Goal: Task Accomplishment & Management: Manage account settings

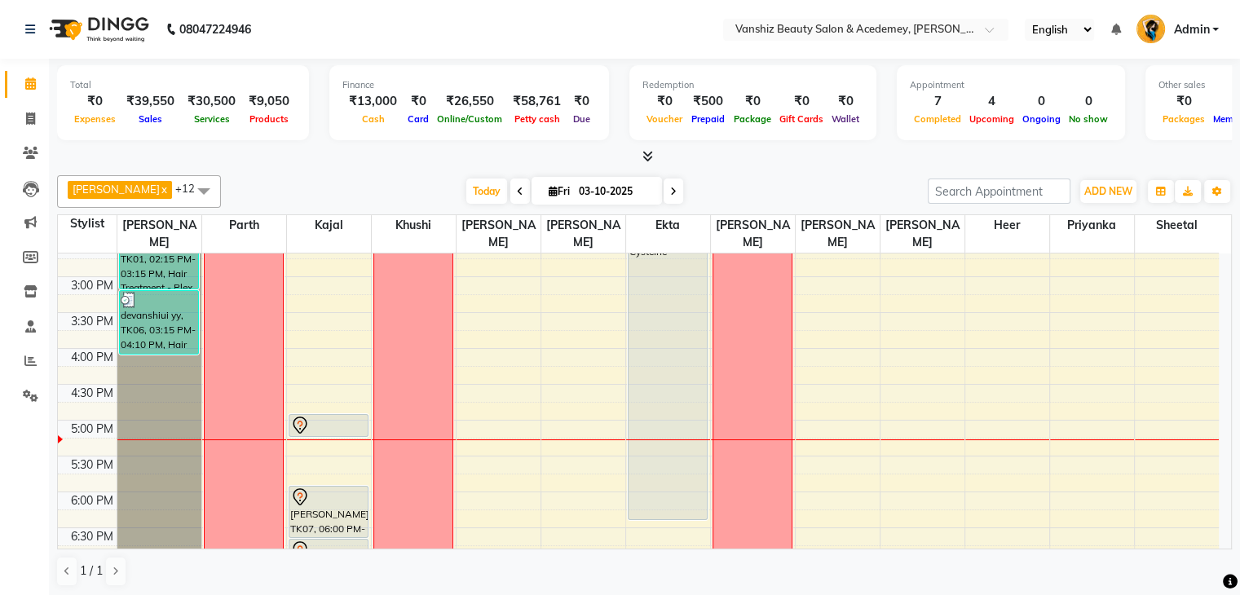
scroll to position [473, 0]
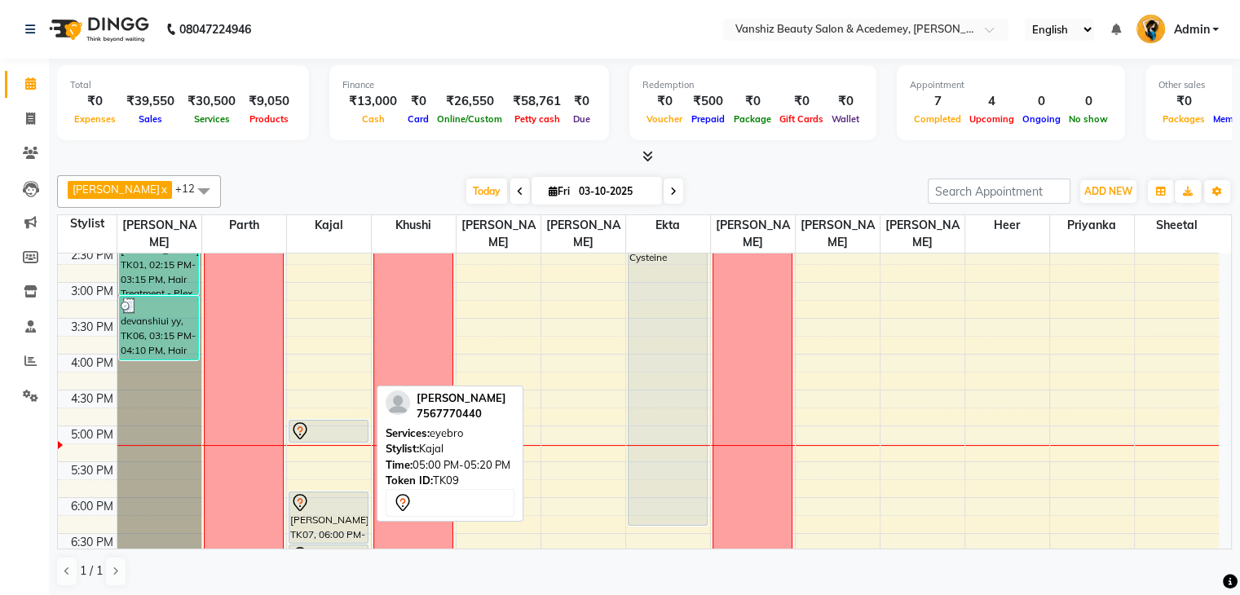
click at [302, 423] on icon at bounding box center [300, 432] width 20 height 20
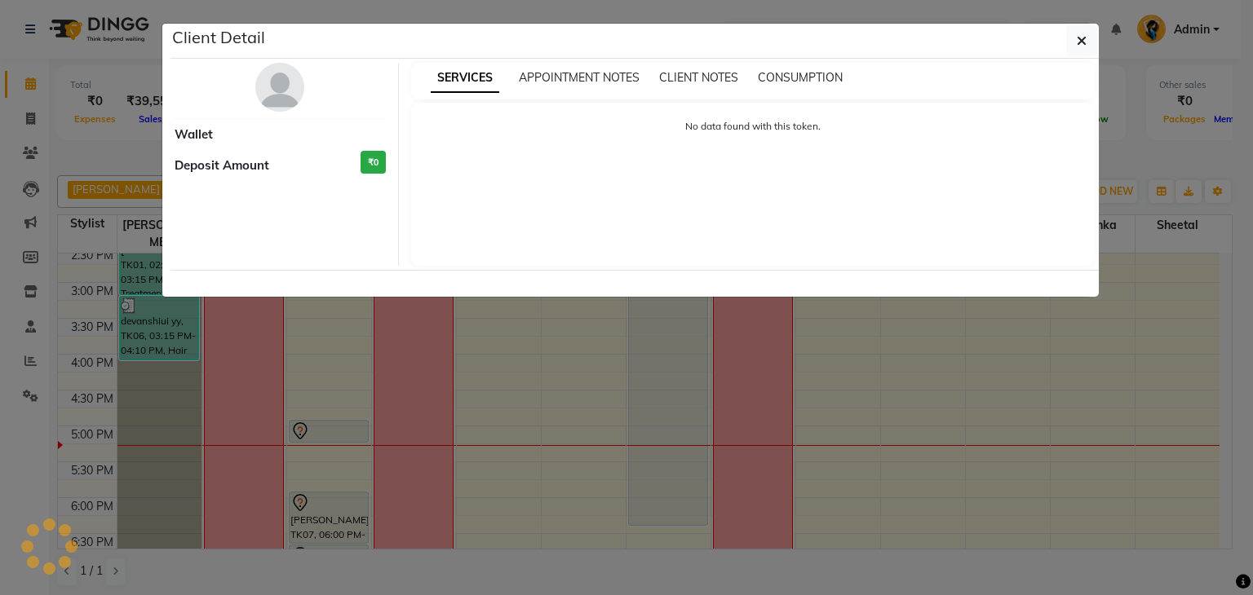
select select "7"
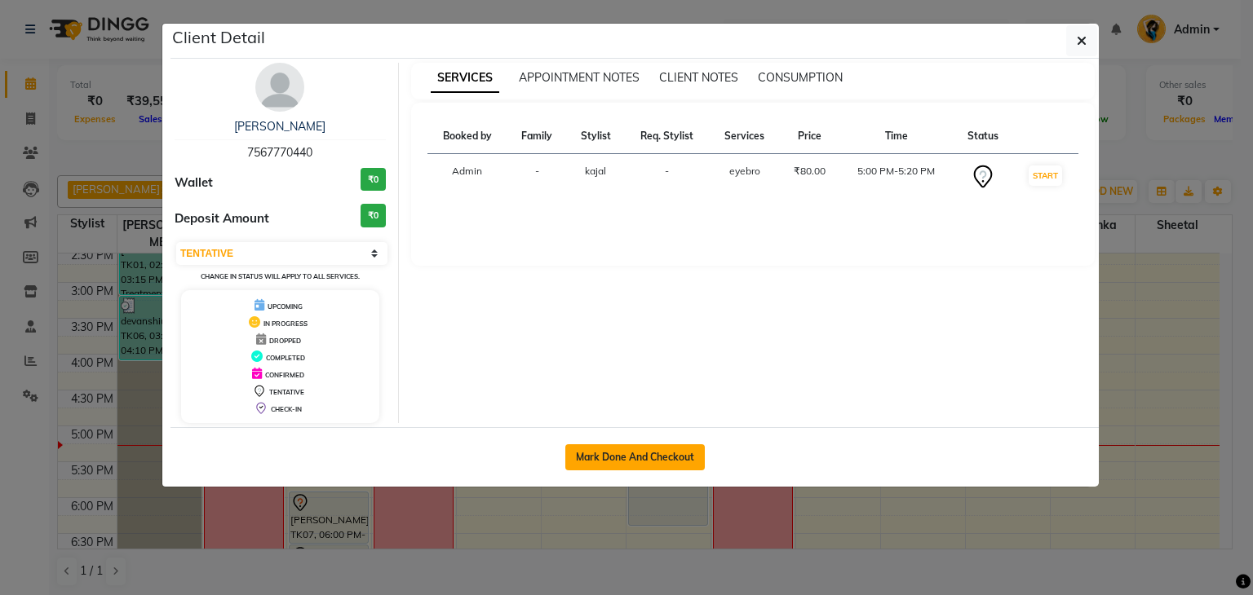
click at [639, 444] on button "Mark Done And Checkout" at bounding box center [634, 457] width 139 height 26
select select "service"
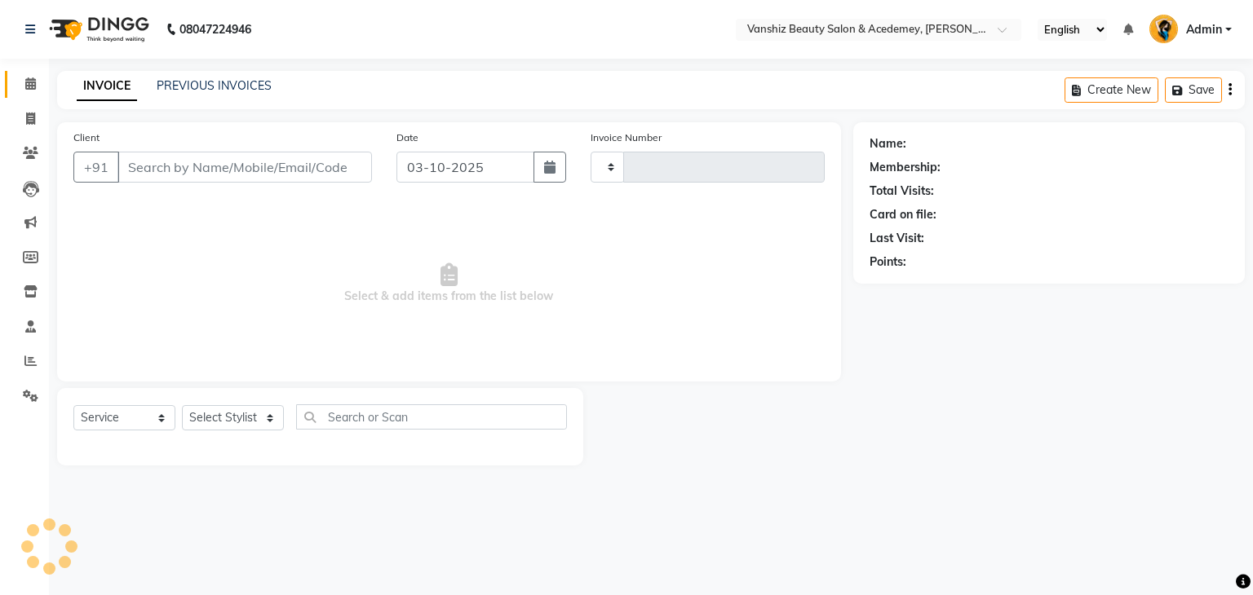
type input "1586"
select select "5403"
type input "7567770440"
select select "68622"
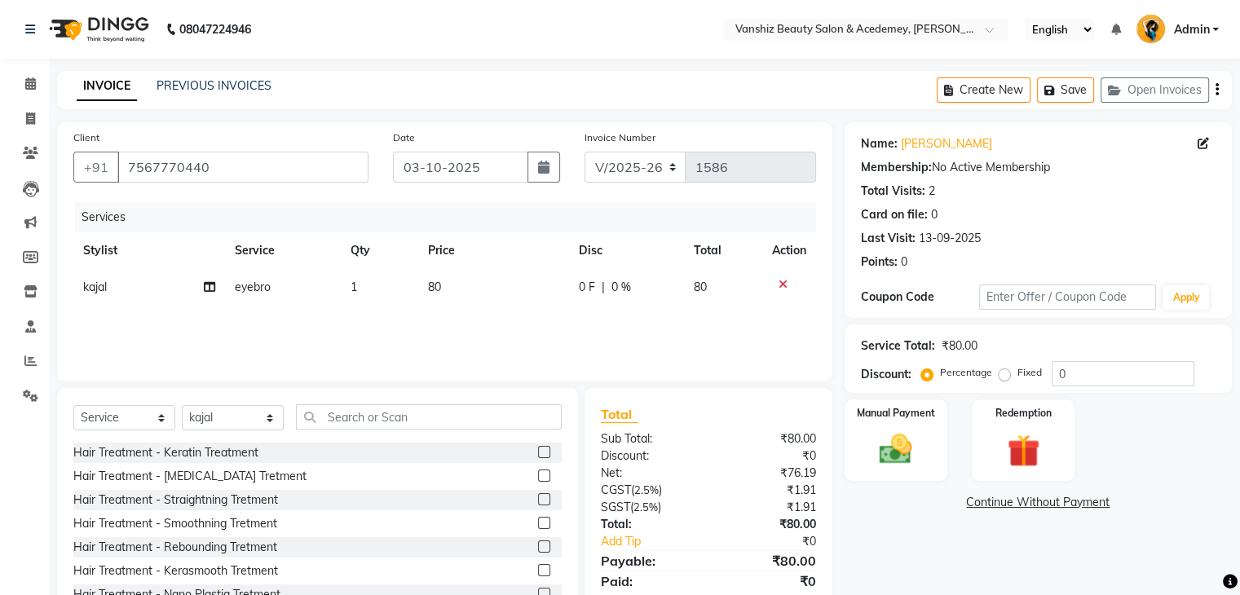
click at [99, 287] on span "kajal" at bounding box center [95, 287] width 24 height 15
select select "68622"
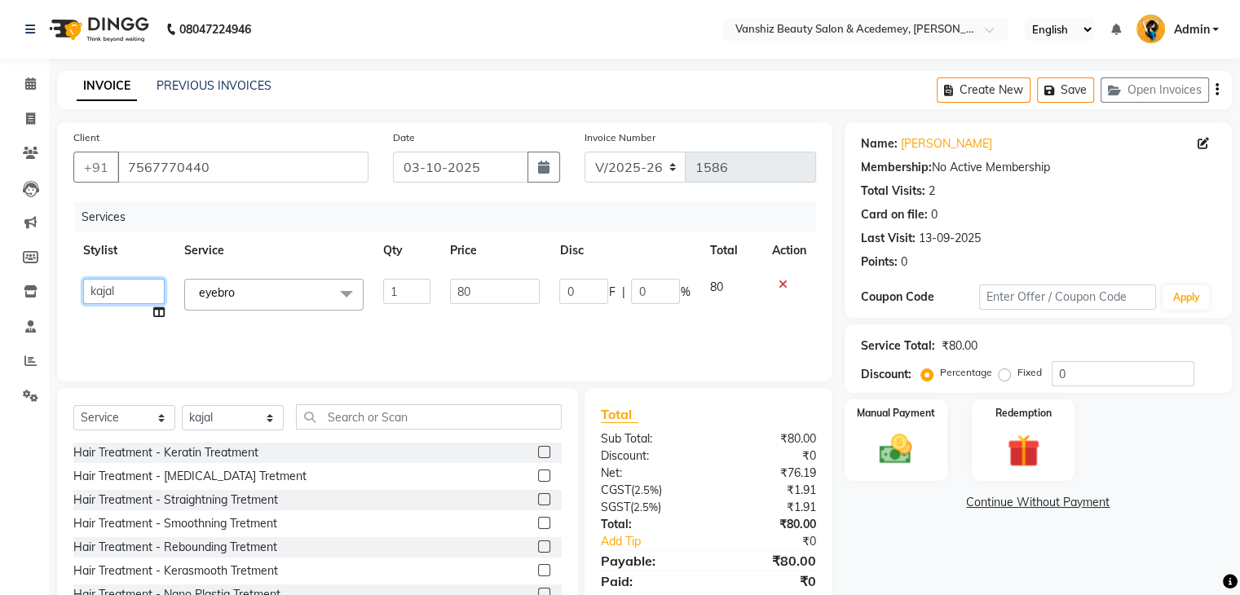
click at [139, 288] on select "[PERSON_NAME] [PERSON_NAME] [PERSON_NAME] kajal [PERSON_NAME] [PERSON_NAME] [PE…" at bounding box center [124, 291] width 82 height 25
select select "93571"
click at [506, 301] on input "80" at bounding box center [495, 291] width 90 height 25
type input "8"
type input "100"
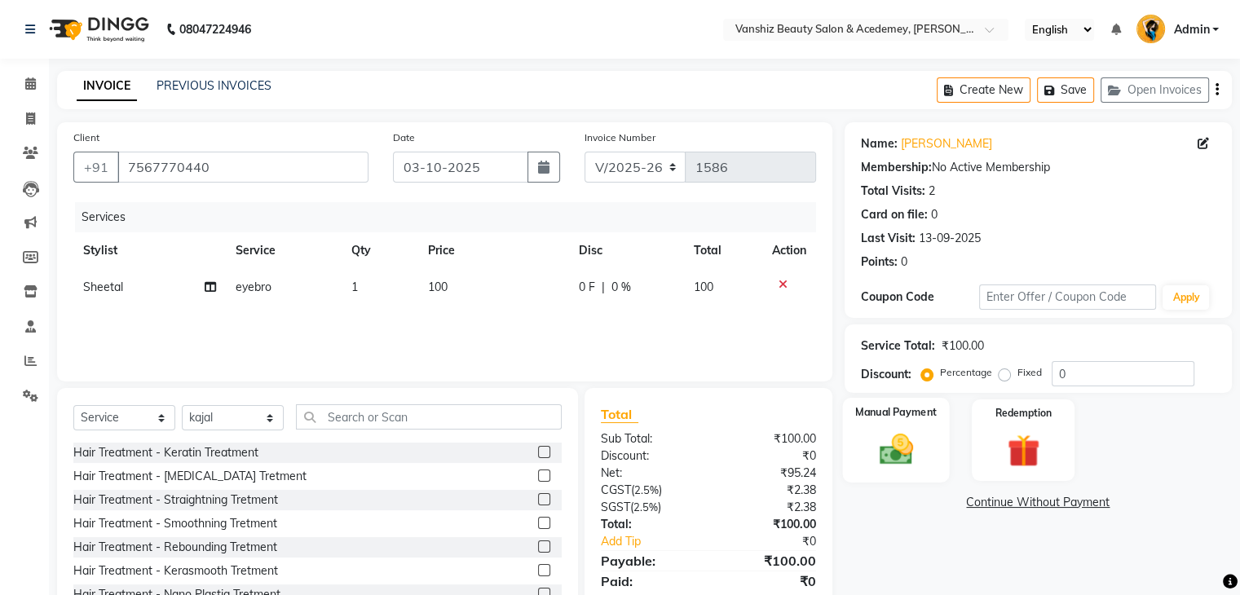
click at [900, 458] on img at bounding box center [896, 450] width 55 height 39
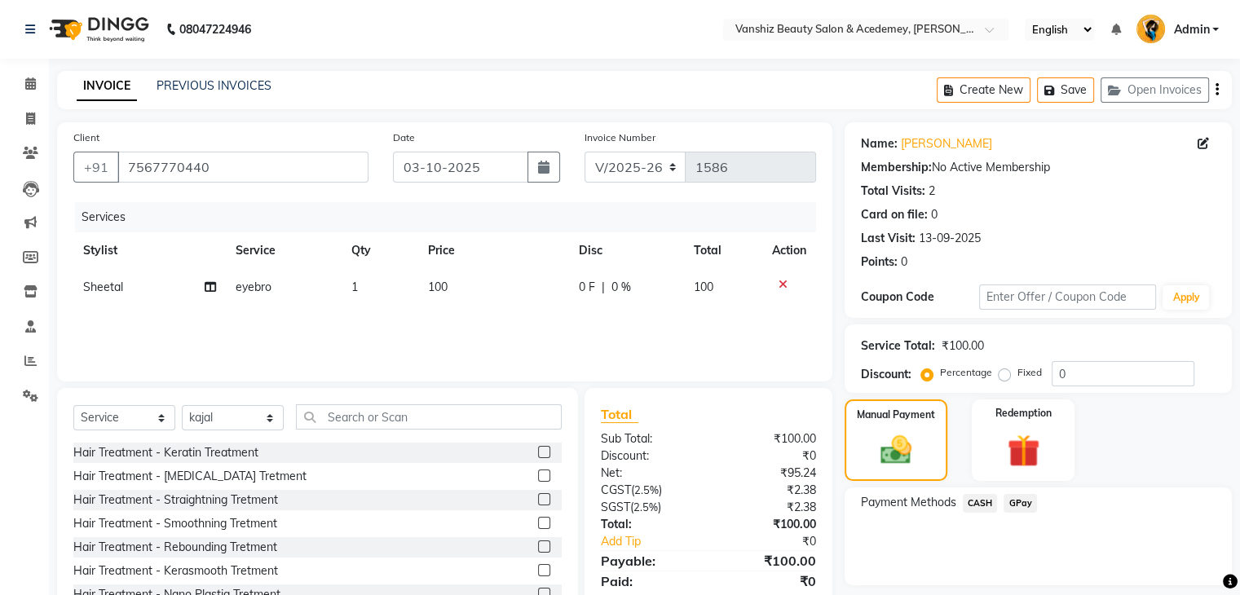
click at [982, 504] on span "CASH" at bounding box center [980, 503] width 35 height 19
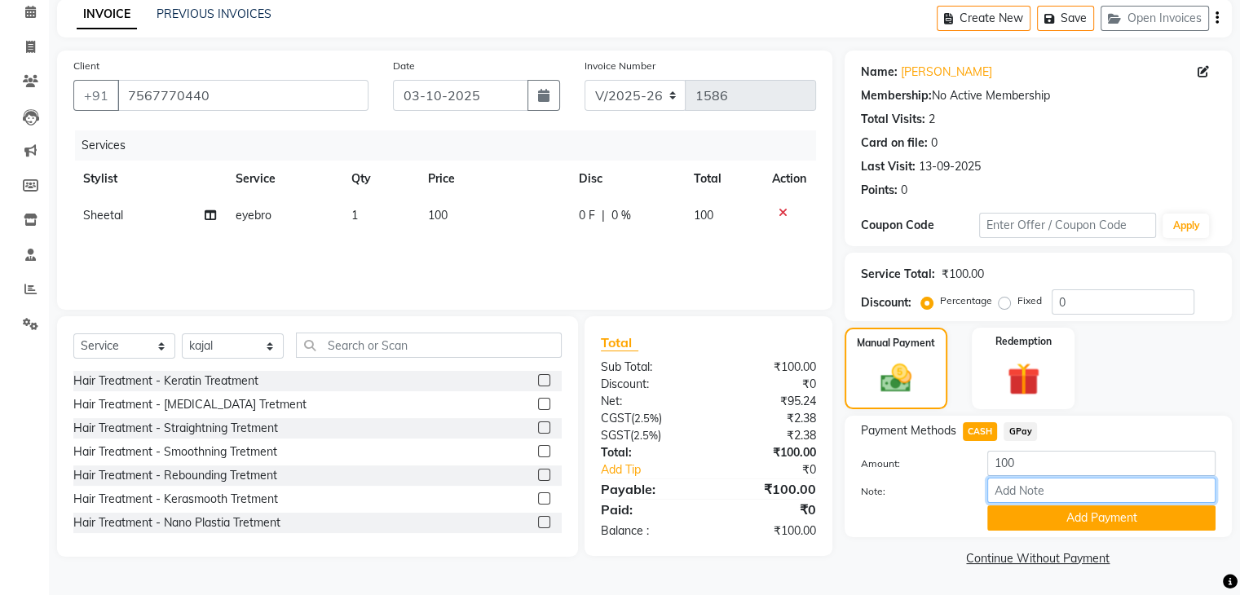
click at [1002, 493] on input "Note:" at bounding box center [1102, 490] width 228 height 25
type input "cash"
click at [1065, 508] on button "Add Payment" at bounding box center [1102, 518] width 228 height 25
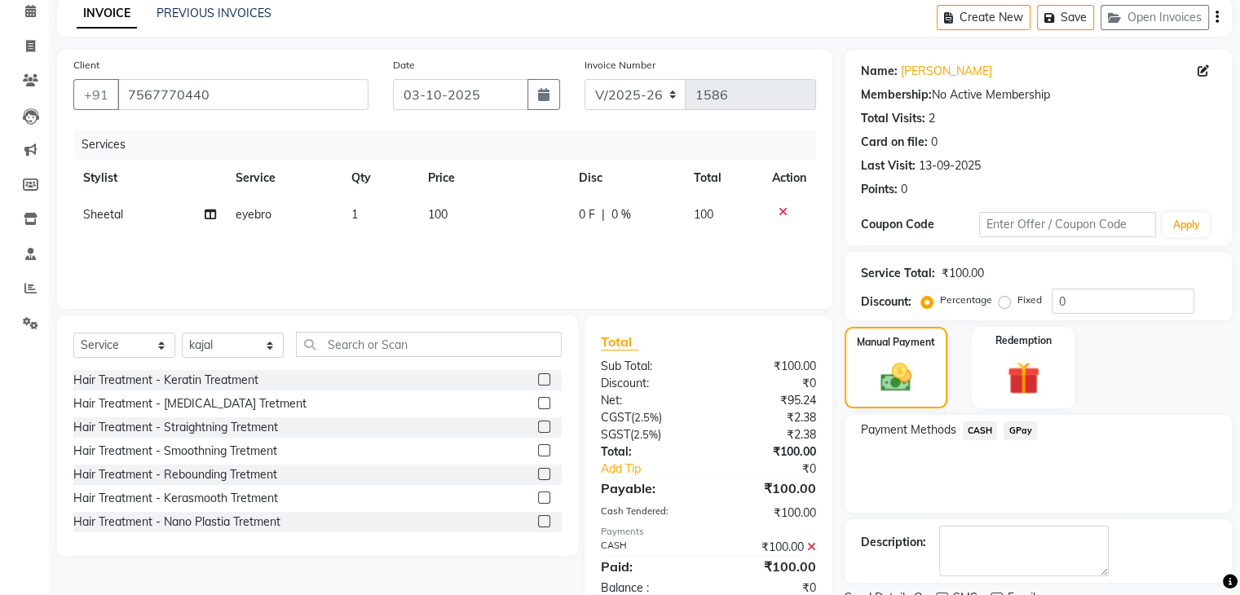
scroll to position [139, 0]
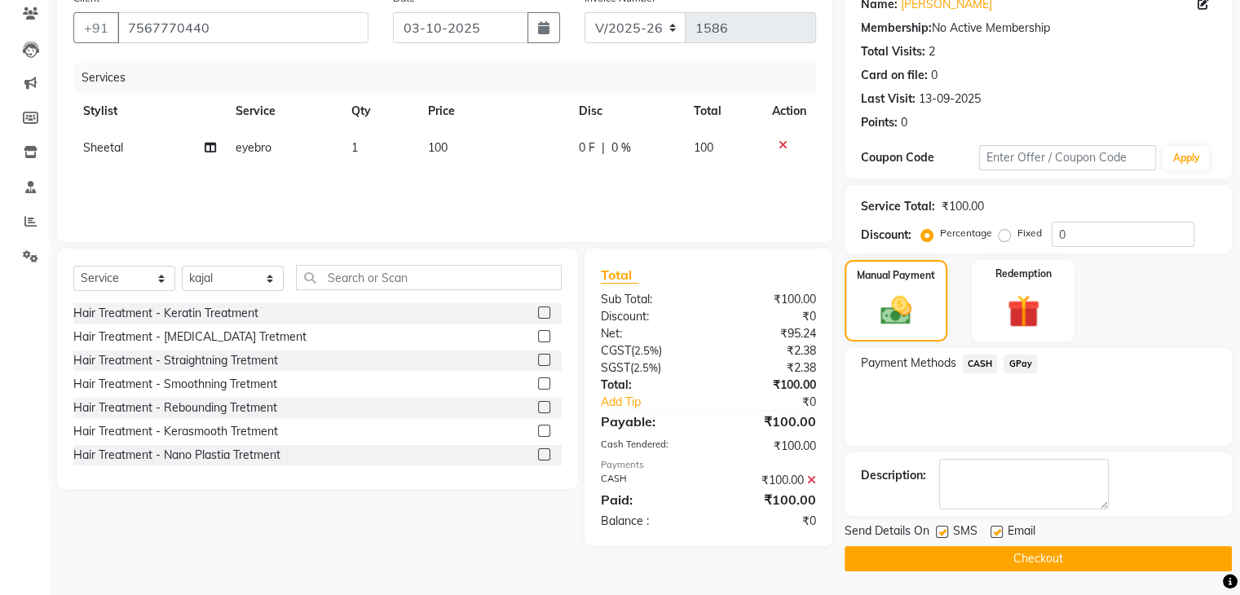
click at [996, 529] on label at bounding box center [997, 532] width 12 height 12
click at [996, 529] on input "checkbox" at bounding box center [996, 533] width 11 height 11
checkbox input "false"
click at [945, 529] on label at bounding box center [942, 532] width 12 height 12
click at [945, 529] on input "checkbox" at bounding box center [941, 533] width 11 height 11
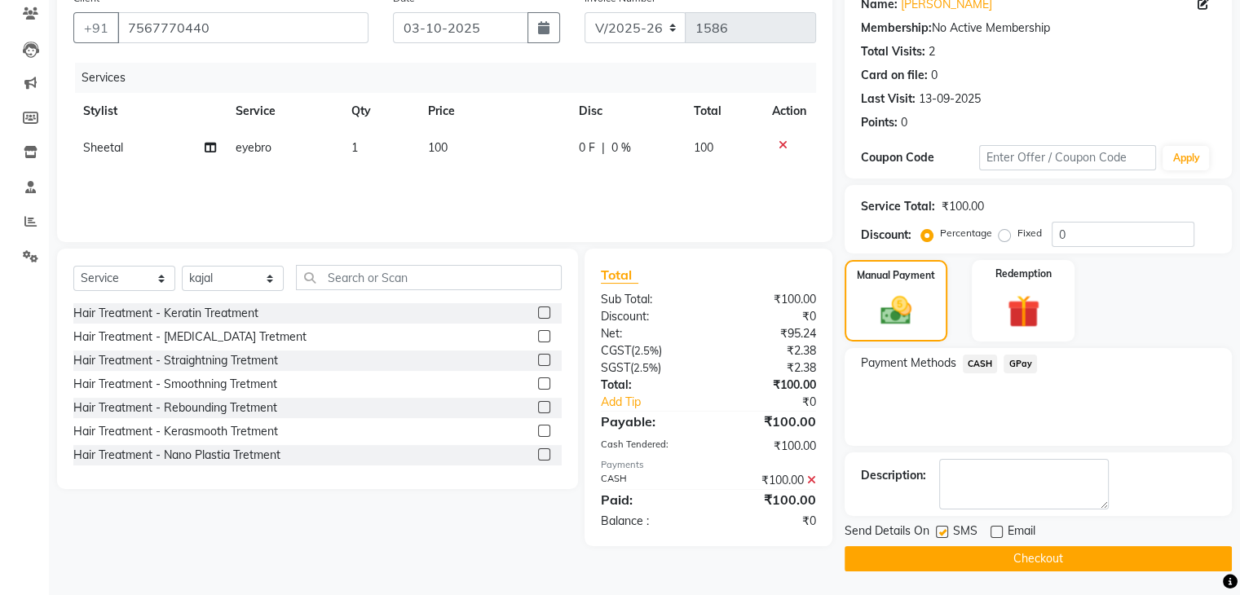
checkbox input "false"
click at [987, 559] on button "Checkout" at bounding box center [1038, 558] width 387 height 25
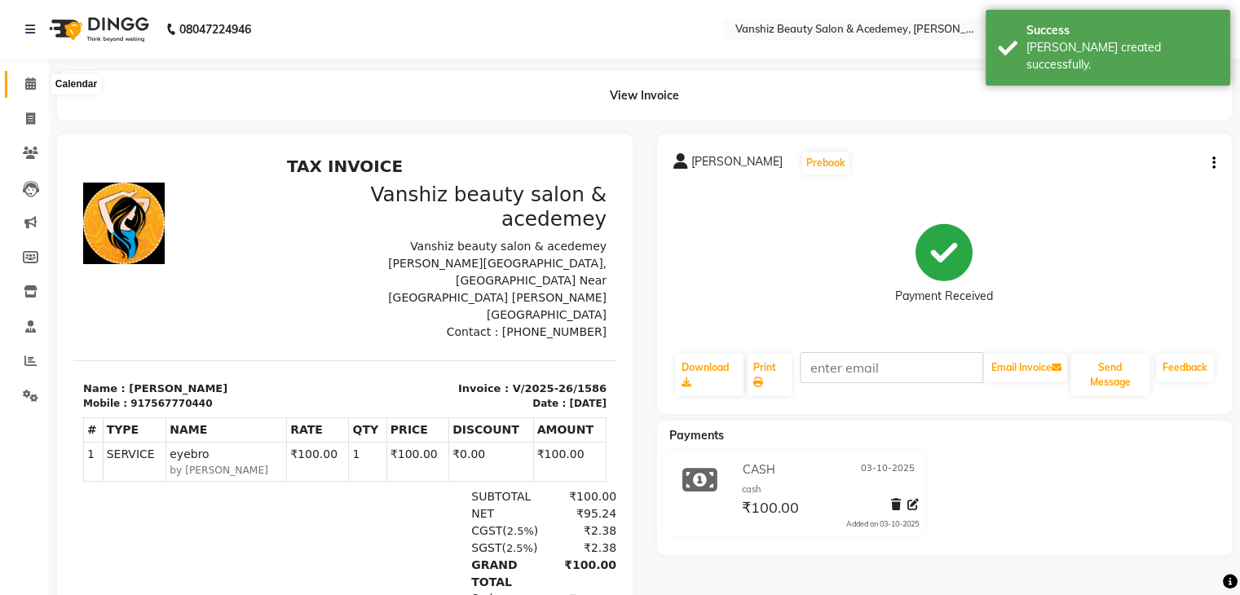
click at [42, 80] on span at bounding box center [30, 84] width 29 height 19
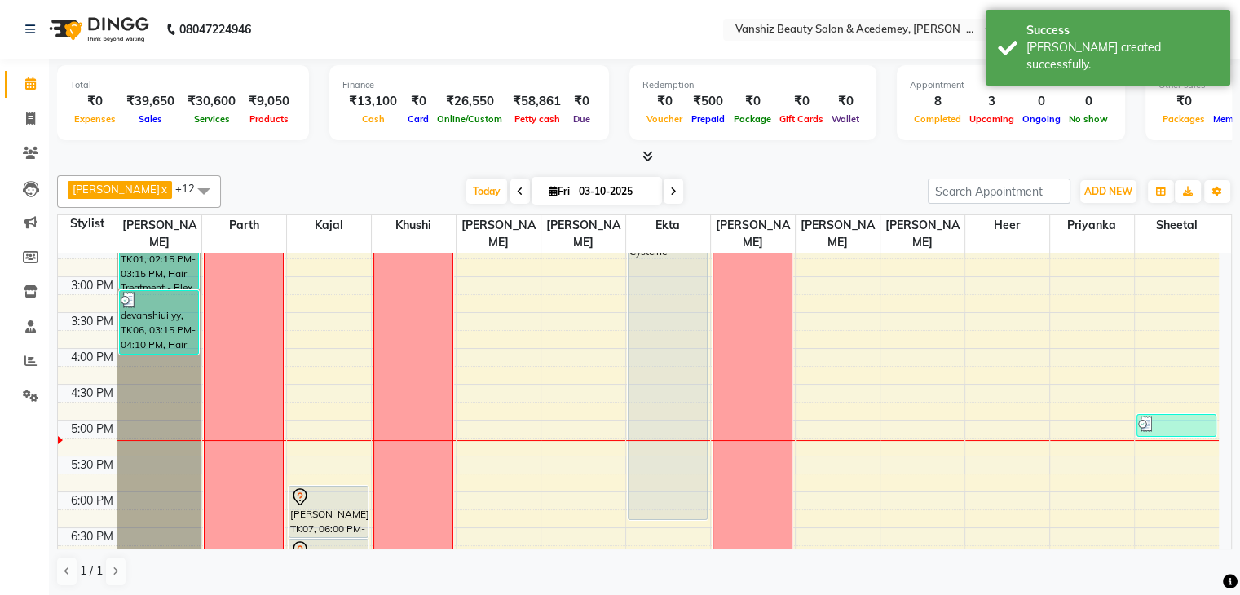
scroll to position [344, 0]
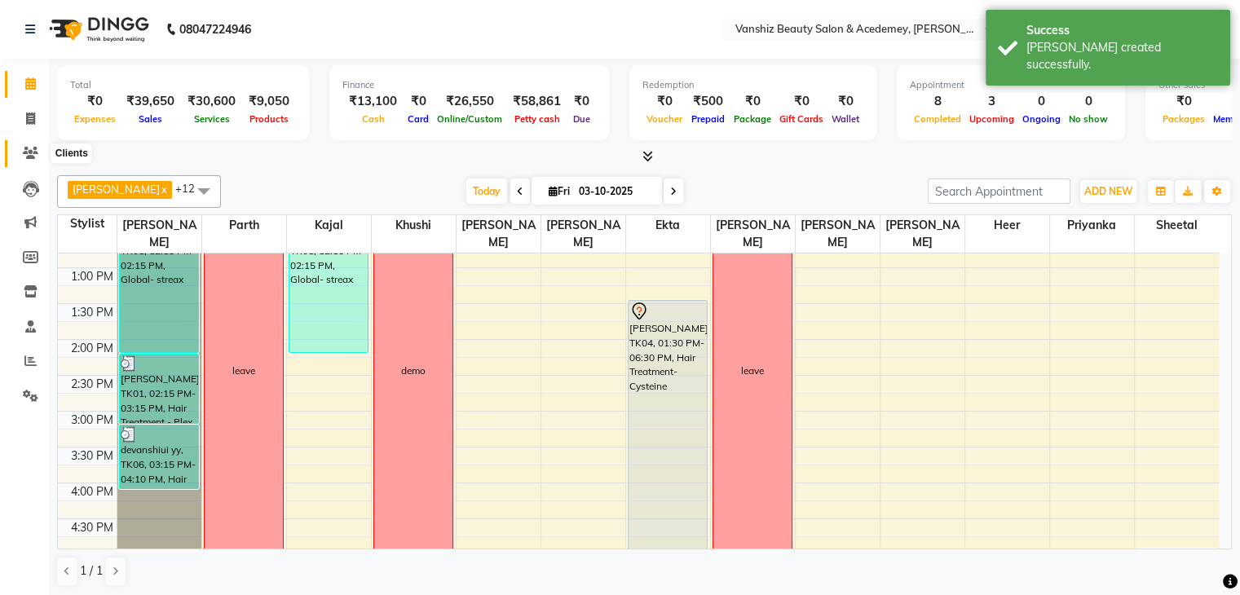
click at [25, 149] on icon at bounding box center [30, 153] width 15 height 12
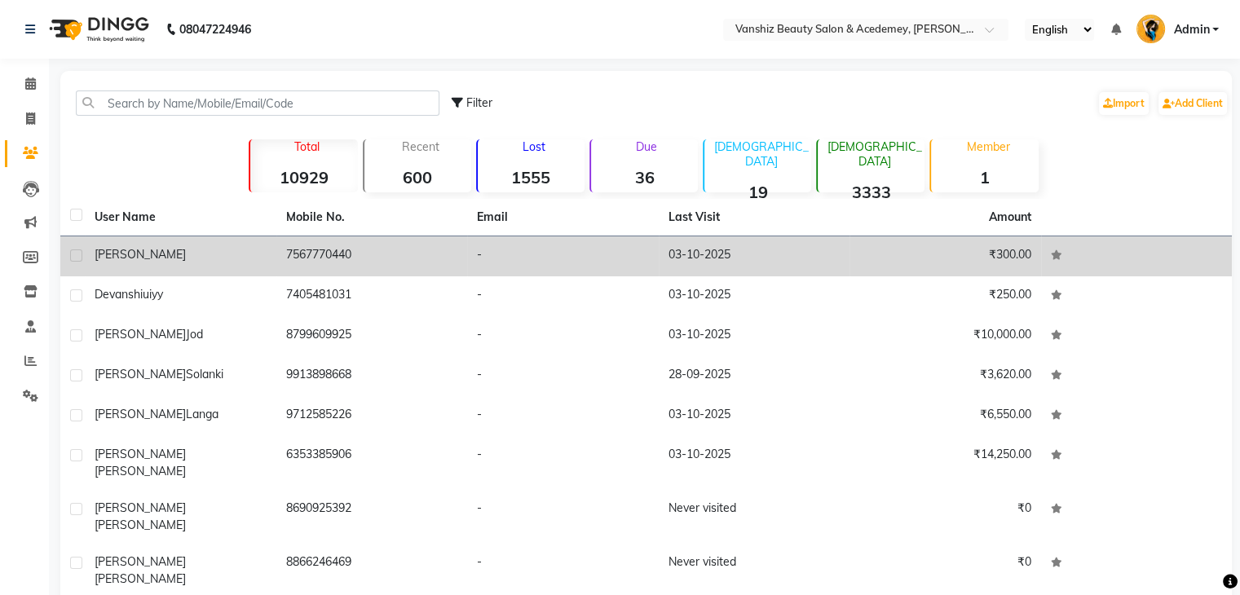
click at [424, 260] on td "7567770440" at bounding box center [372, 257] width 192 height 40
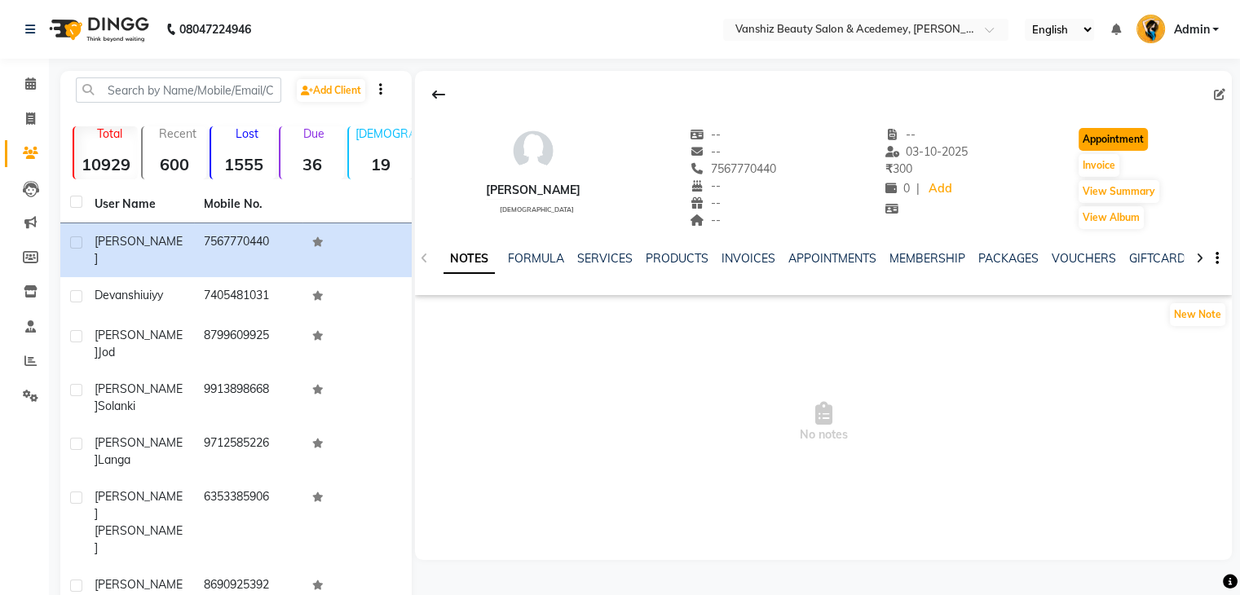
click at [1083, 139] on button "Appointment" at bounding box center [1113, 139] width 69 height 23
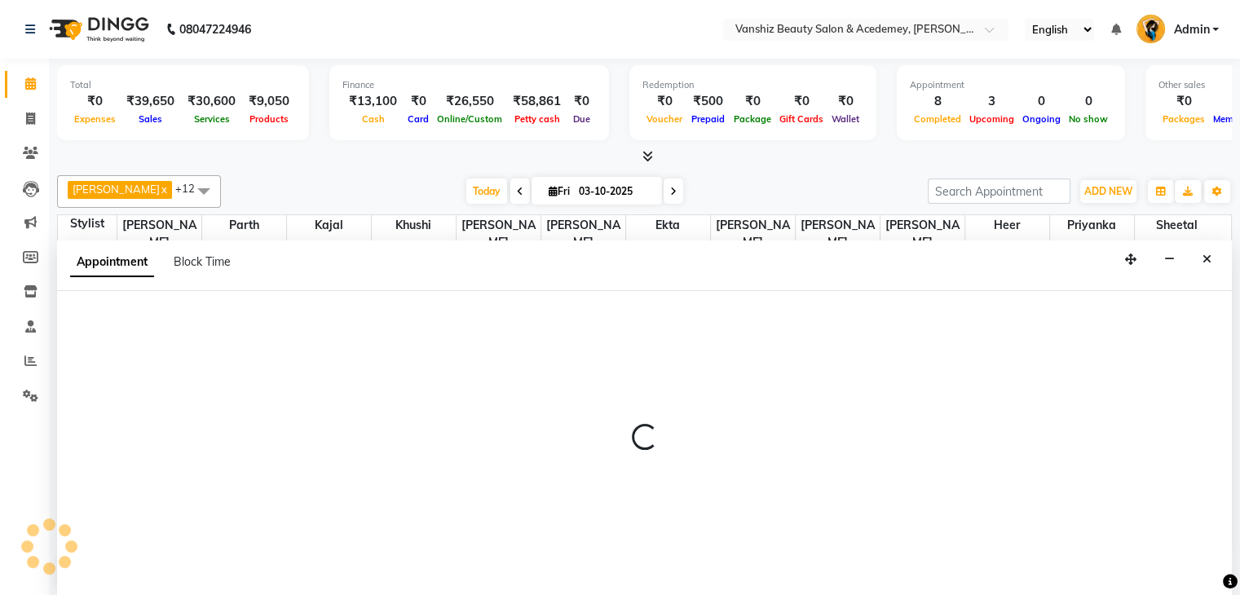
scroll to position [1, 0]
select select "tentative"
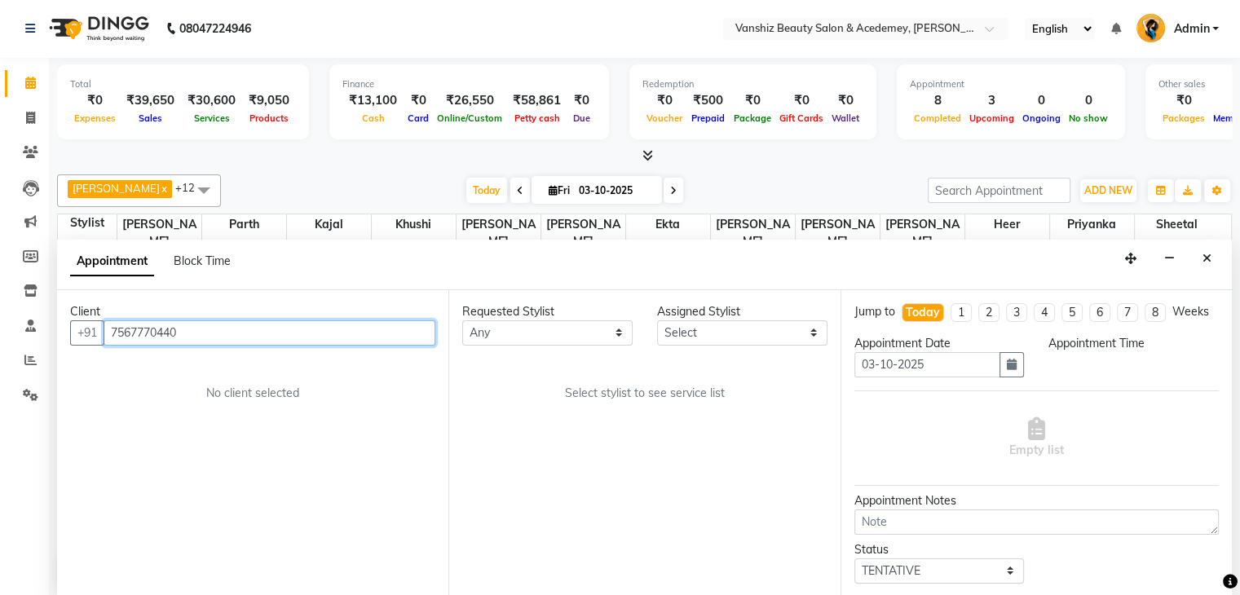
scroll to position [628, 0]
select select "540"
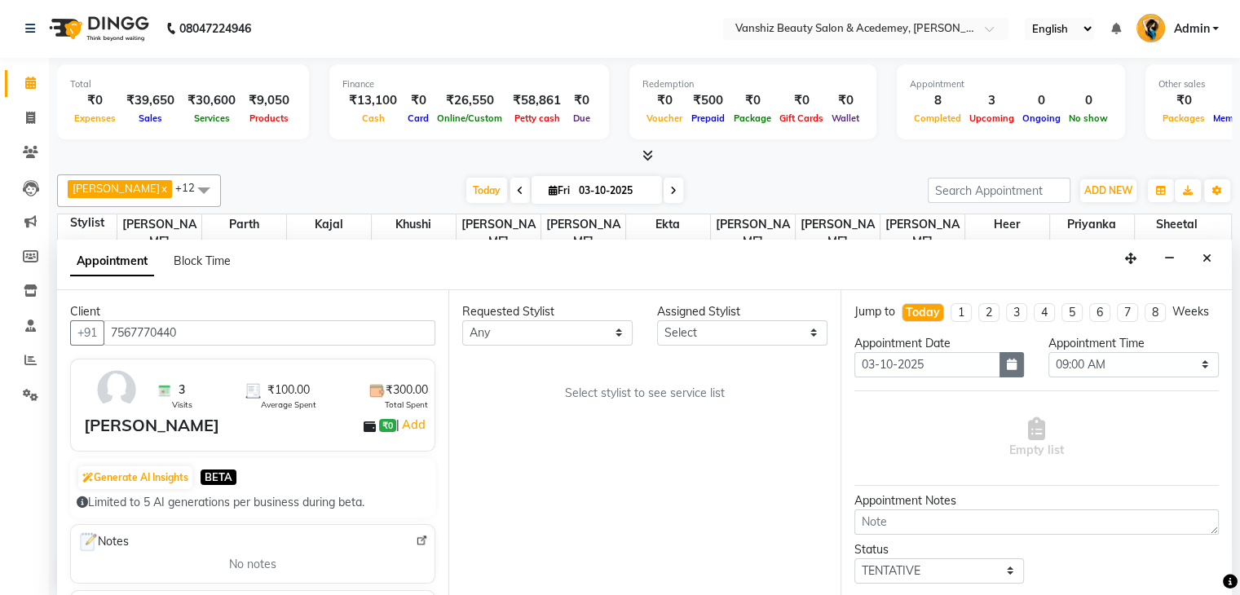
click at [1000, 378] on button "button" at bounding box center [1012, 364] width 24 height 25
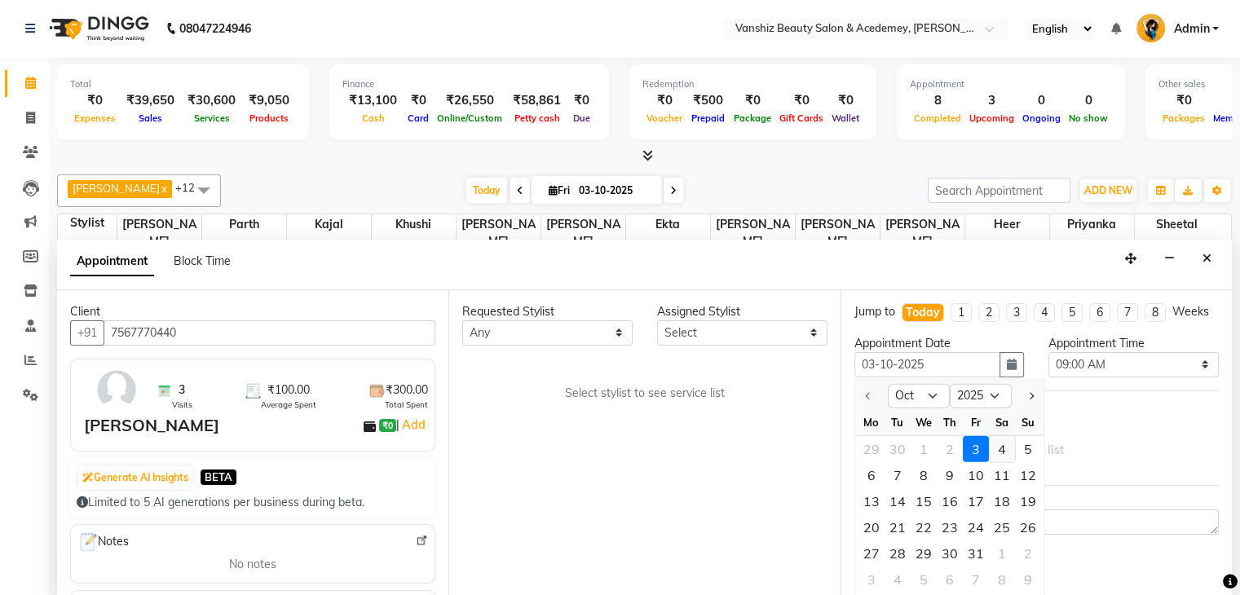
click at [996, 458] on div "4" at bounding box center [1002, 449] width 26 height 26
type input "04-10-2025"
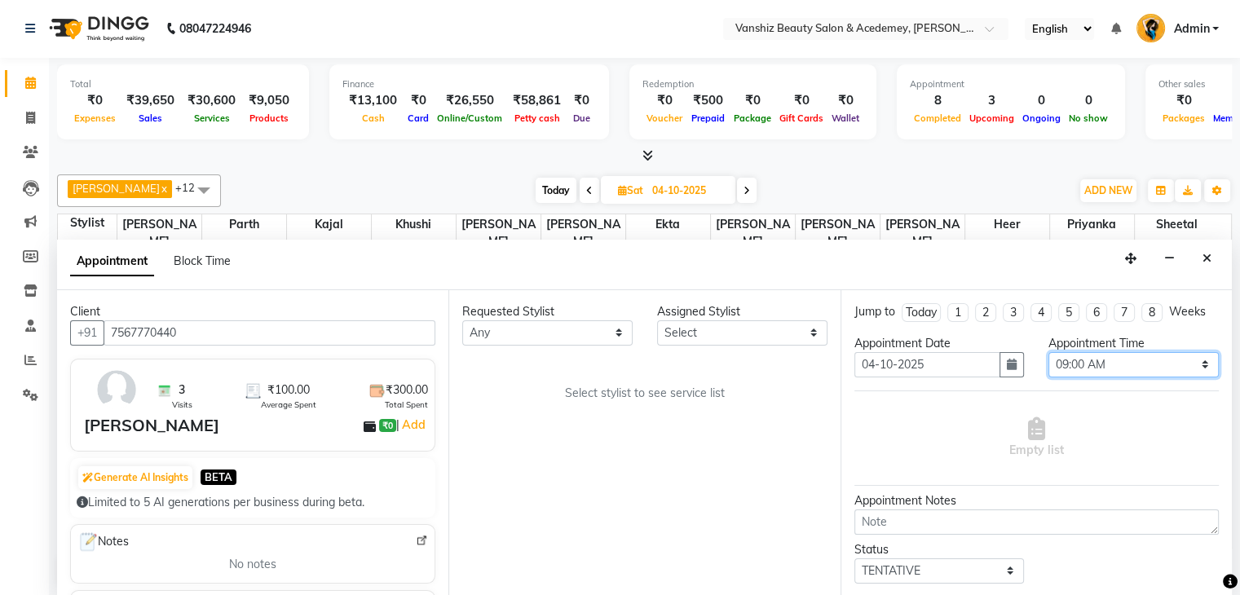
click at [1095, 364] on select "Select 09:00 AM 09:15 AM 09:30 AM 09:45 AM 10:00 AM 10:15 AM 10:30 AM 10:45 AM …" at bounding box center [1134, 364] width 170 height 25
select select "840"
click at [1049, 352] on select "Select 09:00 AM 09:15 AM 09:30 AM 09:45 AM 10:00 AM 10:15 AM 10:30 AM 10:45 AM …" at bounding box center [1134, 364] width 170 height 25
click at [689, 329] on select "Select [PERSON_NAME] [PERSON_NAME] [PERSON_NAME] kajal [PERSON_NAME] [PERSON_NA…" at bounding box center [742, 333] width 170 height 25
select select "93571"
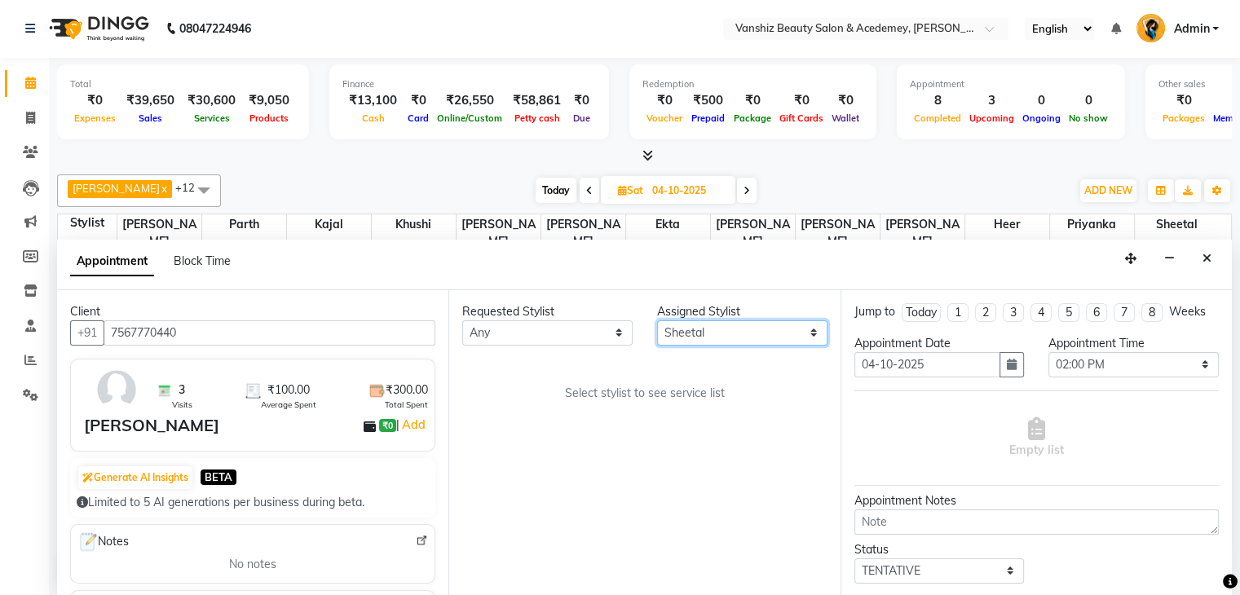
click at [657, 321] on select "Select [PERSON_NAME] [PERSON_NAME] [PERSON_NAME] kajal [PERSON_NAME] [PERSON_NA…" at bounding box center [742, 333] width 170 height 25
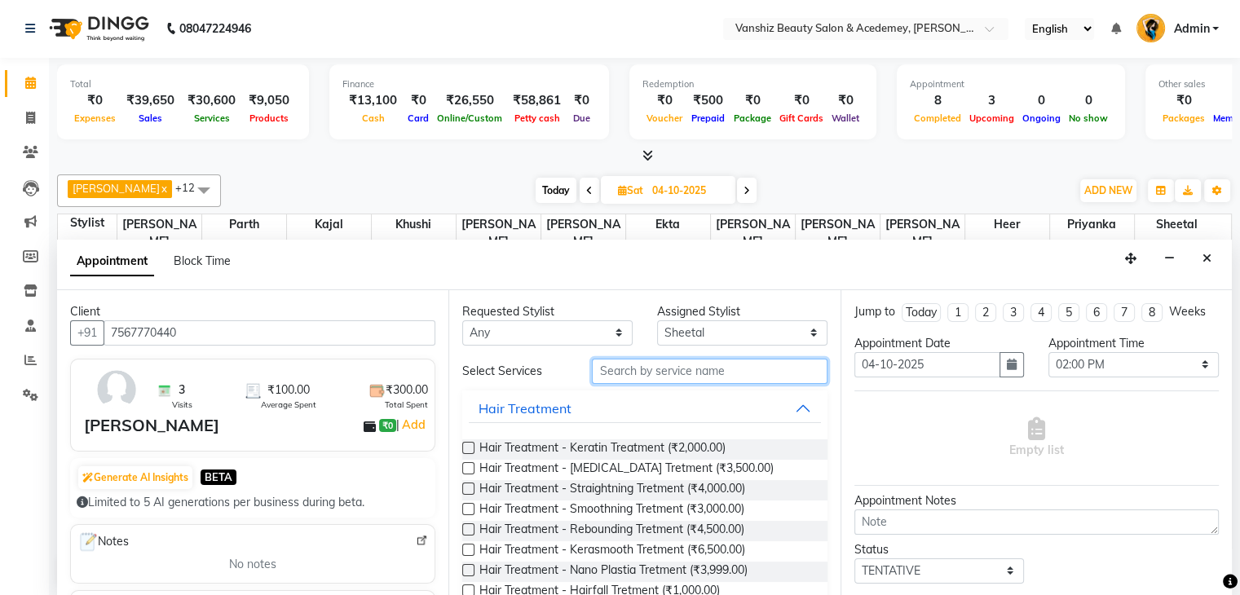
click at [605, 376] on input "text" at bounding box center [709, 371] width 235 height 25
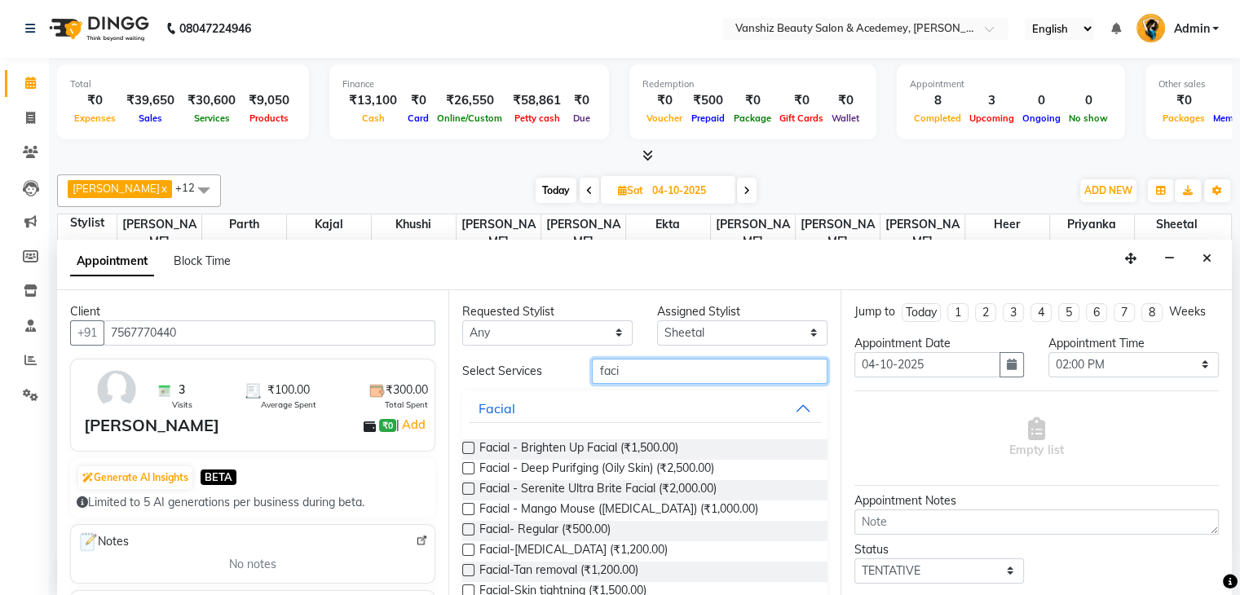
type input "faci"
click at [468, 524] on label at bounding box center [468, 530] width 12 height 12
click at [468, 526] on input "checkbox" at bounding box center [467, 531] width 11 height 11
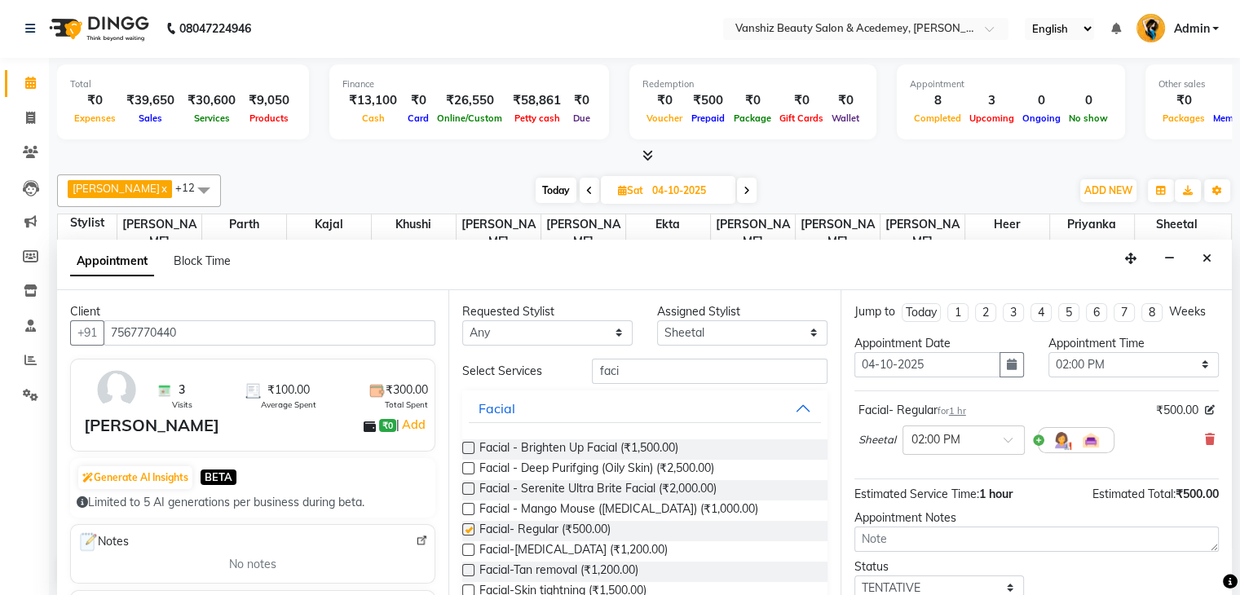
checkbox input "false"
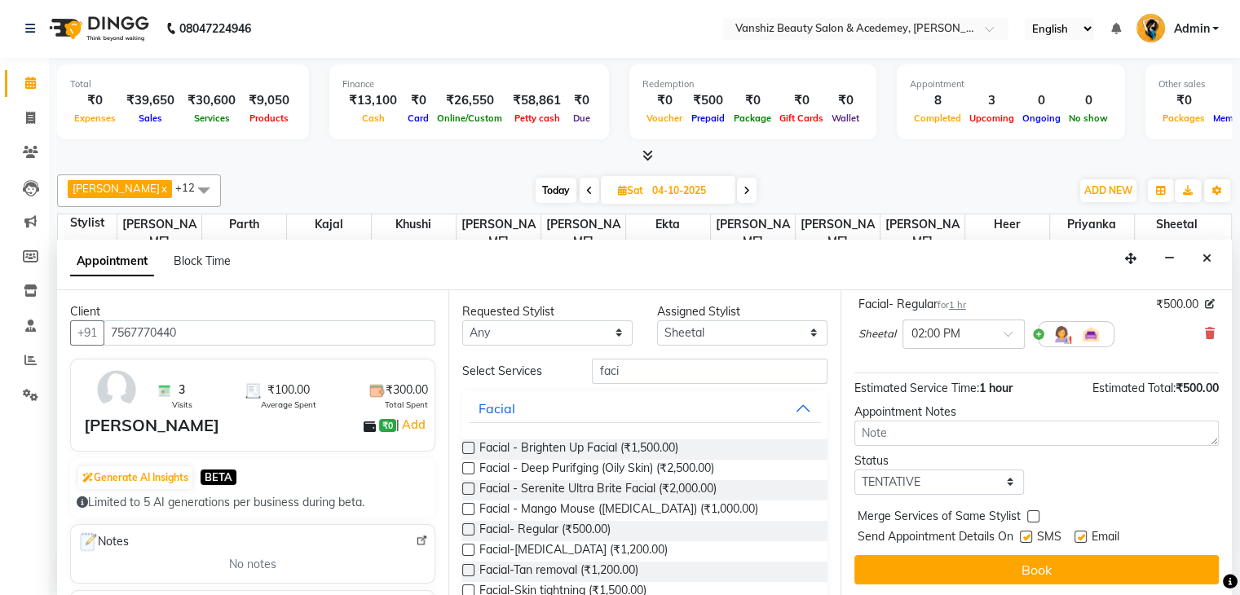
click at [1081, 536] on label at bounding box center [1081, 537] width 12 height 12
click at [1081, 536] on input "checkbox" at bounding box center [1080, 538] width 11 height 11
click at [1081, 536] on label at bounding box center [1081, 537] width 12 height 12
click at [1081, 536] on input "checkbox" at bounding box center [1080, 538] width 11 height 11
click at [1081, 536] on label at bounding box center [1081, 537] width 12 height 12
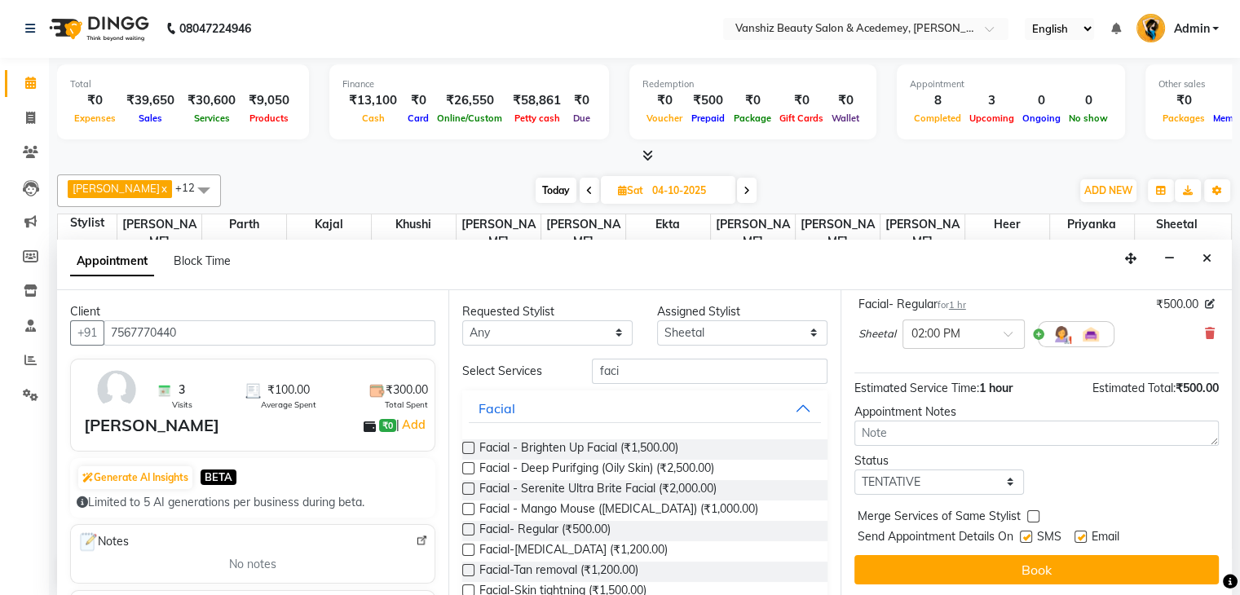
click at [1081, 536] on input "checkbox" at bounding box center [1080, 538] width 11 height 11
checkbox input "false"
click at [1027, 532] on label at bounding box center [1026, 537] width 12 height 12
click at [1027, 533] on input "checkbox" at bounding box center [1025, 538] width 11 height 11
checkbox input "false"
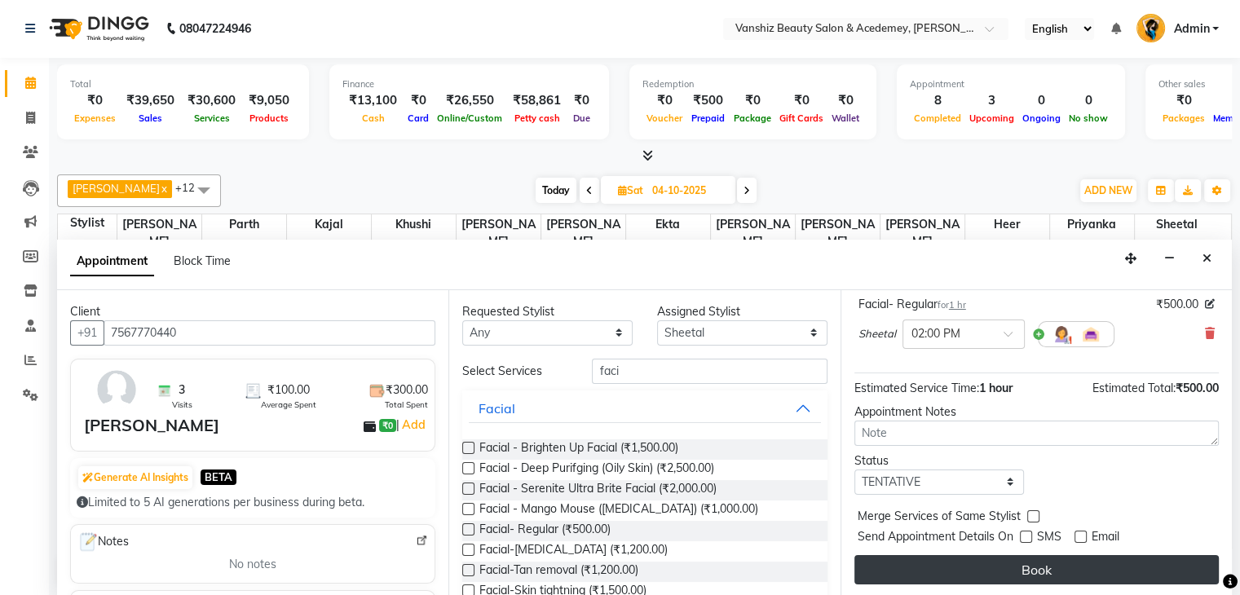
click at [1034, 559] on button "Book" at bounding box center [1037, 569] width 365 height 29
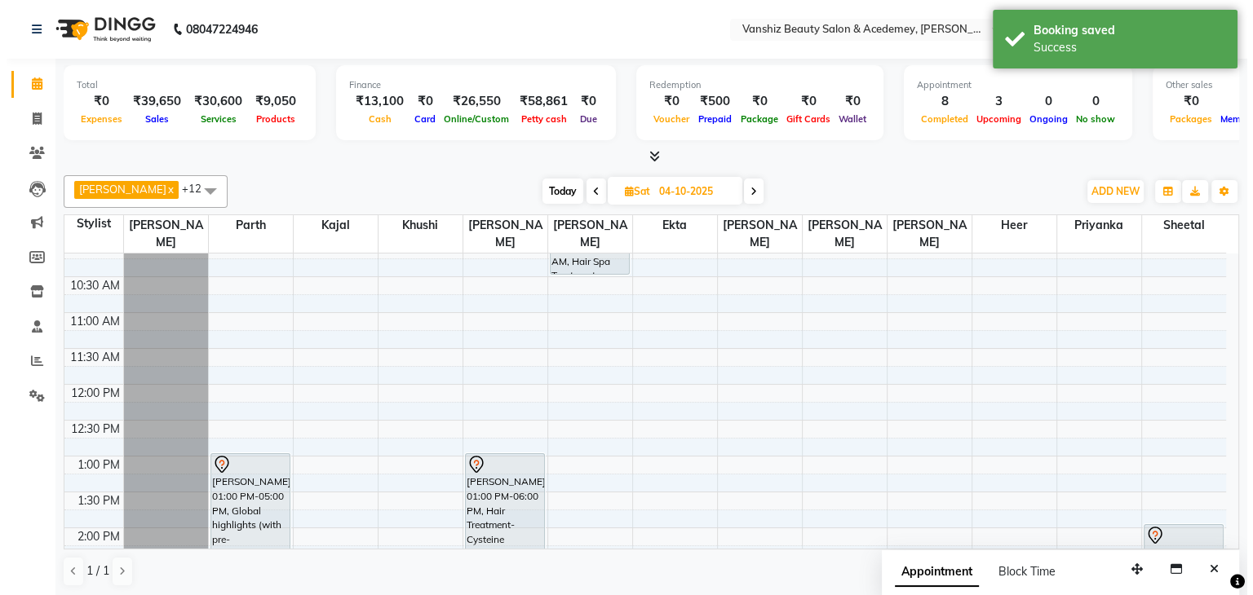
scroll to position [46, 0]
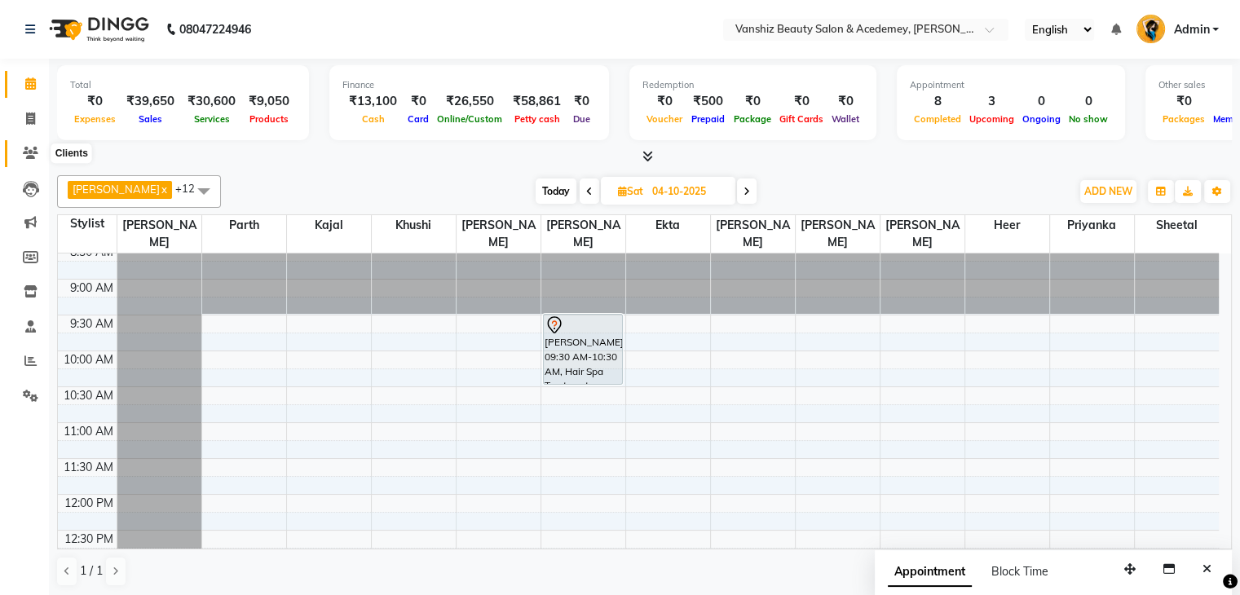
click at [29, 157] on icon at bounding box center [30, 153] width 15 height 12
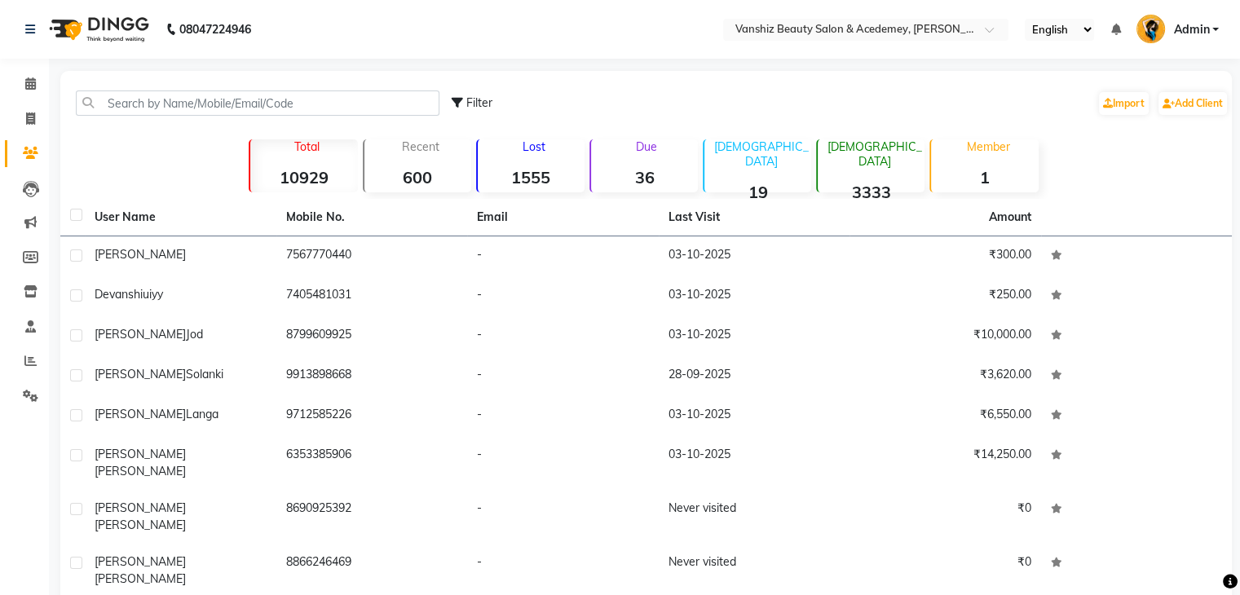
click at [176, 89] on div "Filter Import Add Client" at bounding box center [646, 102] width 1165 height 51
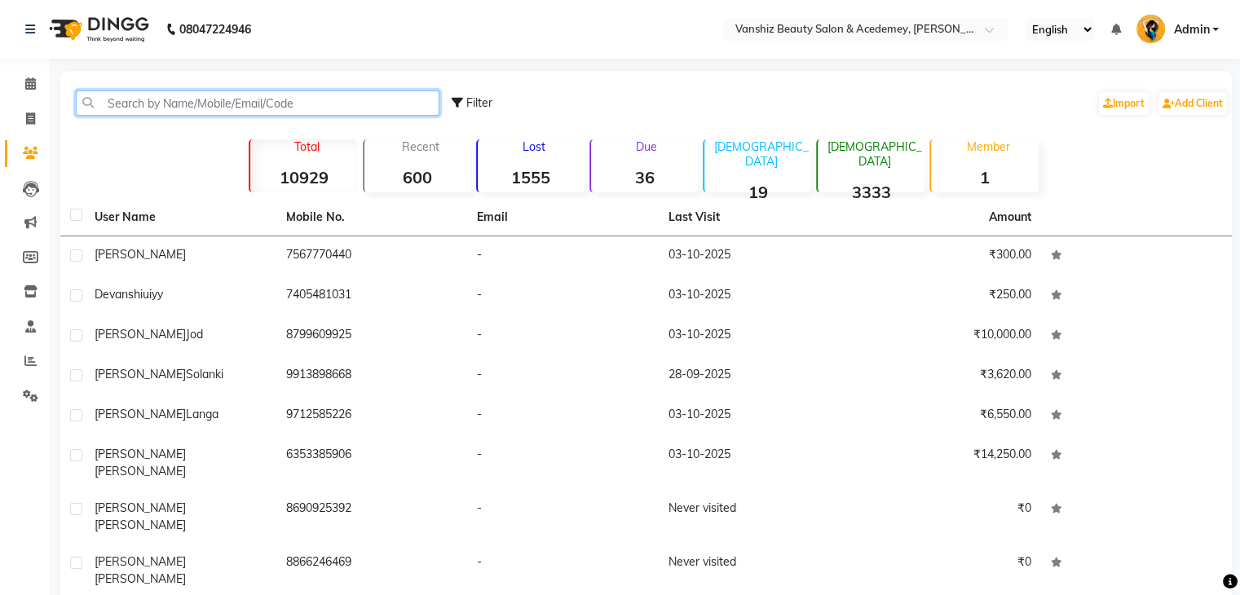
click at [156, 104] on input "text" at bounding box center [258, 103] width 364 height 25
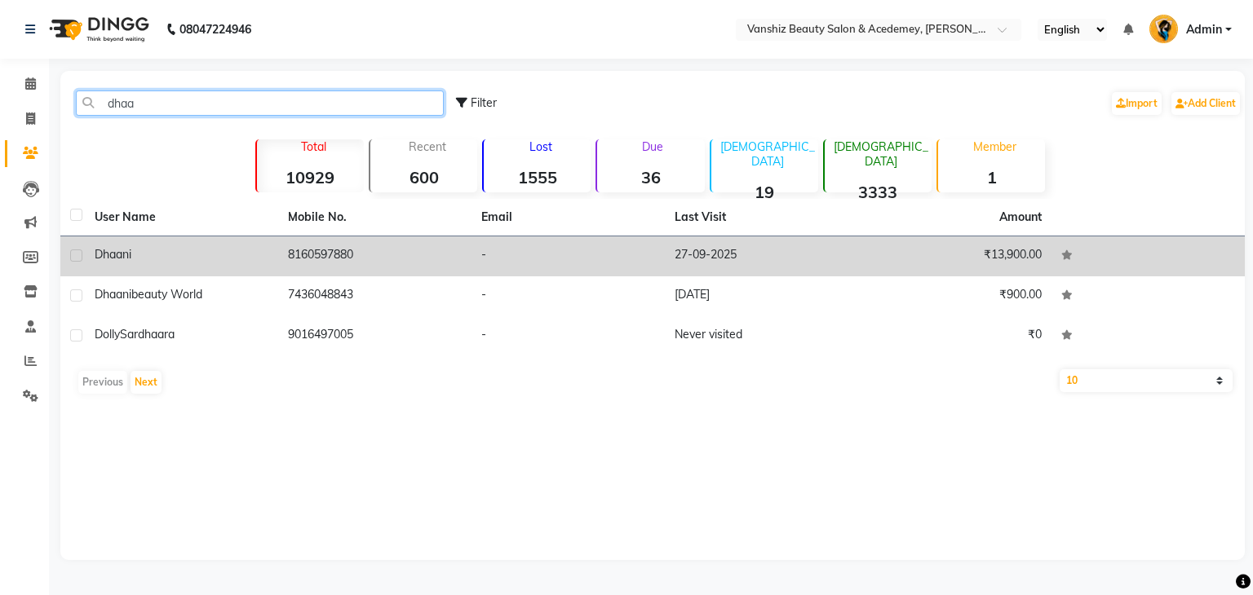
type input "dhaa"
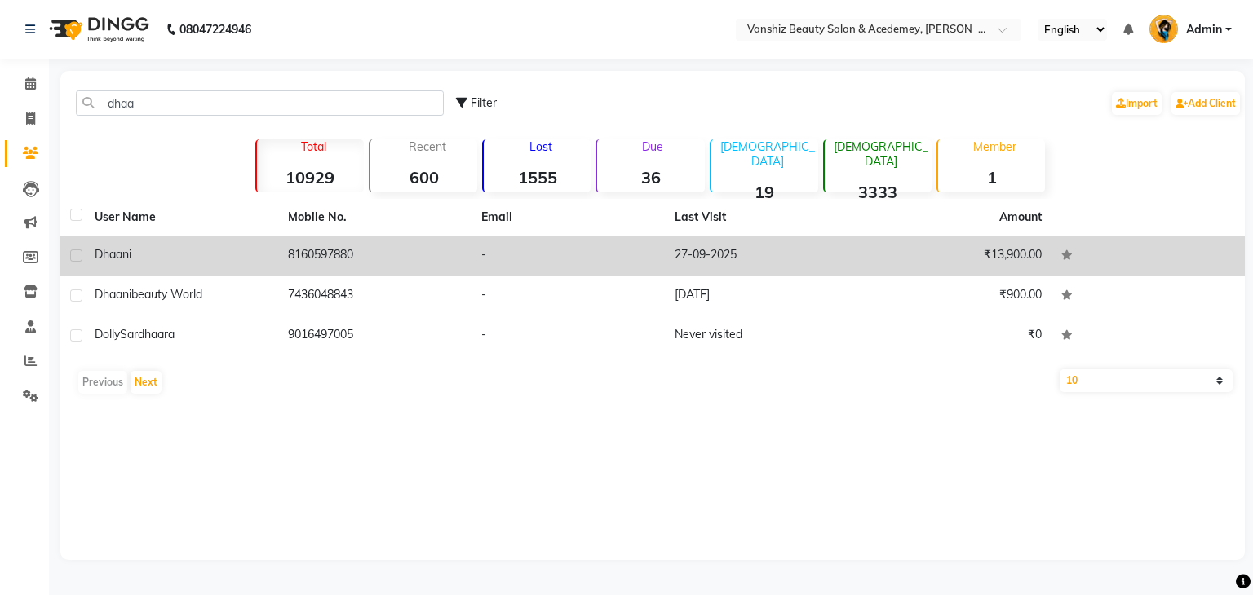
click at [327, 259] on td "8160597880" at bounding box center [374, 257] width 193 height 40
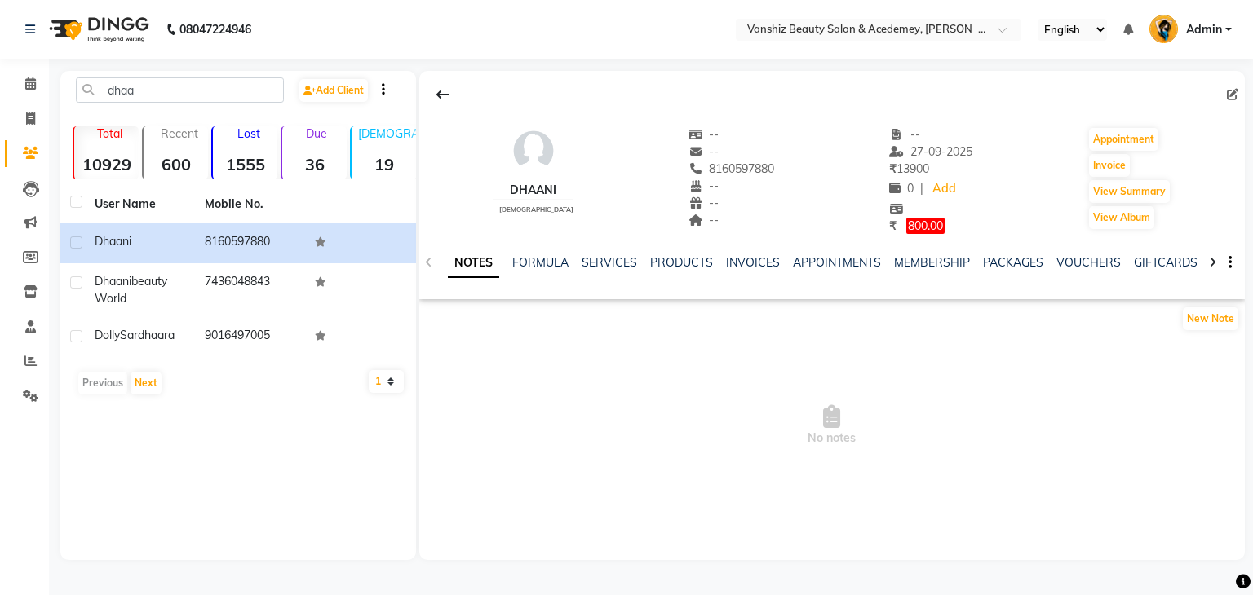
click at [758, 270] on div "INVOICES" at bounding box center [753, 262] width 54 height 17
click at [754, 268] on link "INVOICES" at bounding box center [753, 262] width 54 height 15
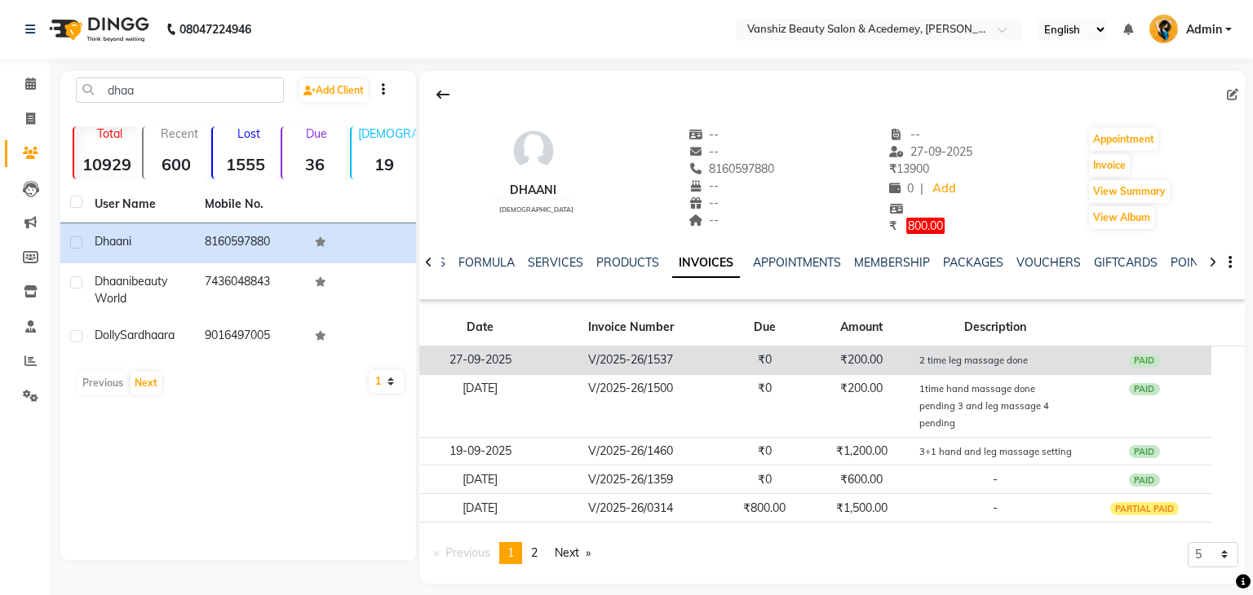
click at [765, 369] on td "₹0" at bounding box center [764, 360] width 90 height 29
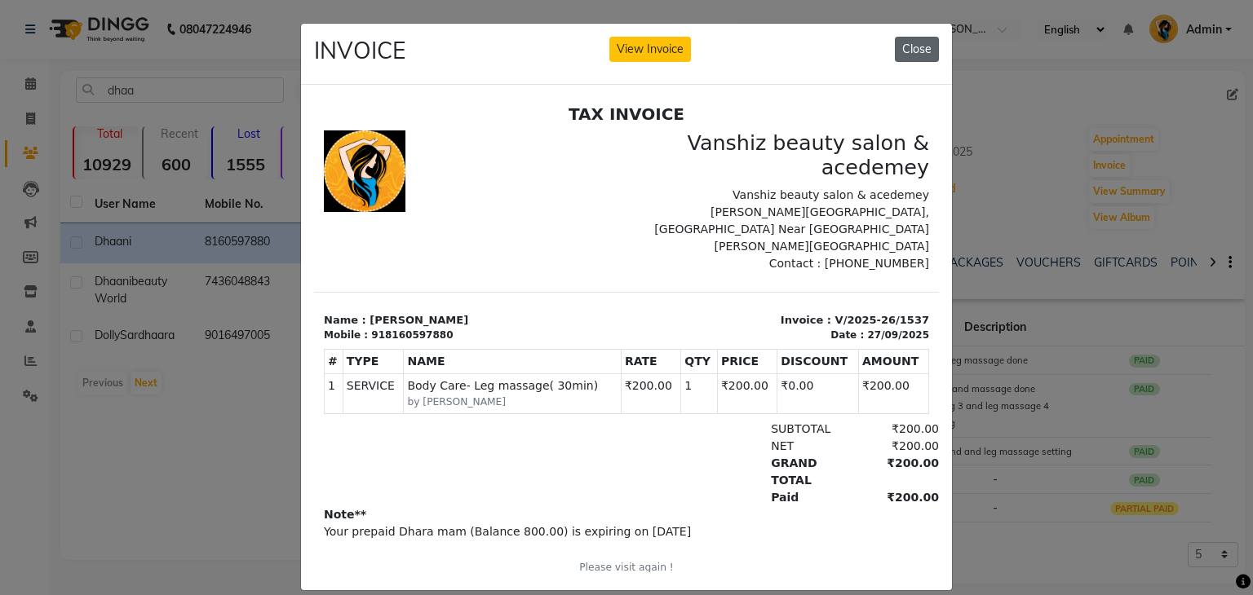
click at [902, 48] on button "Close" at bounding box center [917, 49] width 44 height 25
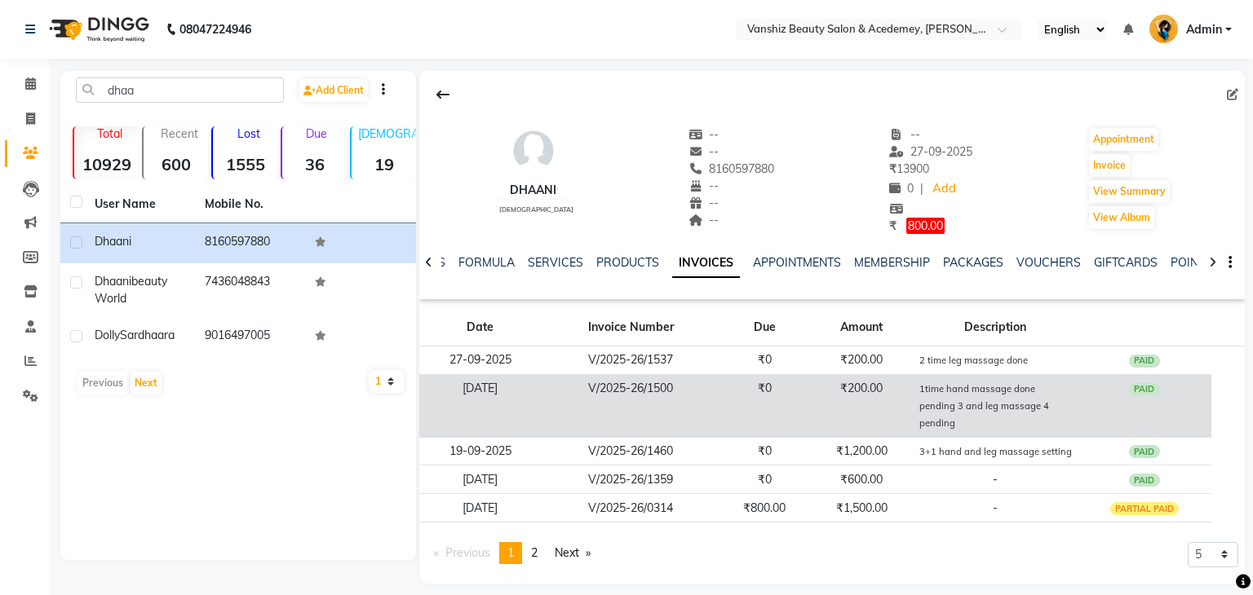
click at [1002, 411] on small "1time hand massage done pending 3 and leg massage 4 pending" at bounding box center [984, 406] width 130 height 46
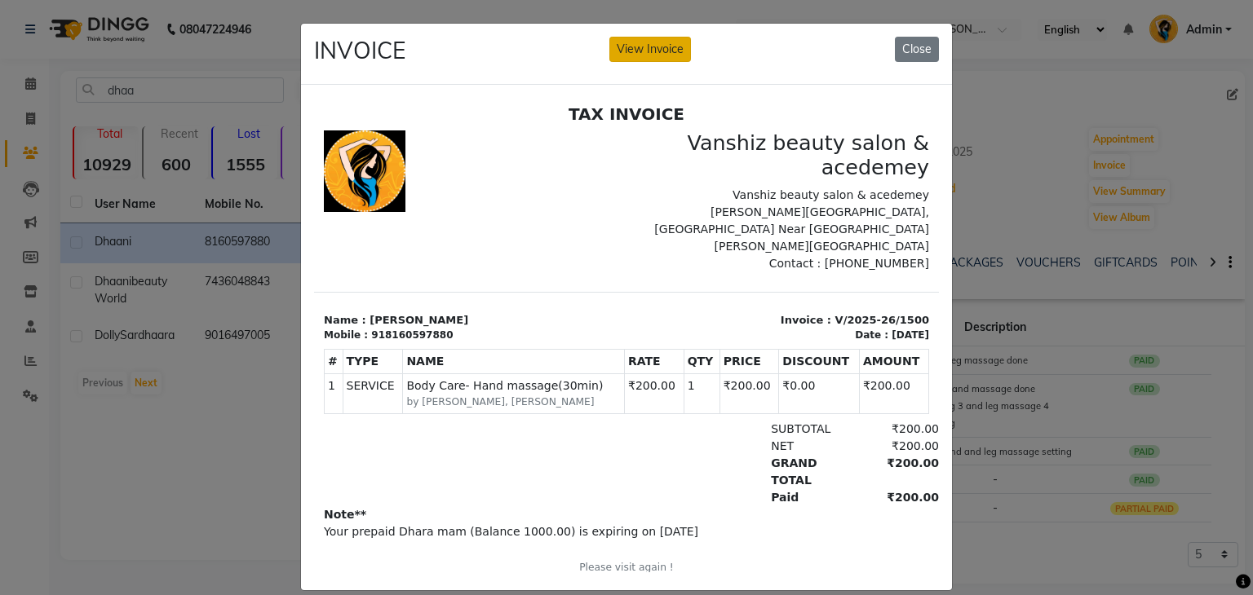
click at [659, 44] on button "View Invoice" at bounding box center [650, 49] width 82 height 25
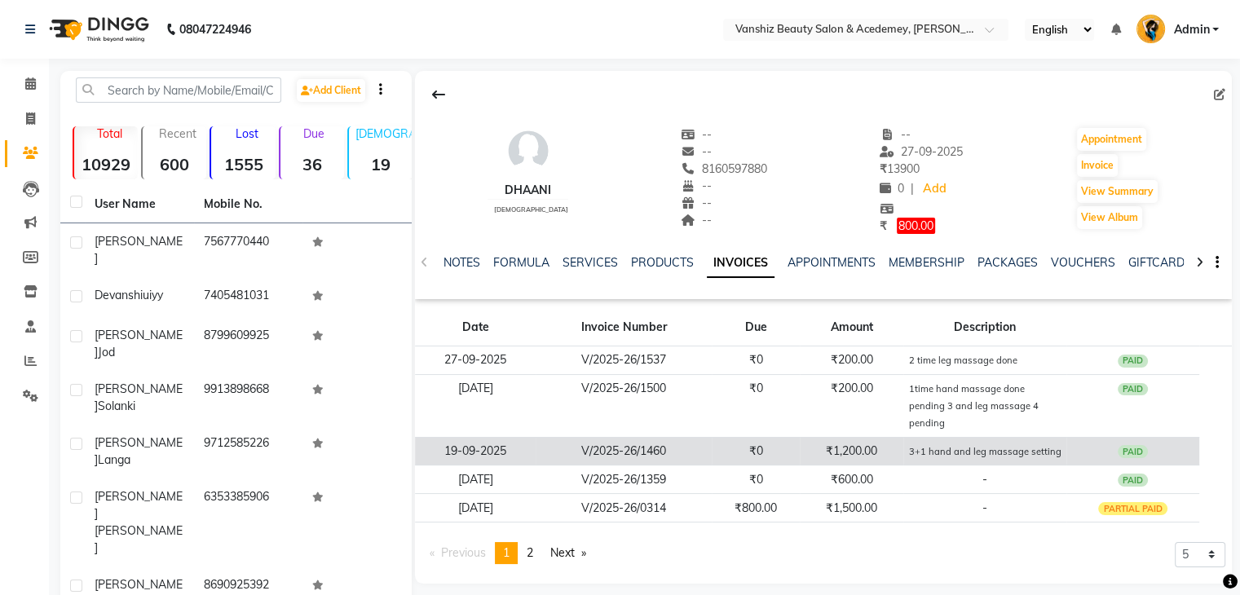
click at [830, 437] on td "₹1,200.00" at bounding box center [852, 451] width 104 height 29
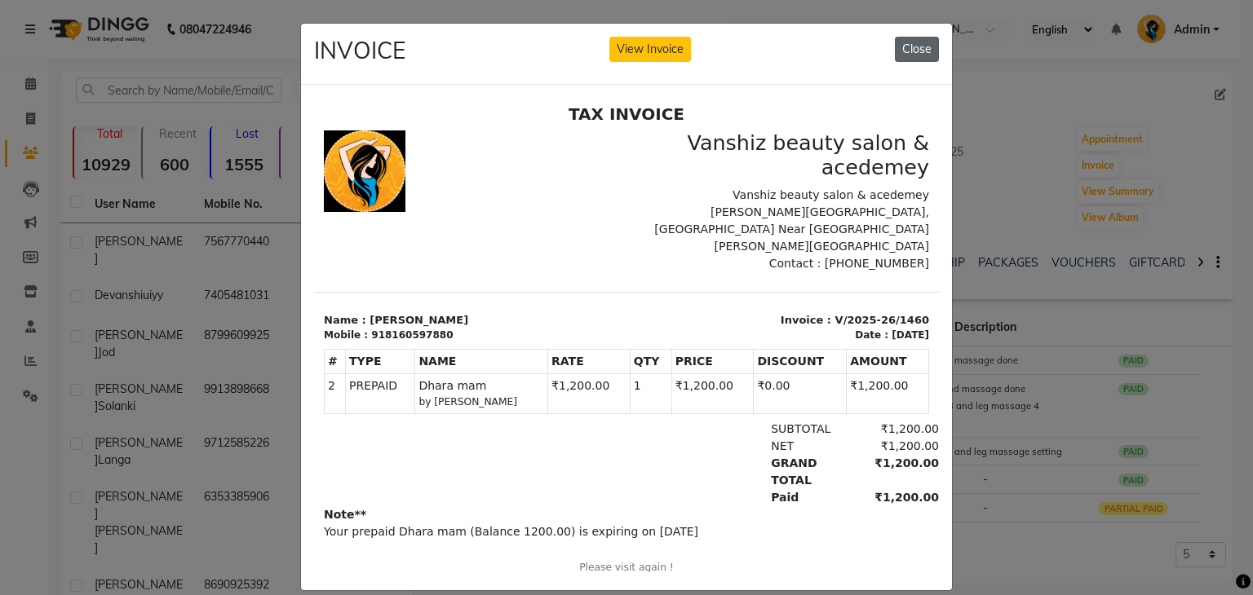
click at [909, 43] on button "Close" at bounding box center [917, 49] width 44 height 25
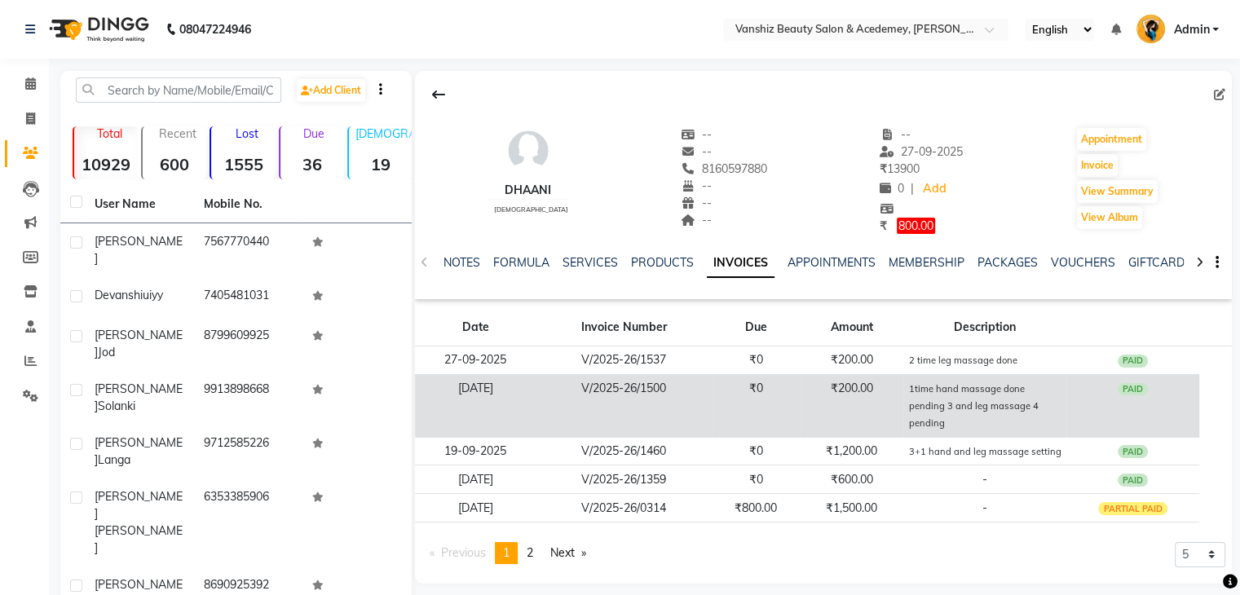
click at [851, 392] on td "₹200.00" at bounding box center [852, 405] width 104 height 63
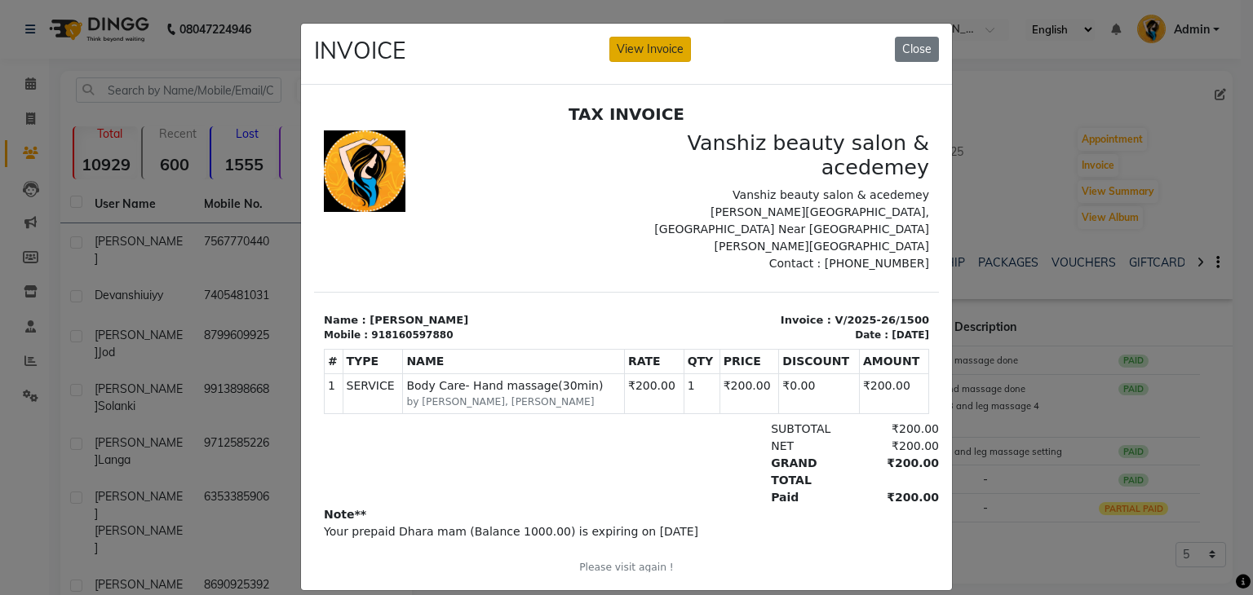
click at [657, 42] on button "View Invoice" at bounding box center [650, 49] width 82 height 25
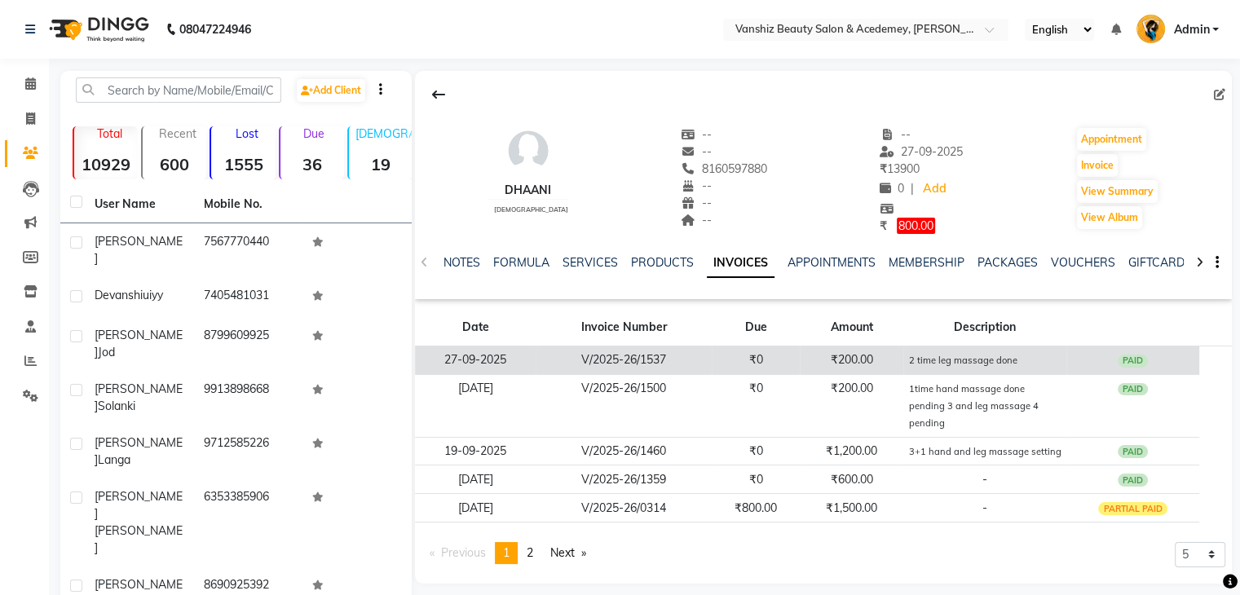
click at [661, 357] on td "V/2025-26/1537" at bounding box center [624, 360] width 176 height 29
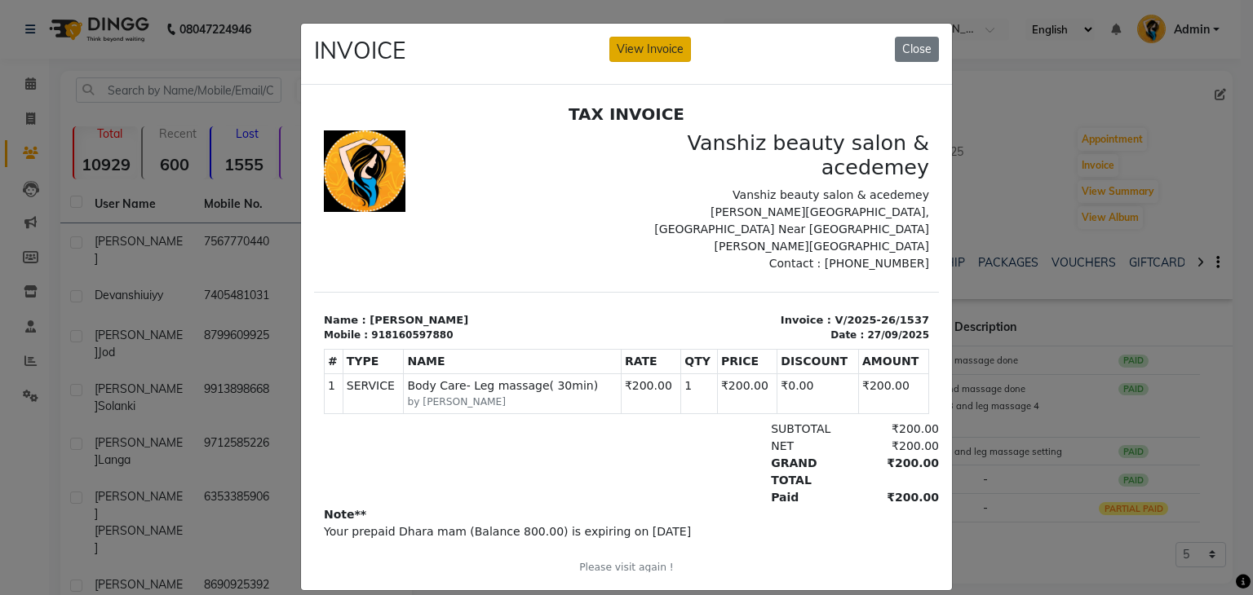
click at [646, 60] on button "View Invoice" at bounding box center [650, 49] width 82 height 25
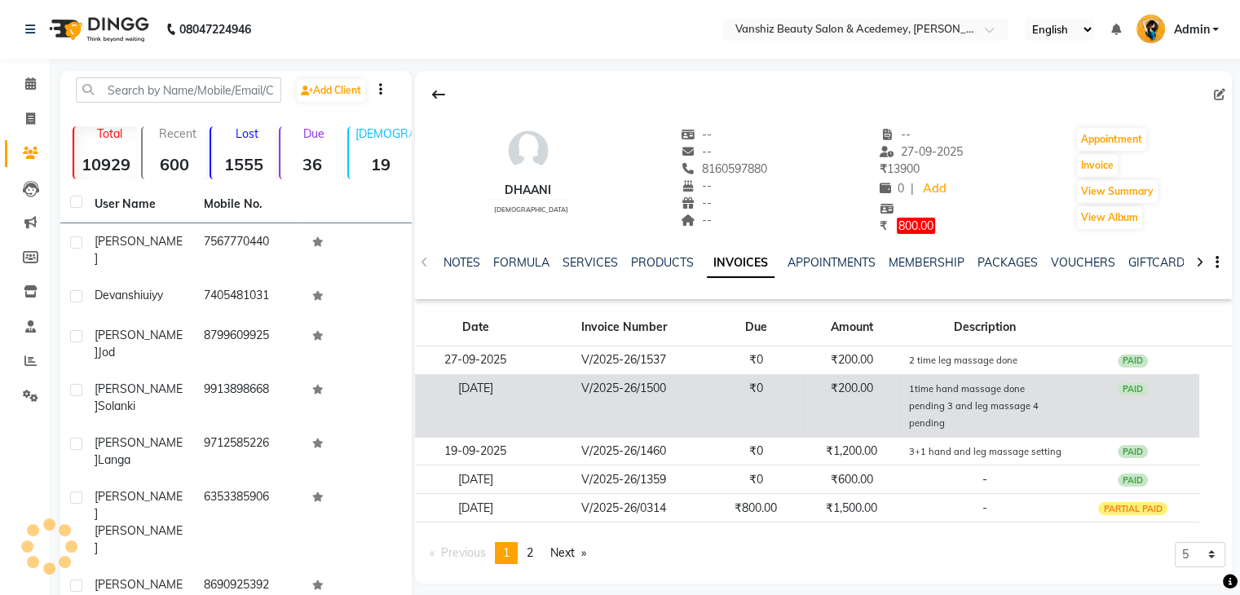
click at [807, 386] on td "₹200.00" at bounding box center [852, 405] width 104 height 63
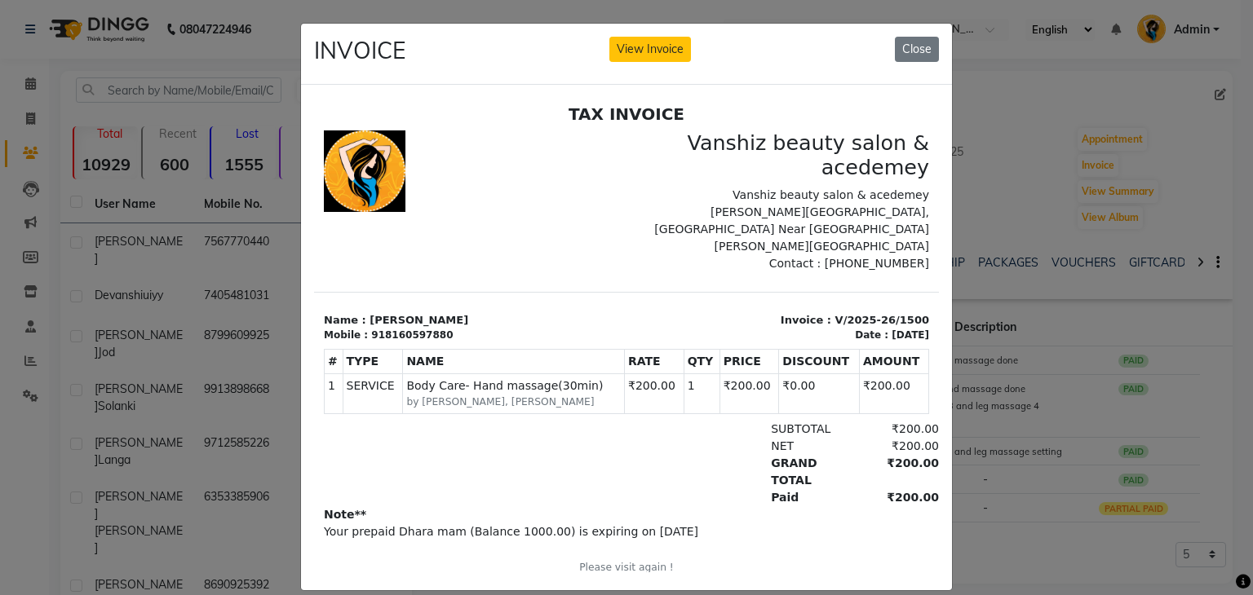
click at [674, 35] on div "INVOICE View Invoice Close" at bounding box center [626, 54] width 651 height 61
click at [672, 42] on button "View Invoice" at bounding box center [650, 49] width 82 height 25
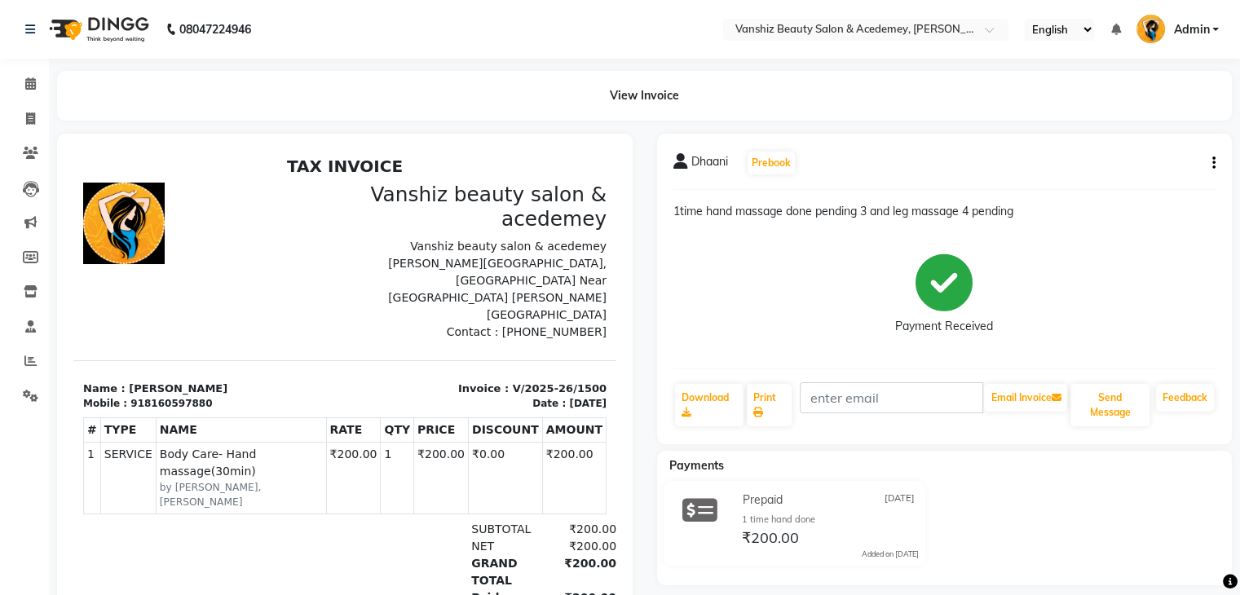
click at [1207, 167] on button "button" at bounding box center [1211, 163] width 10 height 17
click at [1161, 175] on div "Edit Invoice" at bounding box center [1133, 184] width 112 height 20
select select "service"
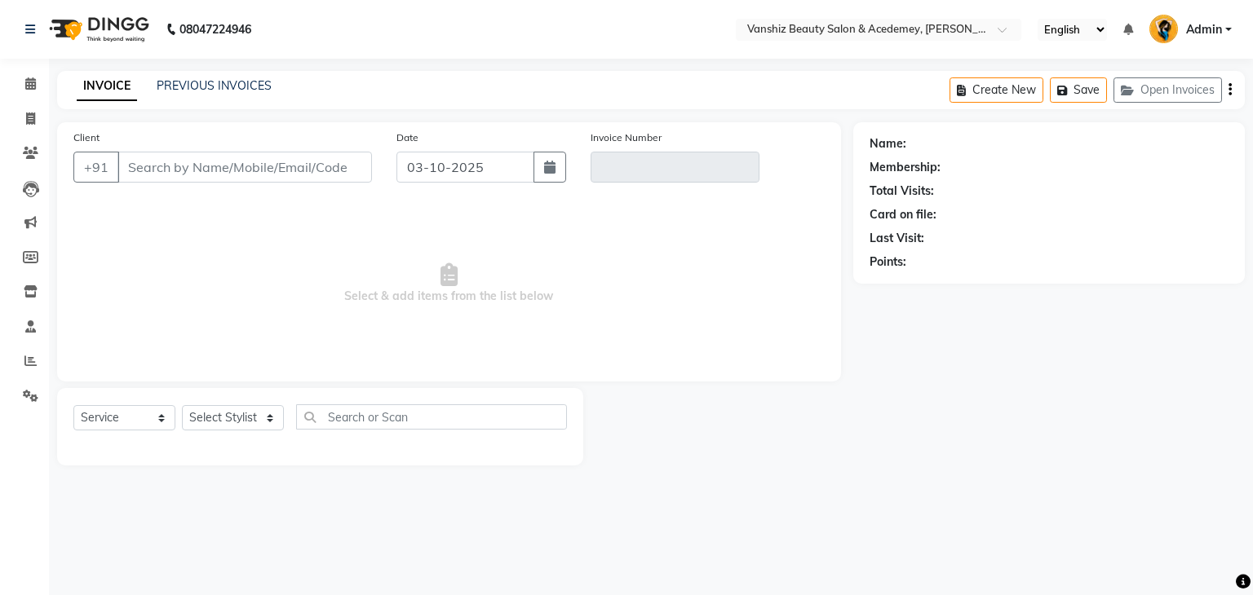
type input "8160597880"
type input "V/2025-26/1500"
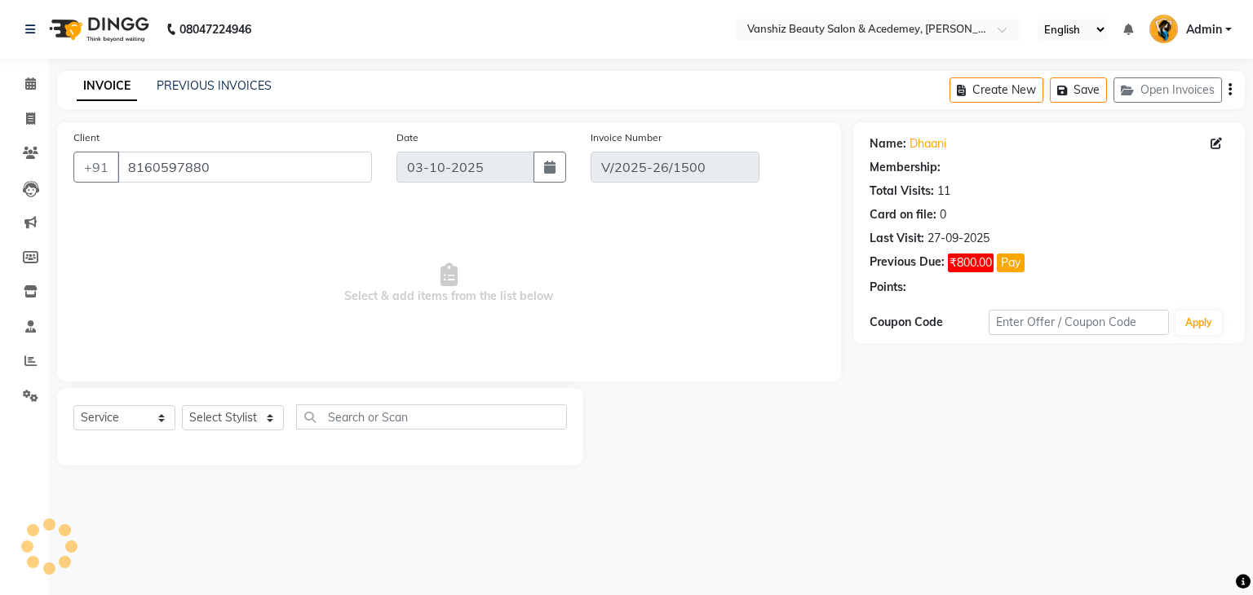
type input "[DATE]"
select select "select"
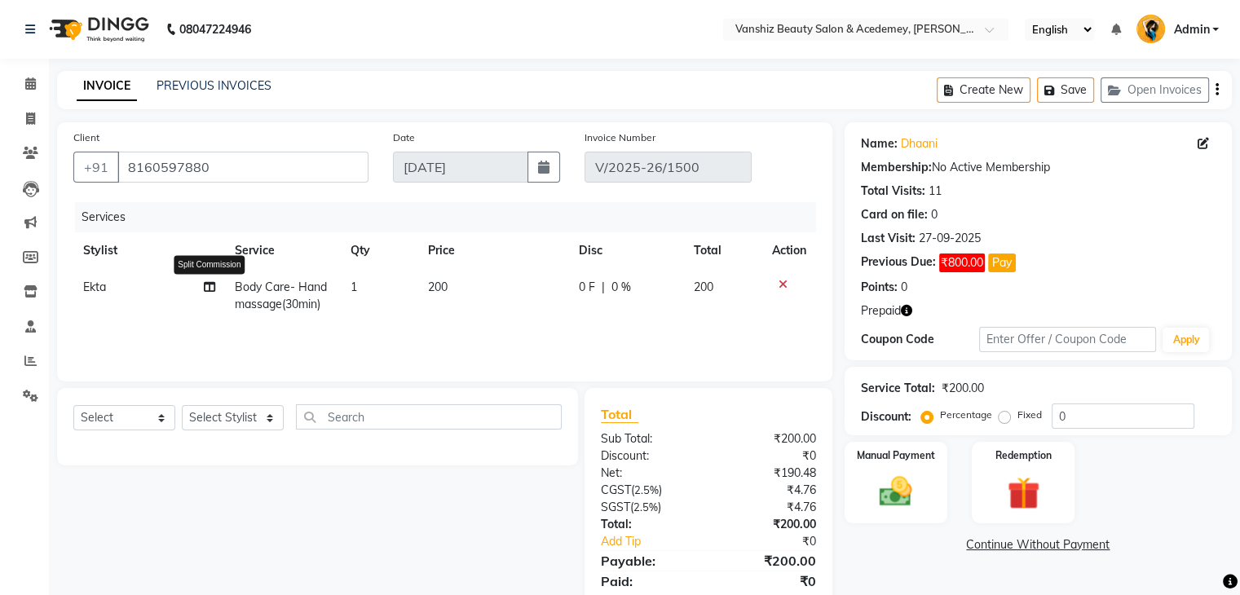
click at [207, 290] on icon at bounding box center [209, 286] width 11 height 11
select select "59477"
select select "88512"
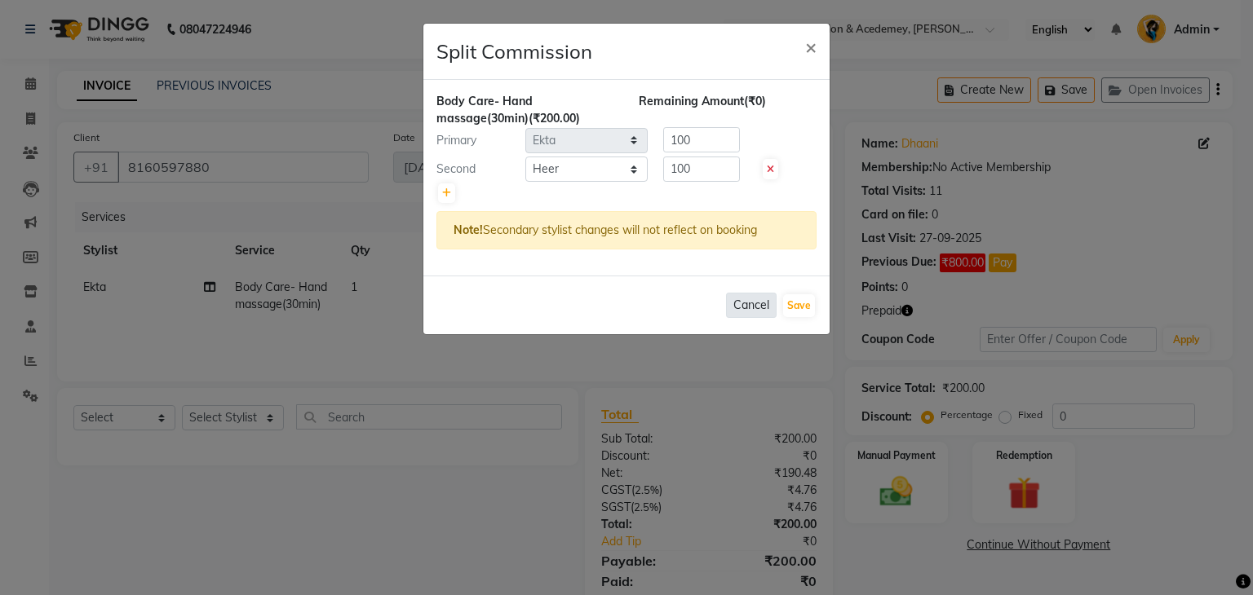
click at [750, 305] on button "Cancel" at bounding box center [751, 305] width 51 height 25
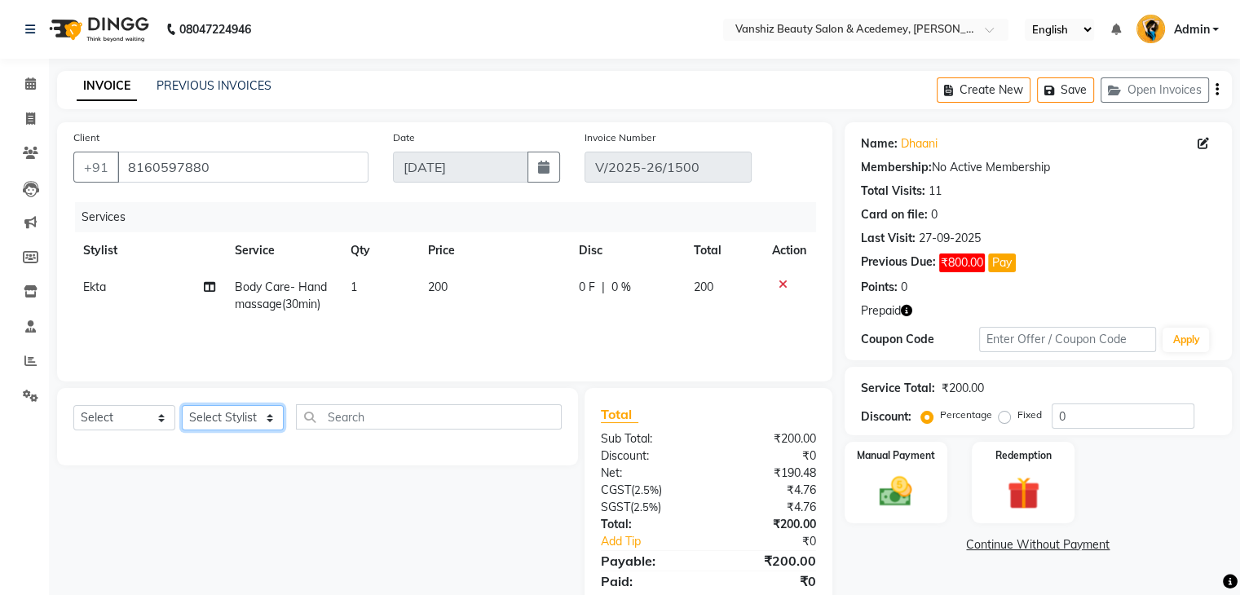
click at [239, 425] on select "Select Stylist [PERSON_NAME] [PERSON_NAME] [PERSON_NAME] kajal [PERSON_NAME] [P…" at bounding box center [233, 417] width 102 height 25
select select "59477"
click at [182, 406] on select "Select Stylist [PERSON_NAME] [PERSON_NAME] [PERSON_NAME] kajal [PERSON_NAME] [P…" at bounding box center [233, 417] width 102 height 25
click at [400, 422] on input "text" at bounding box center [429, 417] width 266 height 25
type input "leg"
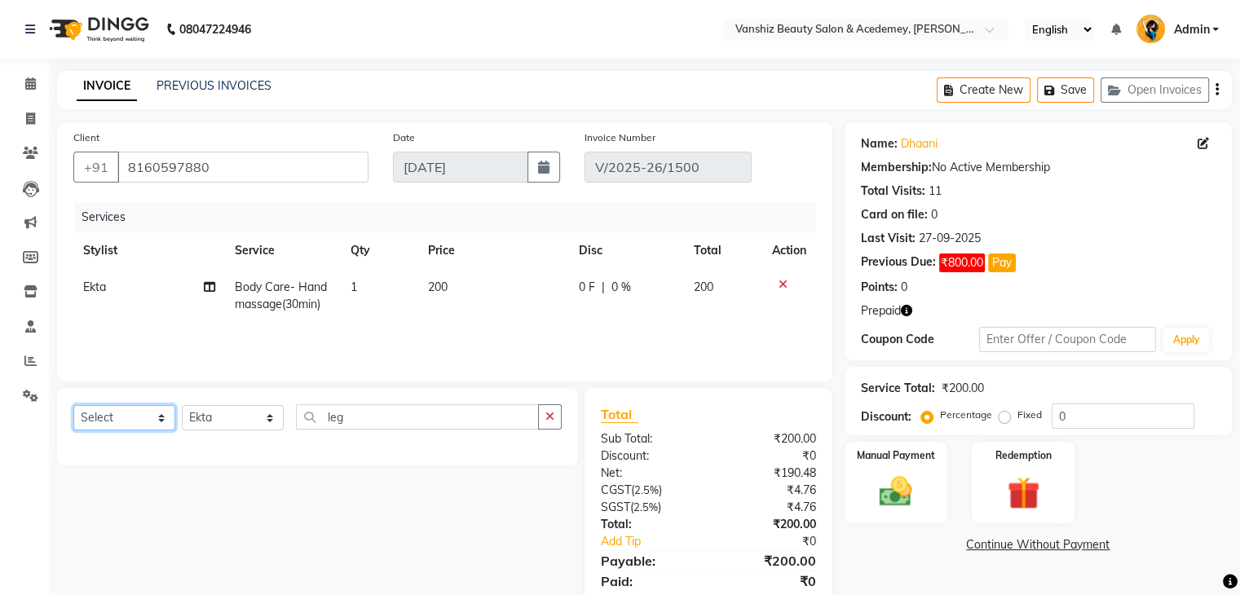
click at [125, 422] on select "Select Service Product Membership Package Voucher Prepaid Gift Card" at bounding box center [124, 417] width 102 height 25
select select "service"
click at [73, 406] on select "Select Service Product Membership Package Voucher Prepaid Gift Card" at bounding box center [124, 417] width 102 height 25
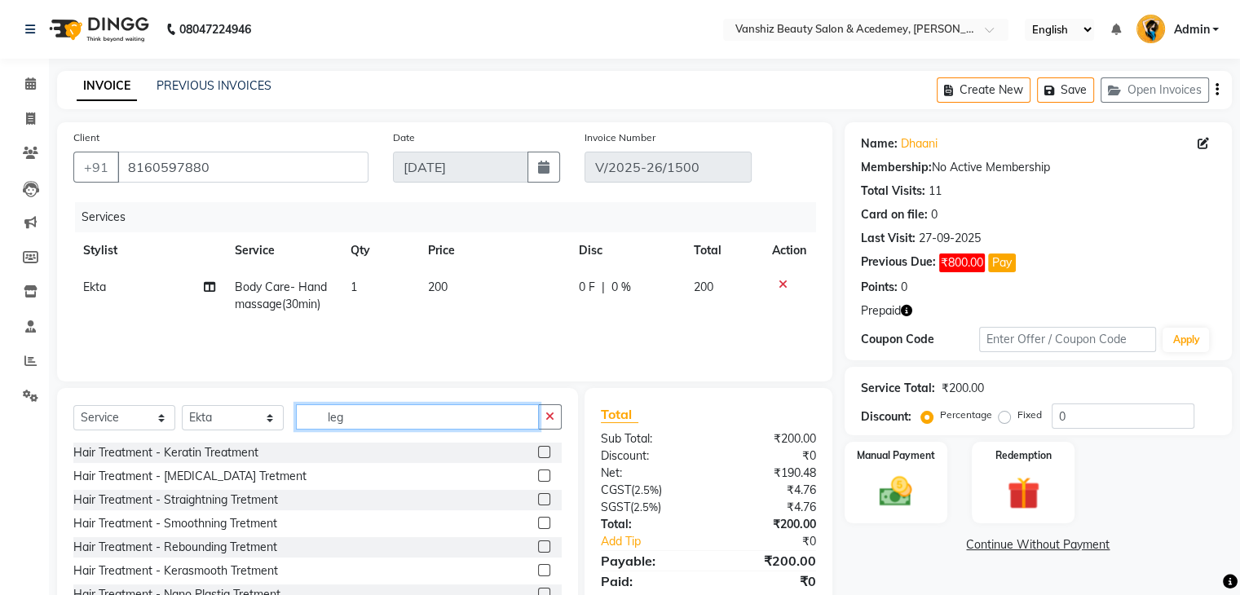
click at [376, 422] on input "leg" at bounding box center [417, 417] width 243 height 25
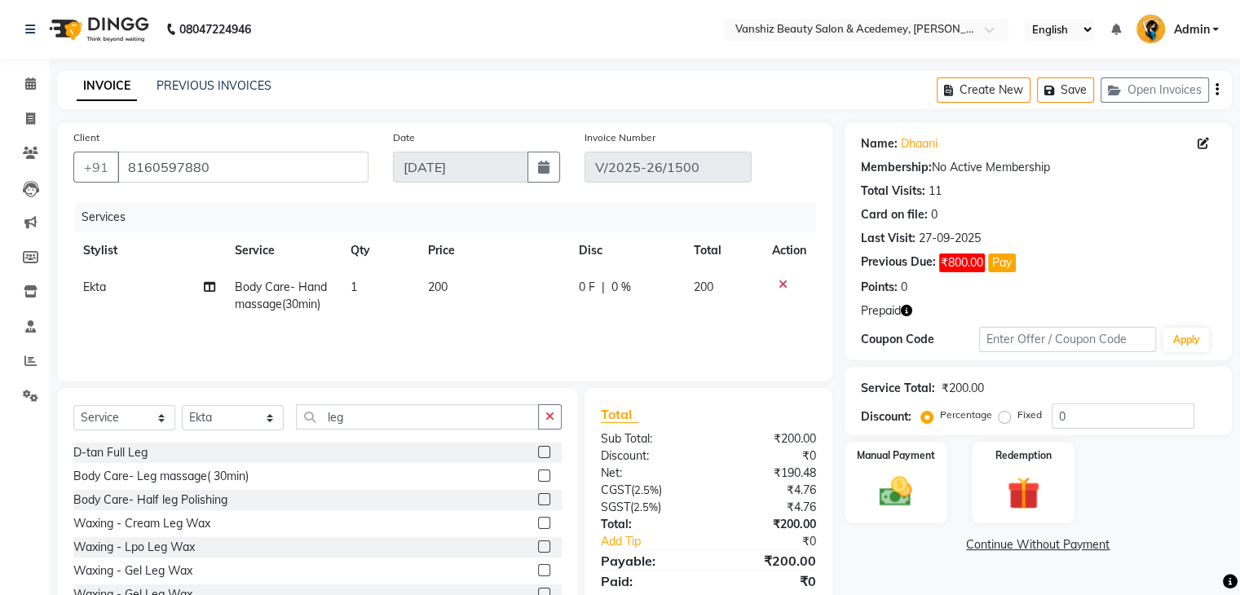
click at [538, 477] on label at bounding box center [544, 476] width 12 height 12
click at [538, 477] on input "checkbox" at bounding box center [543, 476] width 11 height 11
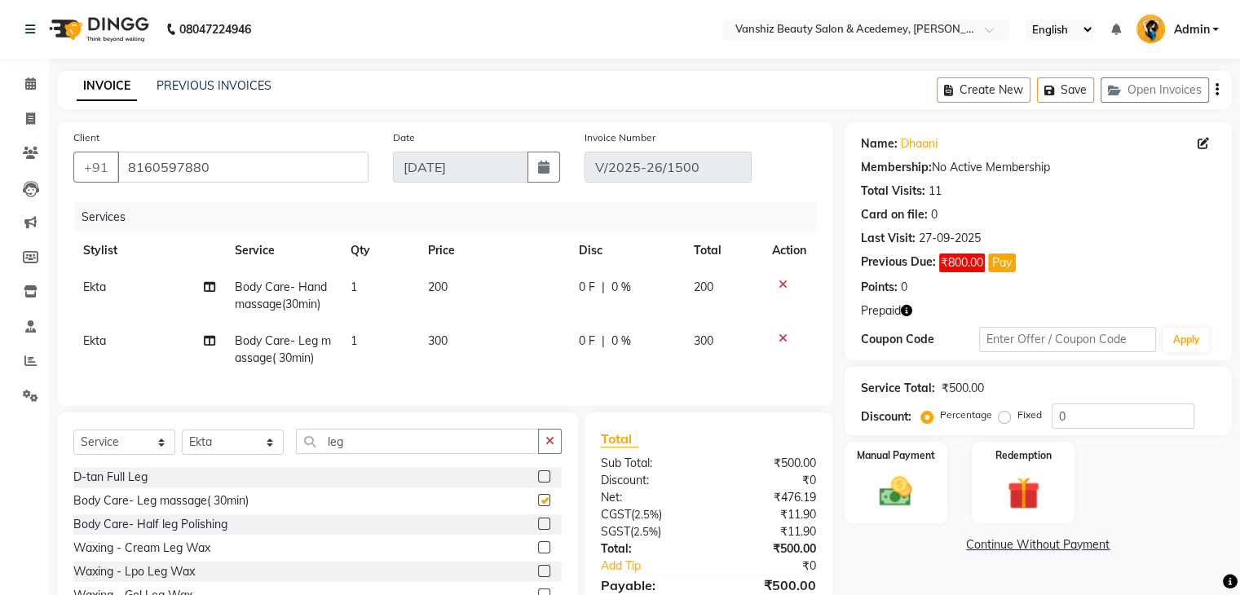
checkbox input "false"
click at [210, 347] on icon at bounding box center [209, 340] width 11 height 11
select select "59477"
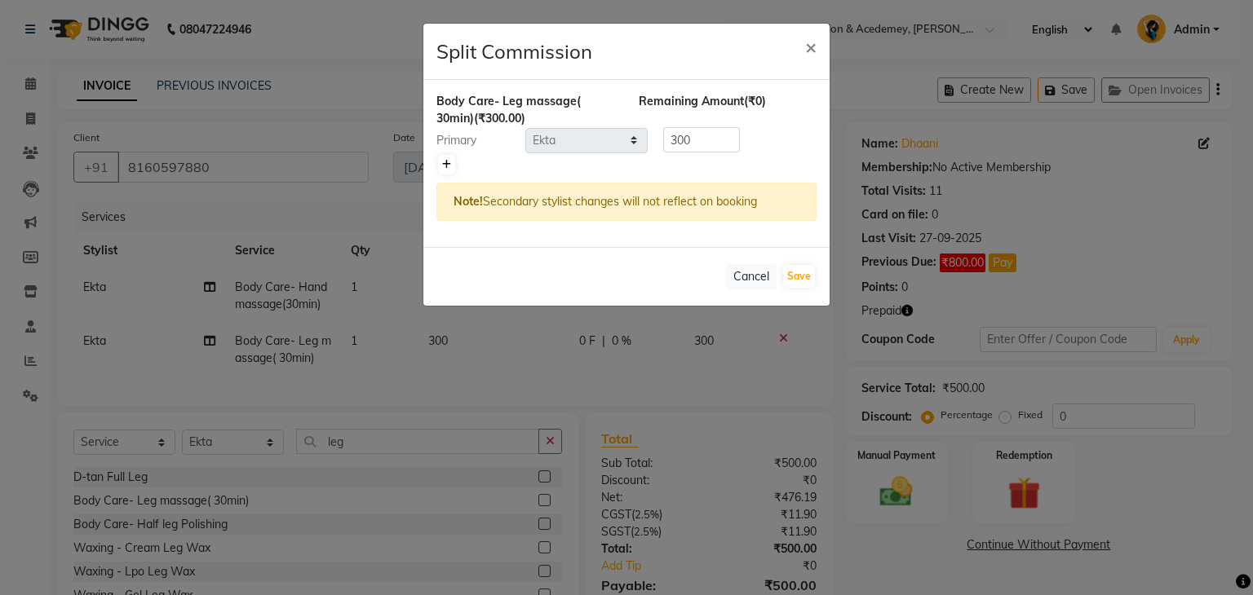
click at [448, 161] on icon at bounding box center [446, 165] width 9 height 10
type input "150"
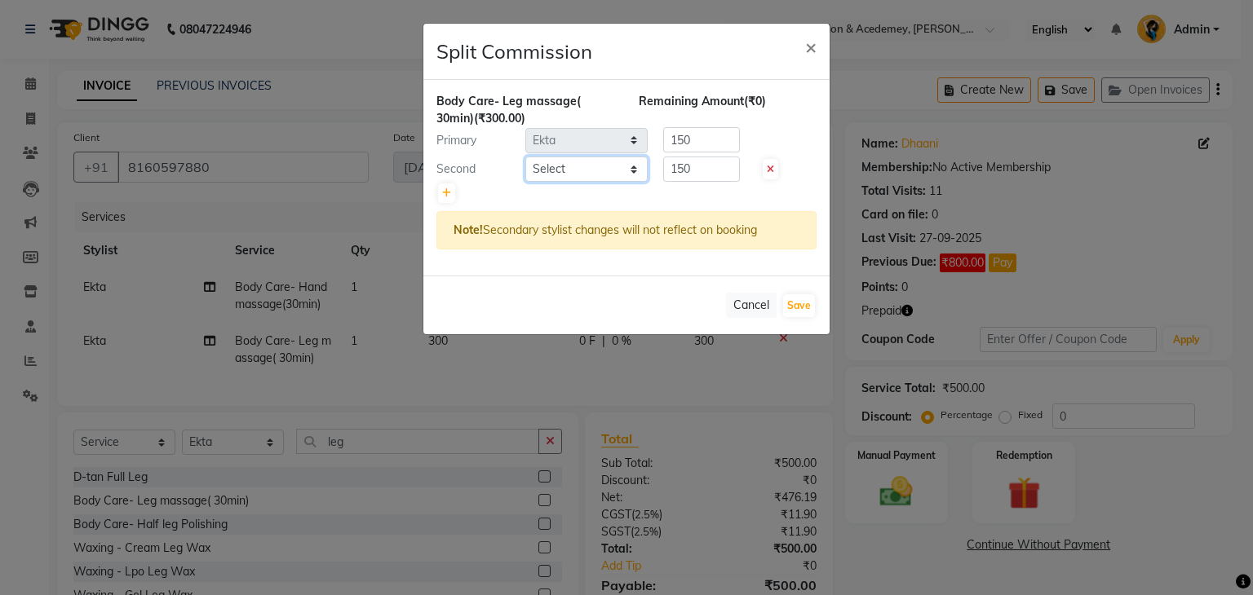
click at [574, 167] on select "Select [PERSON_NAME] [PERSON_NAME] [PERSON_NAME] kajal [PERSON_NAME] [PERSON_NA…" at bounding box center [586, 169] width 122 height 25
select select "88512"
click at [525, 157] on select "Select [PERSON_NAME] [PERSON_NAME] [PERSON_NAME] kajal [PERSON_NAME] [PERSON_NA…" at bounding box center [586, 169] width 122 height 25
click at [796, 303] on button "Save" at bounding box center [799, 305] width 32 height 23
select select "Select"
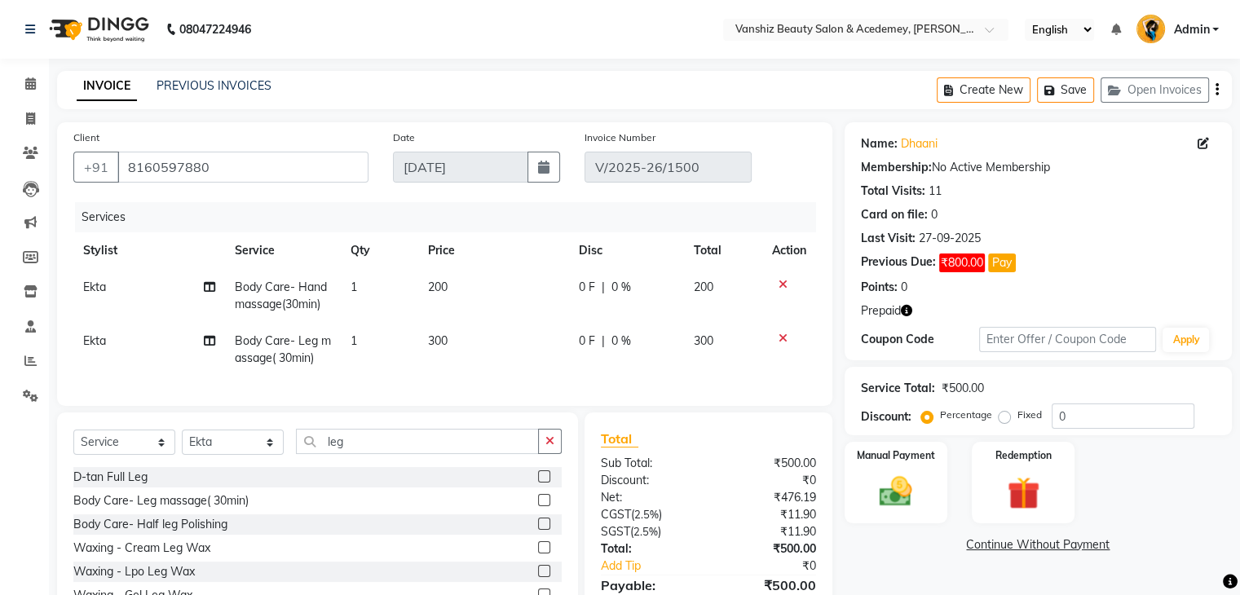
click at [429, 342] on span "300" at bounding box center [438, 341] width 20 height 15
select select "59477"
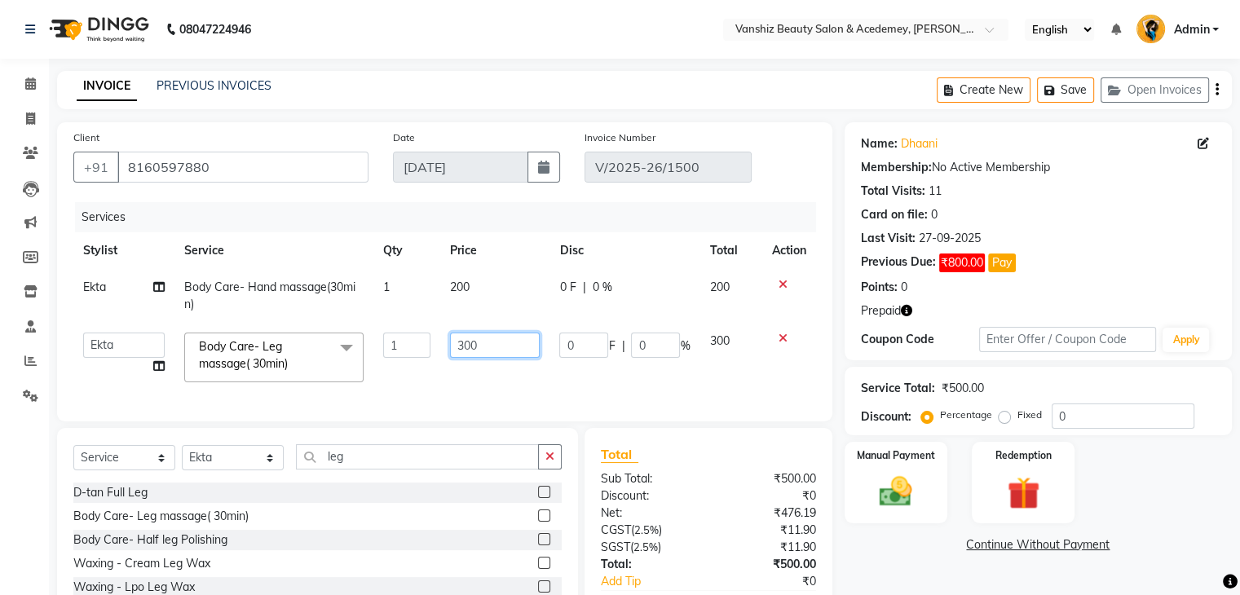
click at [477, 343] on input "300" at bounding box center [495, 345] width 90 height 25
type input "3"
type input "200"
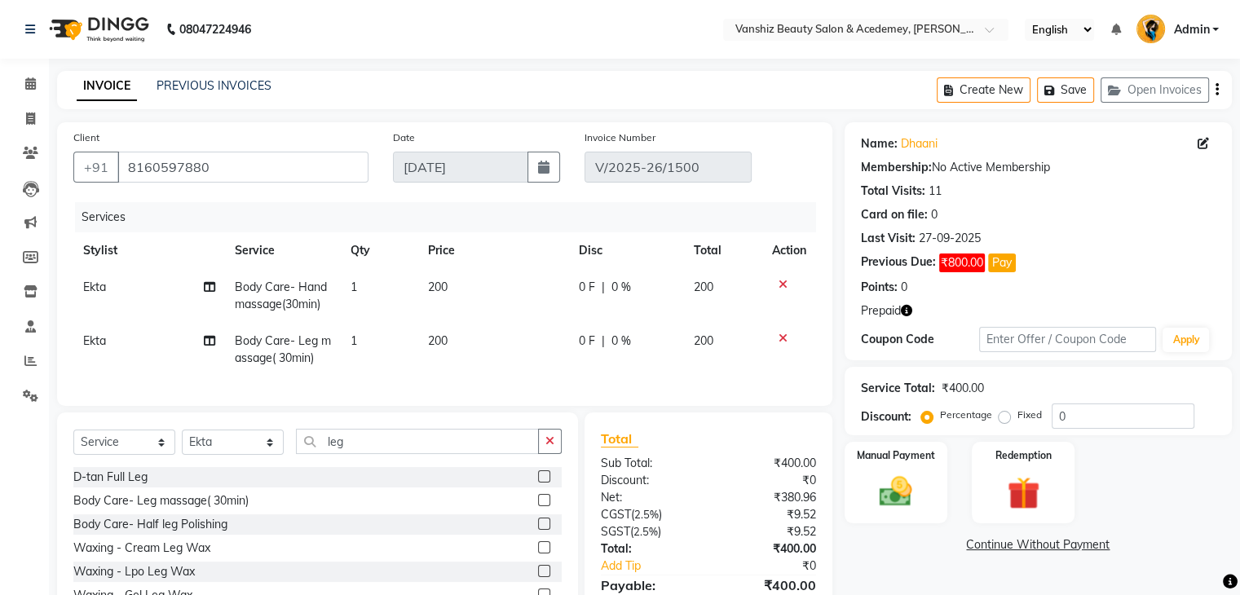
click at [511, 390] on div "Services Stylist Service Qty Price Disc Total Action [PERSON_NAME] Body Care- H…" at bounding box center [444, 296] width 743 height 188
click at [1004, 487] on img at bounding box center [1023, 494] width 55 height 42
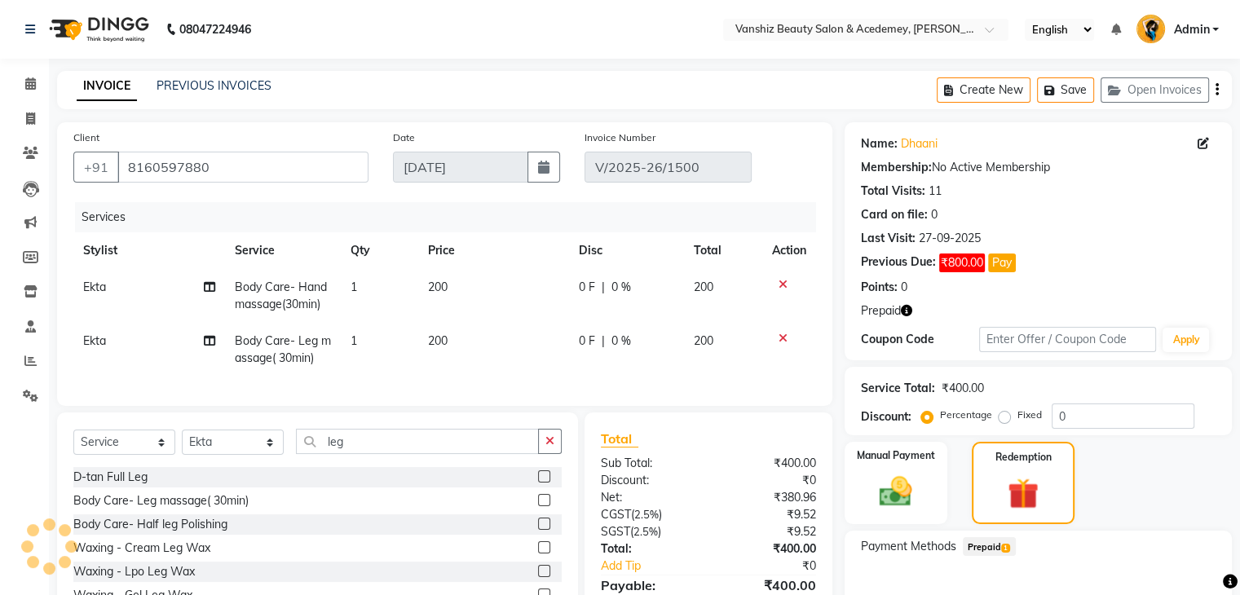
click at [997, 546] on span "Prepaid 1" at bounding box center [989, 546] width 53 height 19
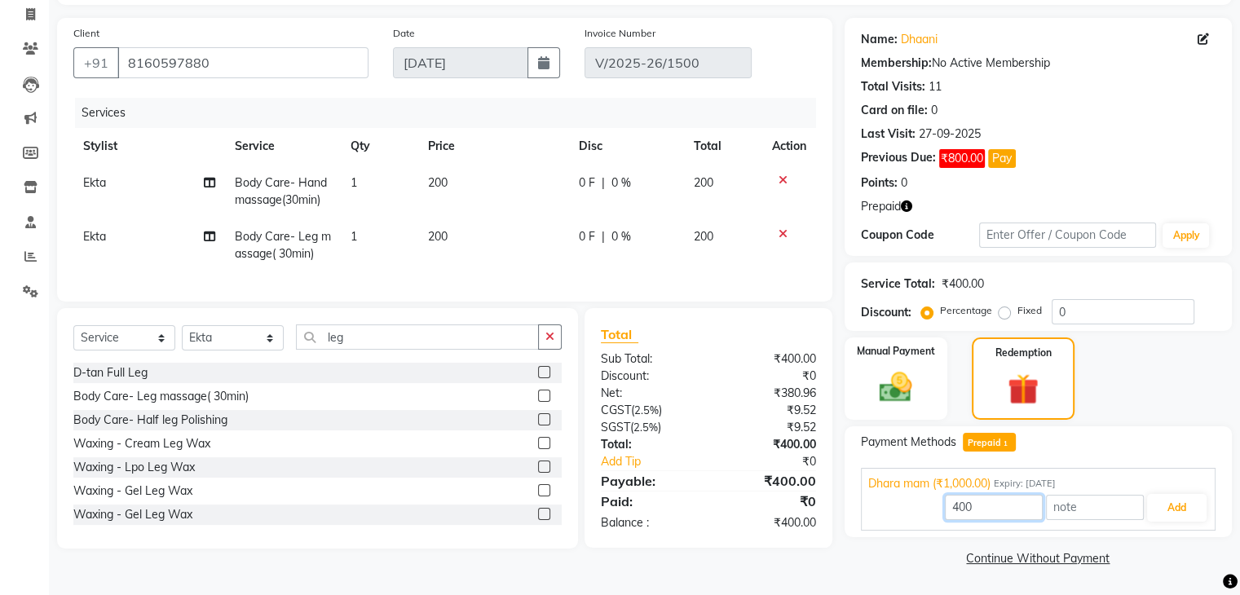
click at [997, 506] on input "400" at bounding box center [994, 507] width 98 height 25
click at [1114, 508] on input "text" at bounding box center [1095, 507] width 98 height 25
type input "1 time hand,and 1 itme leg massage done"
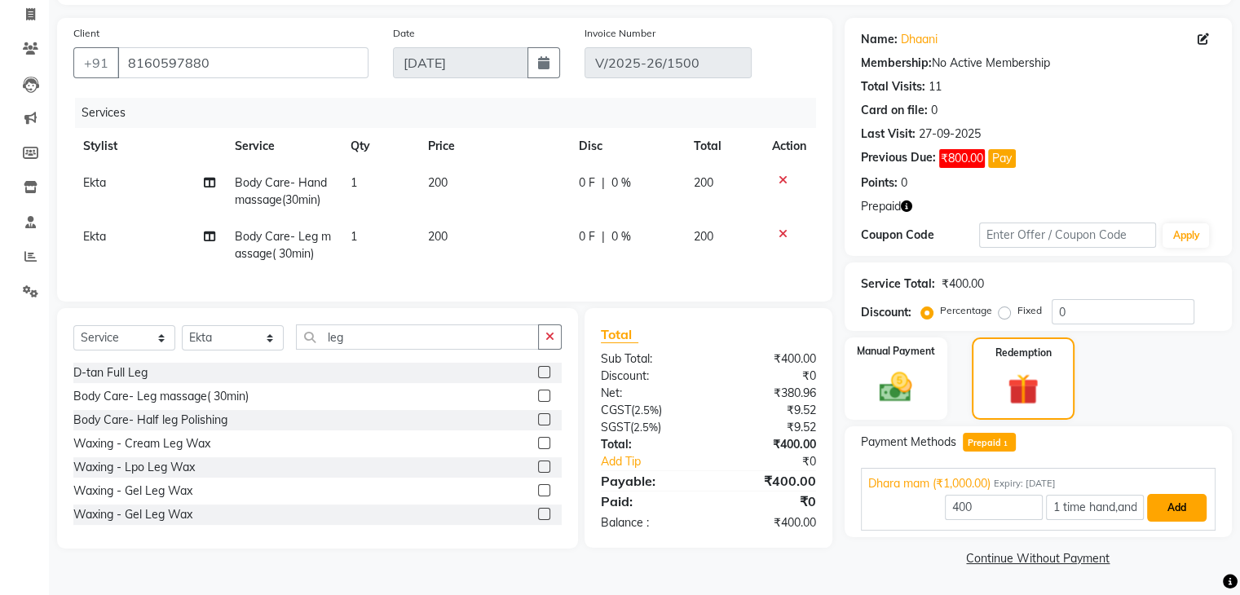
click at [1182, 508] on button "Add" at bounding box center [1177, 508] width 60 height 28
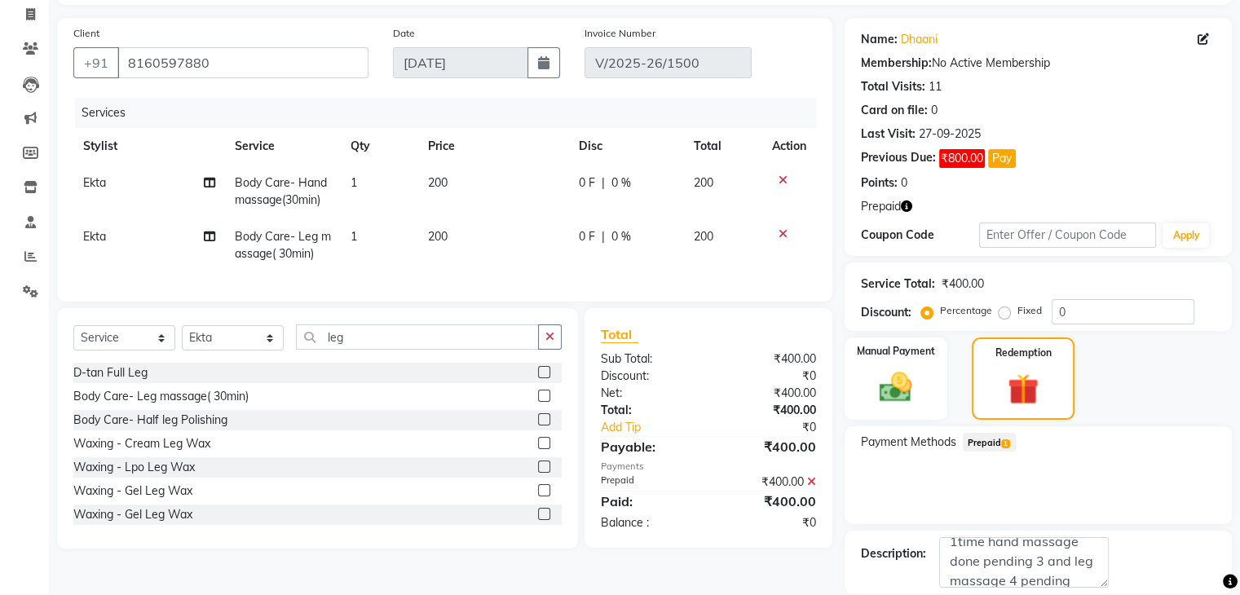
scroll to position [20, 0]
click at [1077, 567] on textarea at bounding box center [1025, 562] width 170 height 51
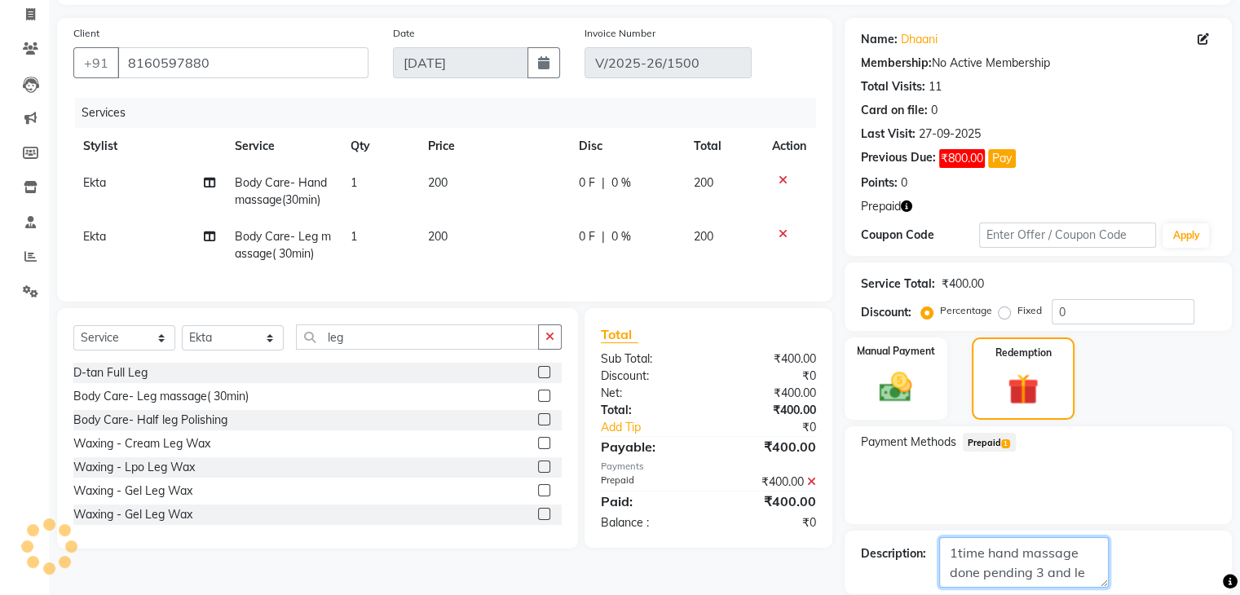
scroll to position [0, 0]
type textarea "1"
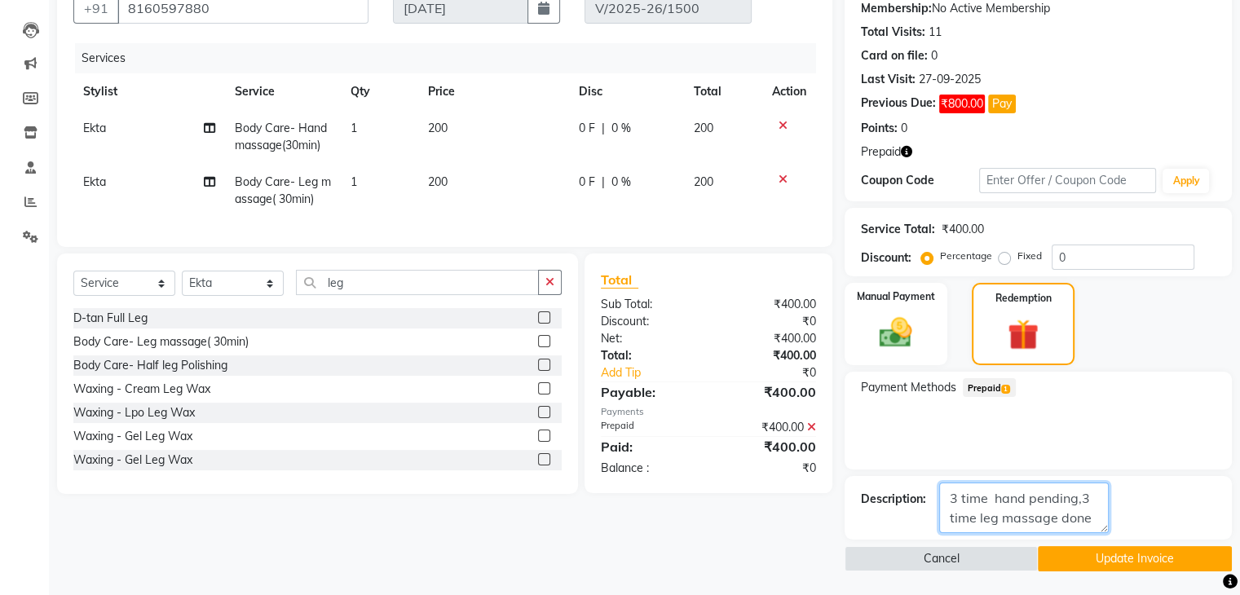
type textarea "3 time hand pending,3 time leg massage done"
click at [1077, 561] on button "Update Invoice" at bounding box center [1135, 558] width 194 height 25
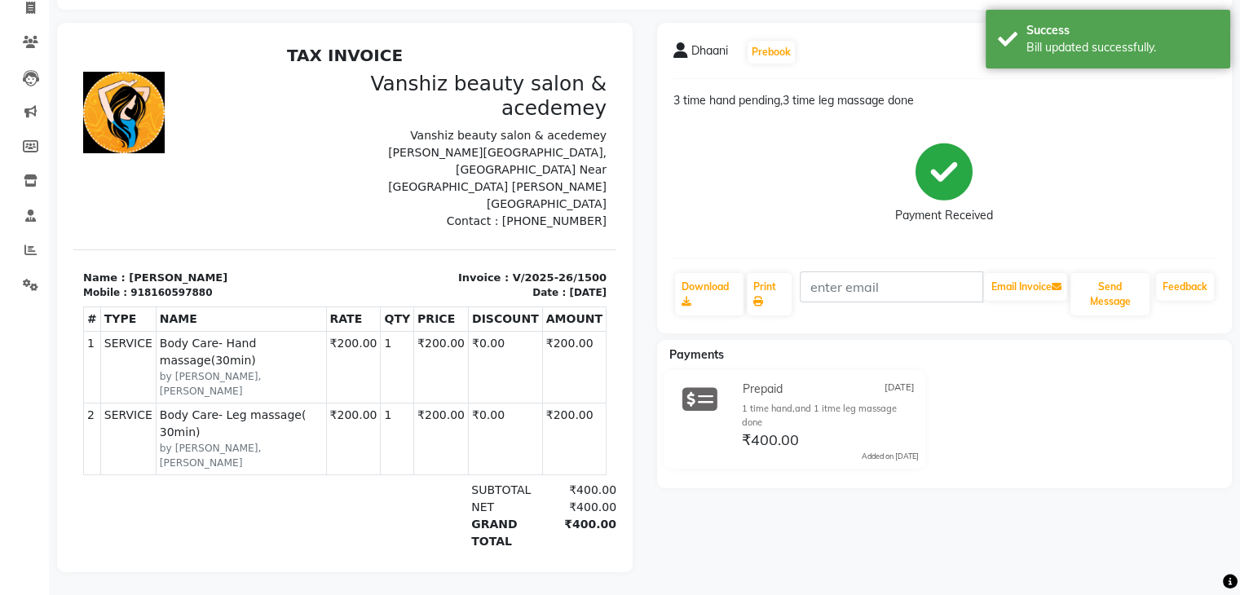
scroll to position [75, 0]
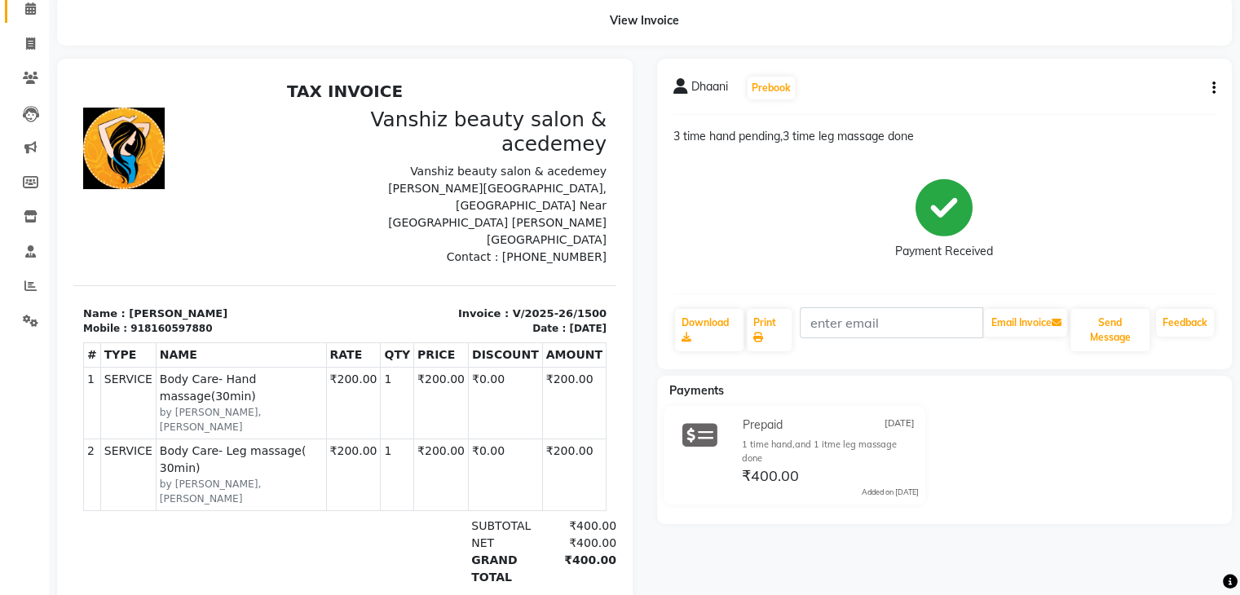
select select "service"
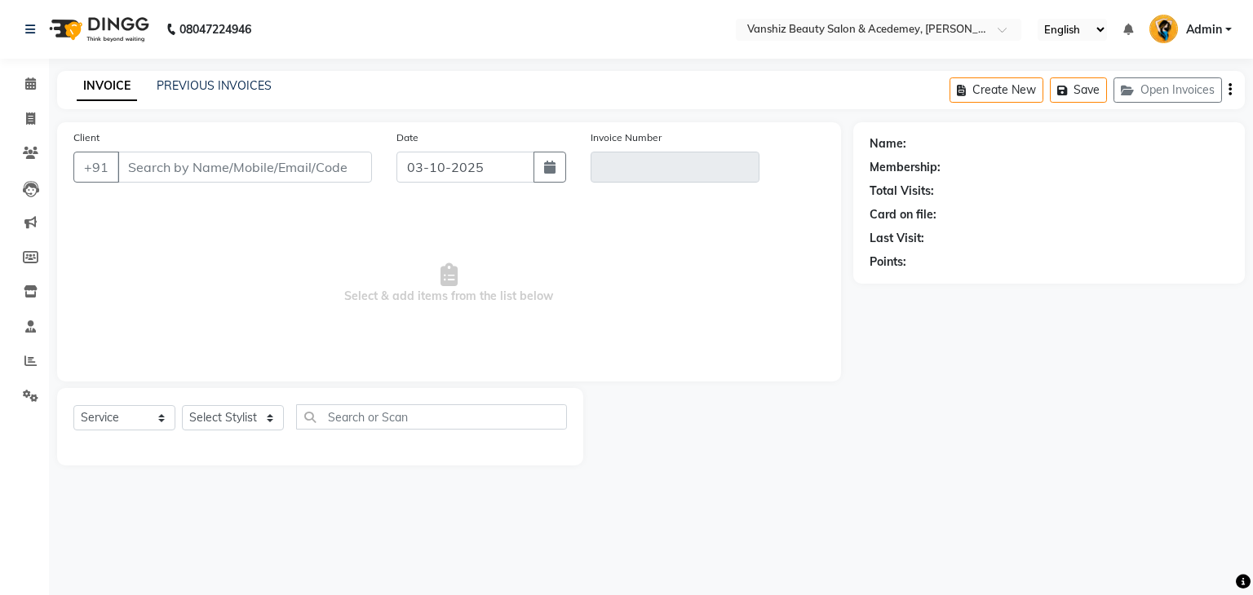
type input "8160597880"
type input "V/2025-26/1500"
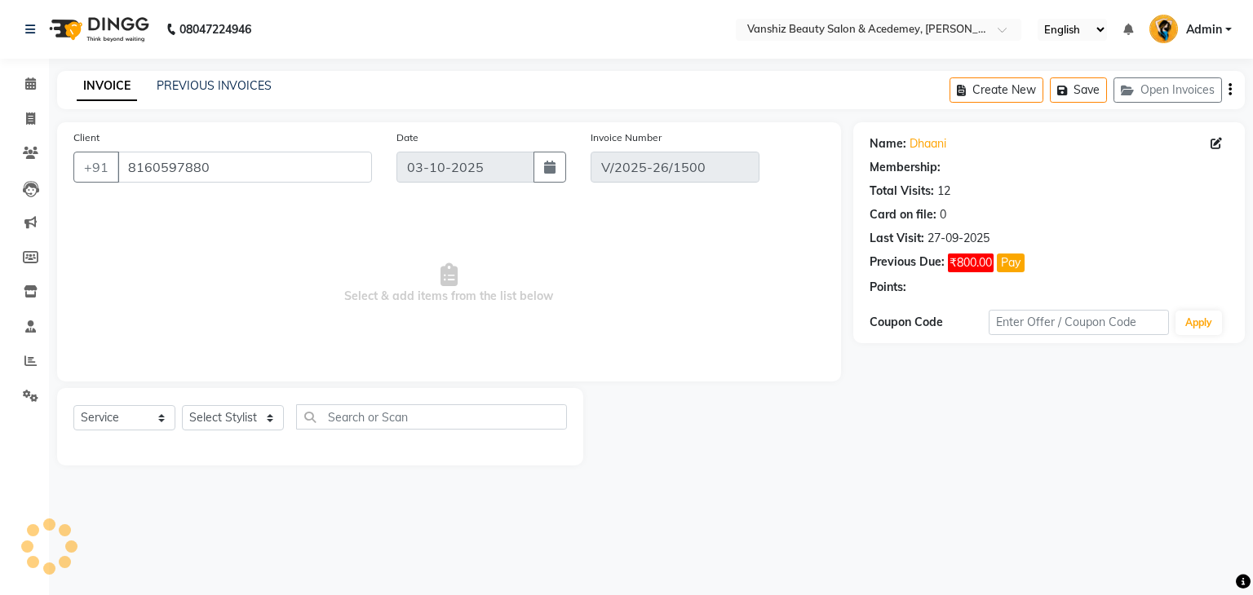
type input "[DATE]"
select select "select"
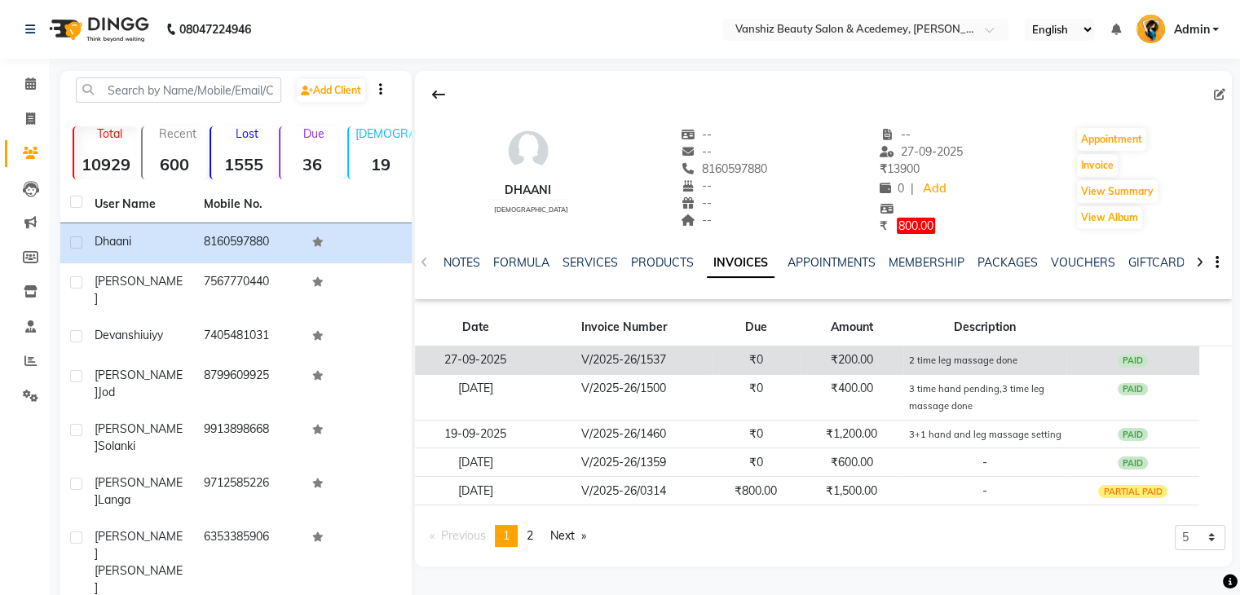
click at [908, 368] on td "2 time leg massage done" at bounding box center [985, 360] width 163 height 29
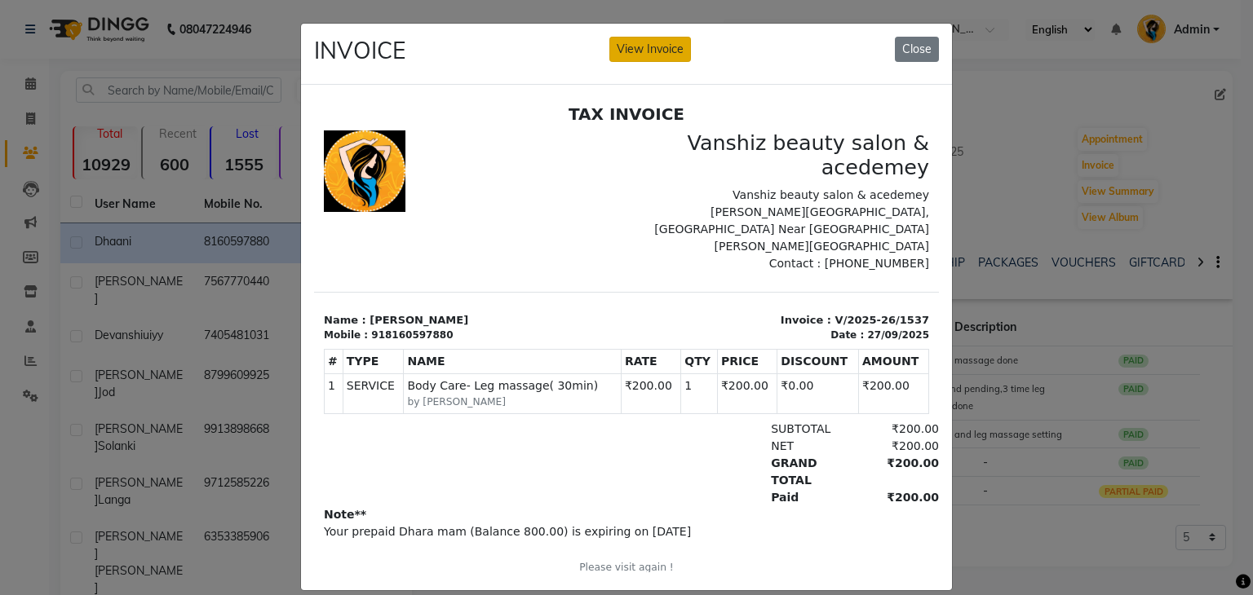
click at [646, 42] on button "View Invoice" at bounding box center [650, 49] width 82 height 25
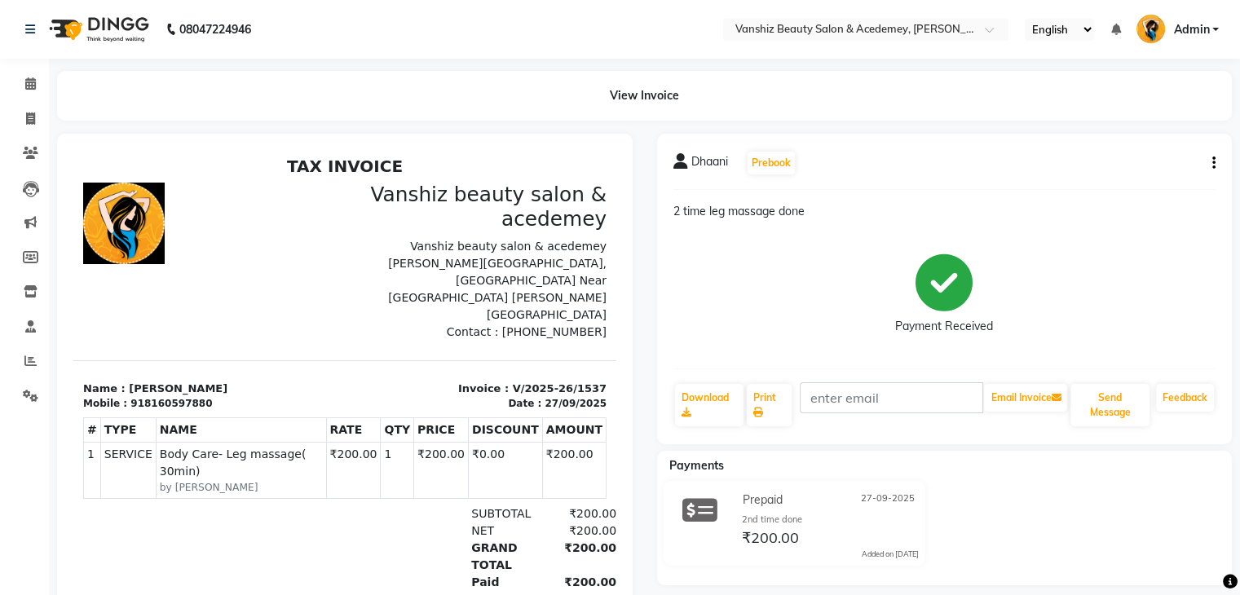
click at [1213, 163] on icon "button" at bounding box center [1214, 163] width 3 height 1
click at [1170, 188] on div "Edit Invoice" at bounding box center [1133, 184] width 112 height 20
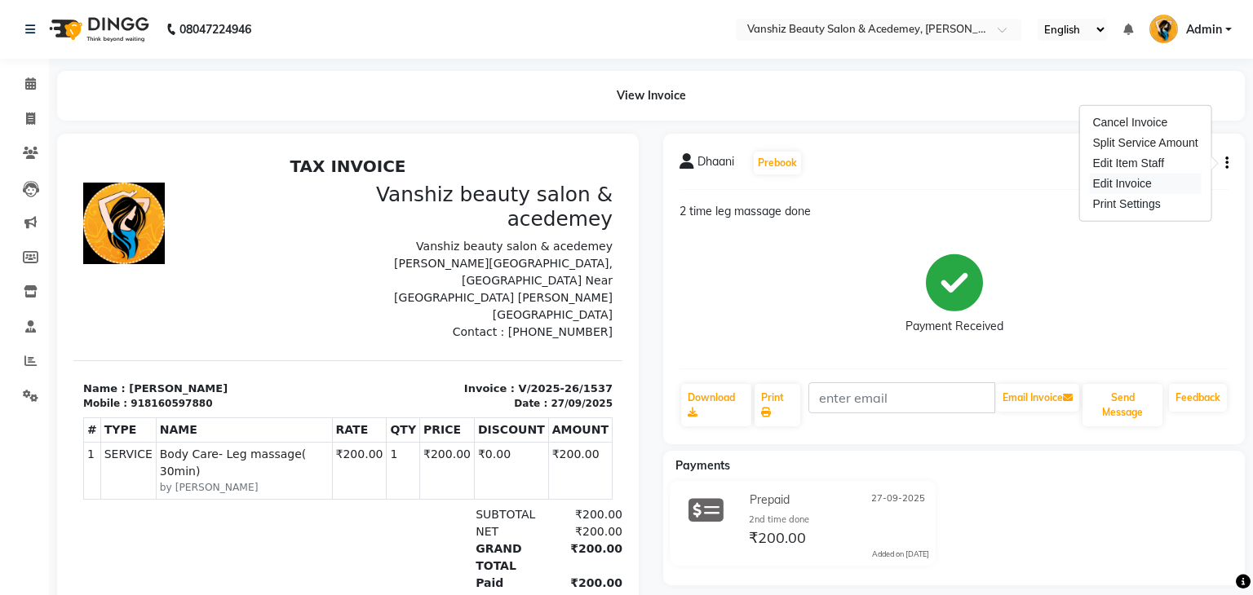
select select "service"
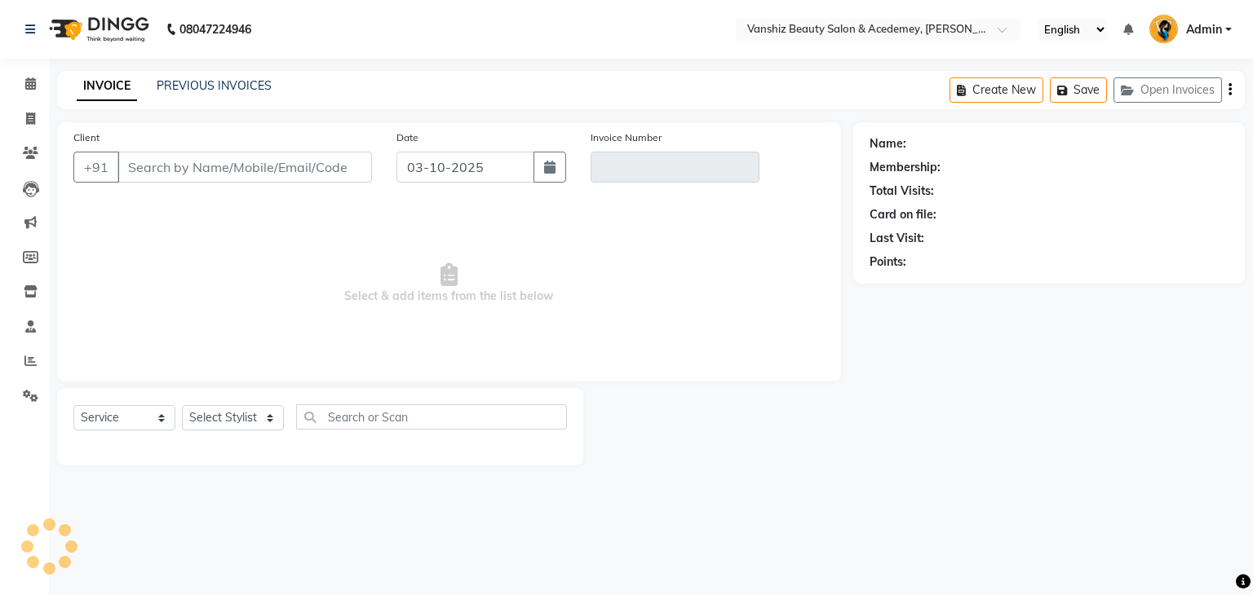
type input "8160597880"
type input "V/2025-26/1537"
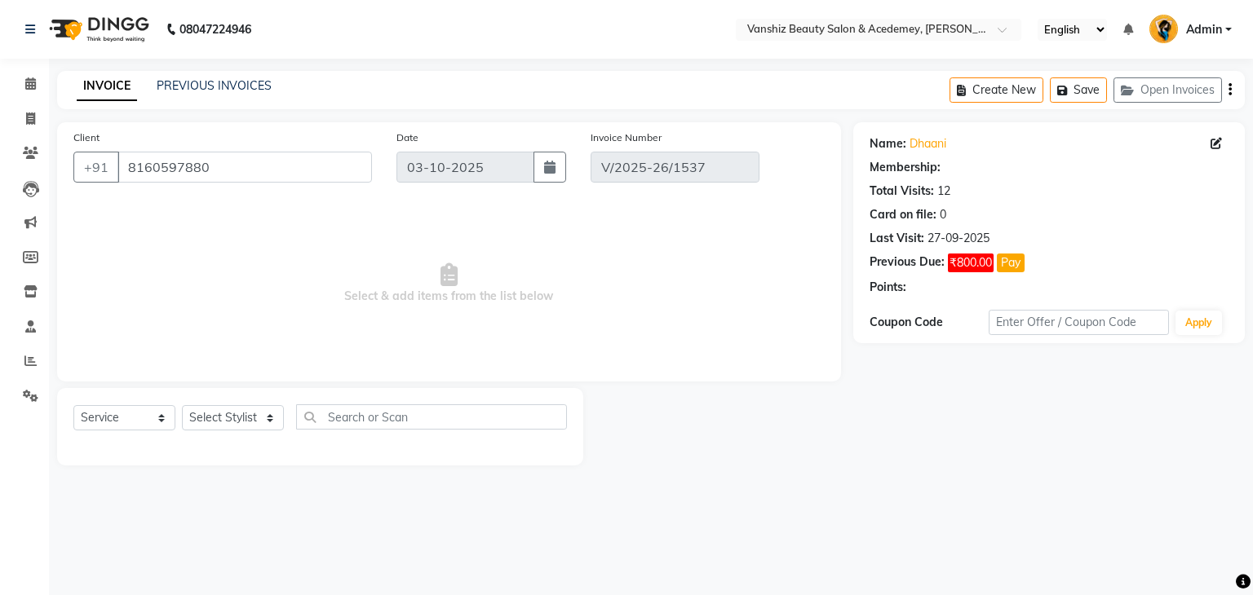
type input "27-09-2025"
select select "select"
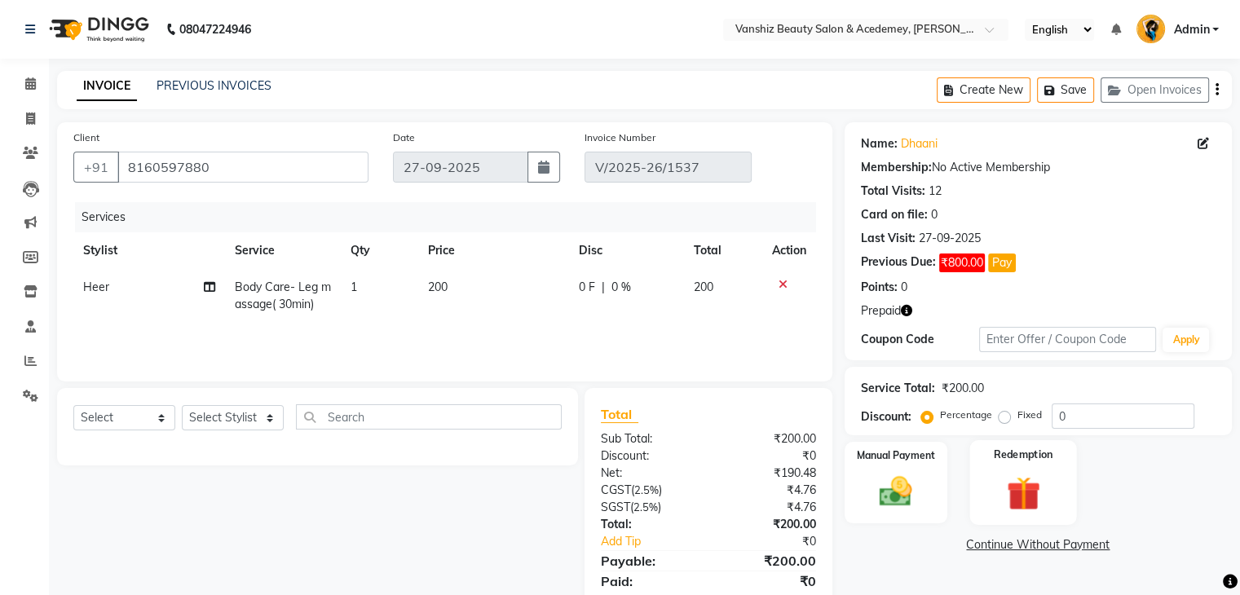
scroll to position [58, 0]
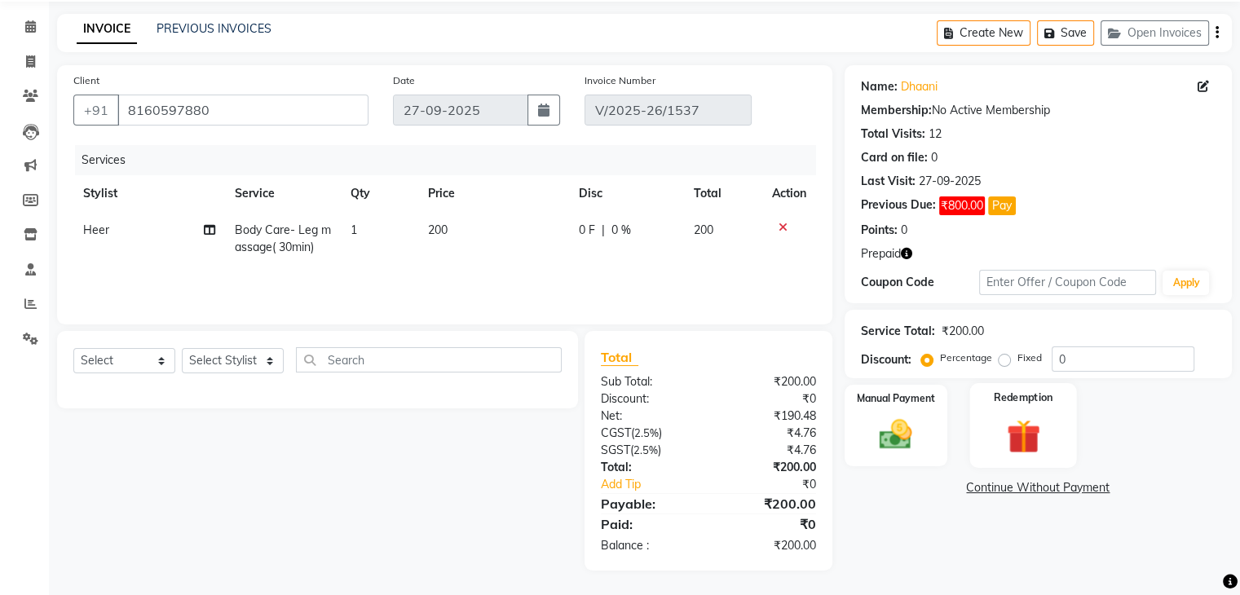
click at [1030, 418] on img at bounding box center [1023, 437] width 55 height 42
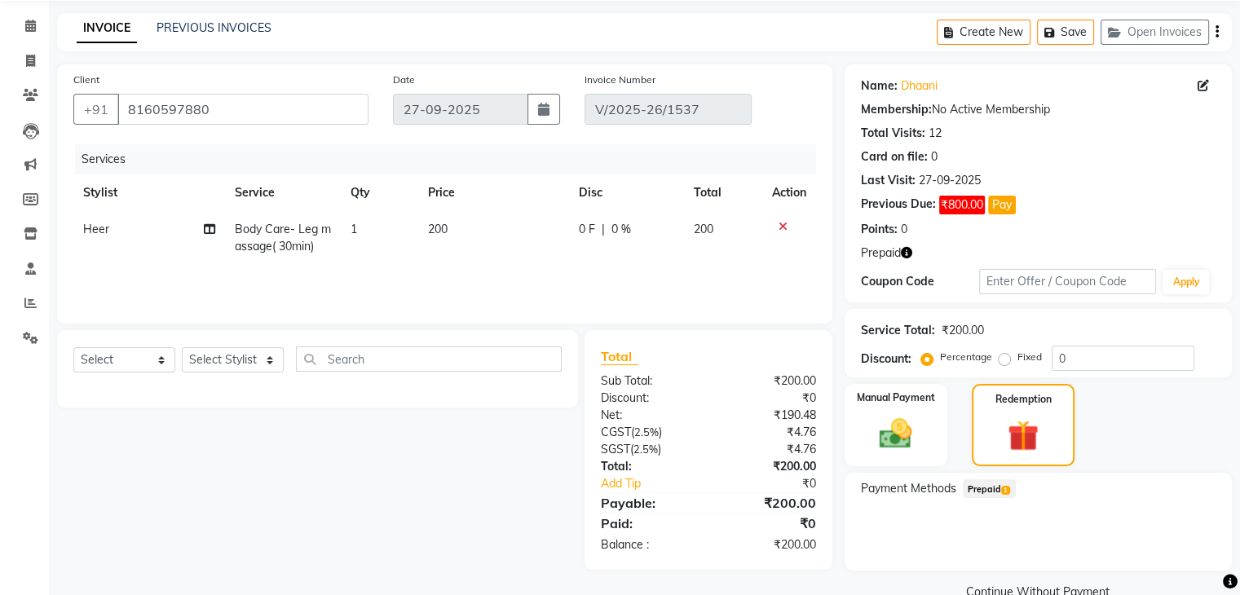
scroll to position [91, 0]
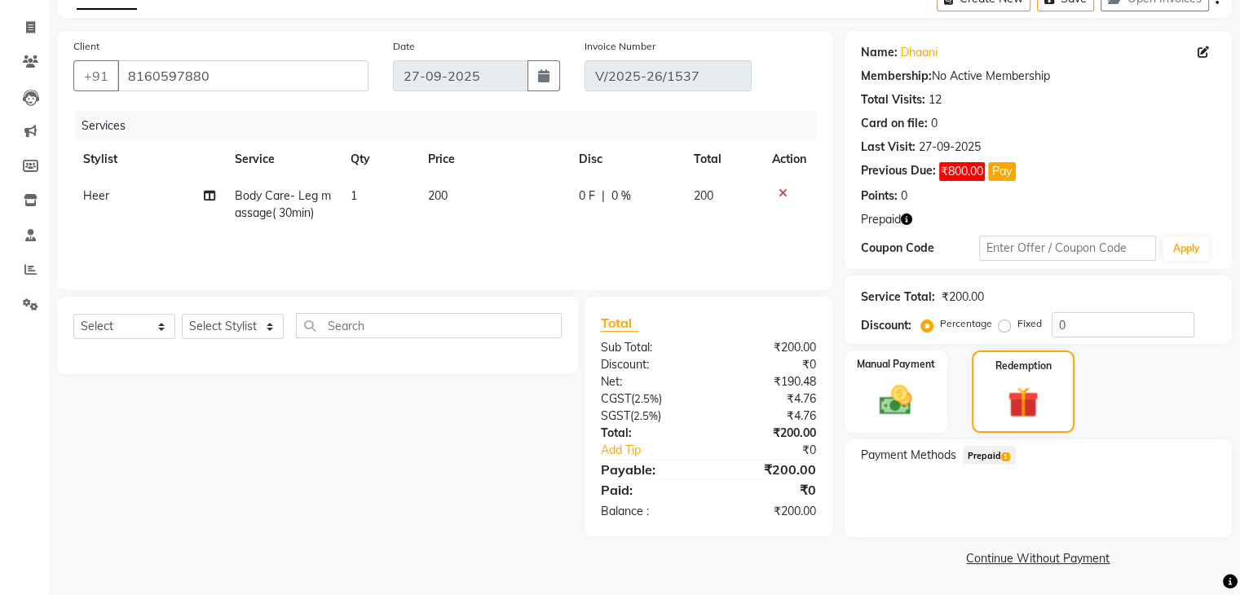
click at [988, 451] on span "Prepaid 1" at bounding box center [989, 455] width 53 height 19
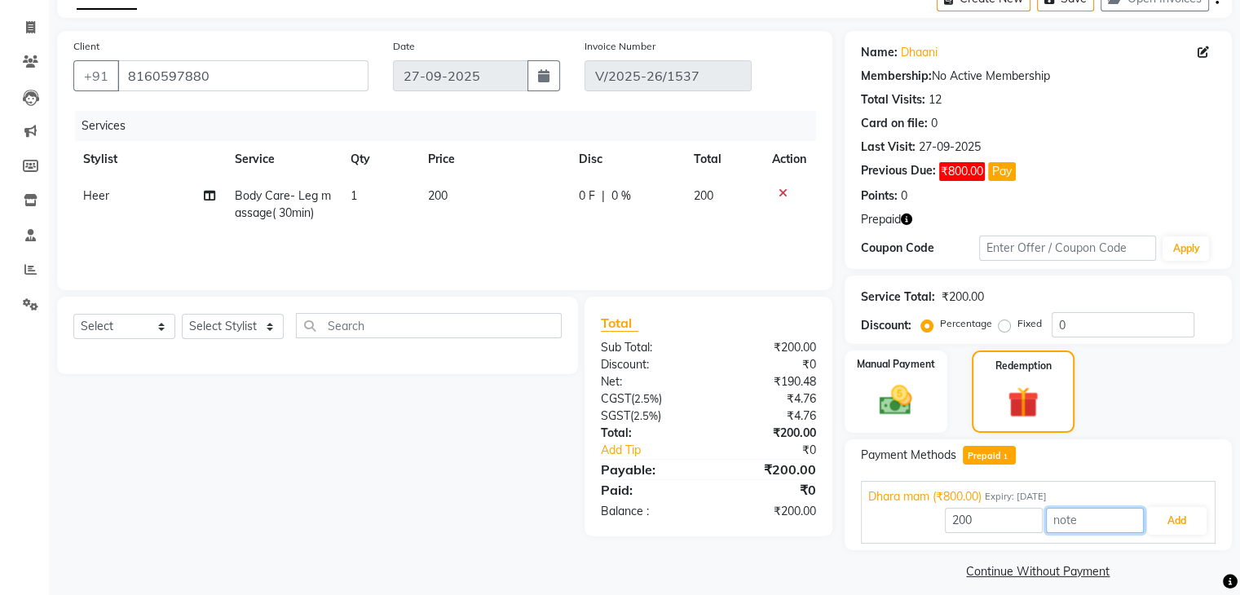
click at [1083, 517] on input "text" at bounding box center [1095, 520] width 98 height 25
type input "2nd time done"
click at [1158, 520] on button "Add" at bounding box center [1177, 521] width 60 height 28
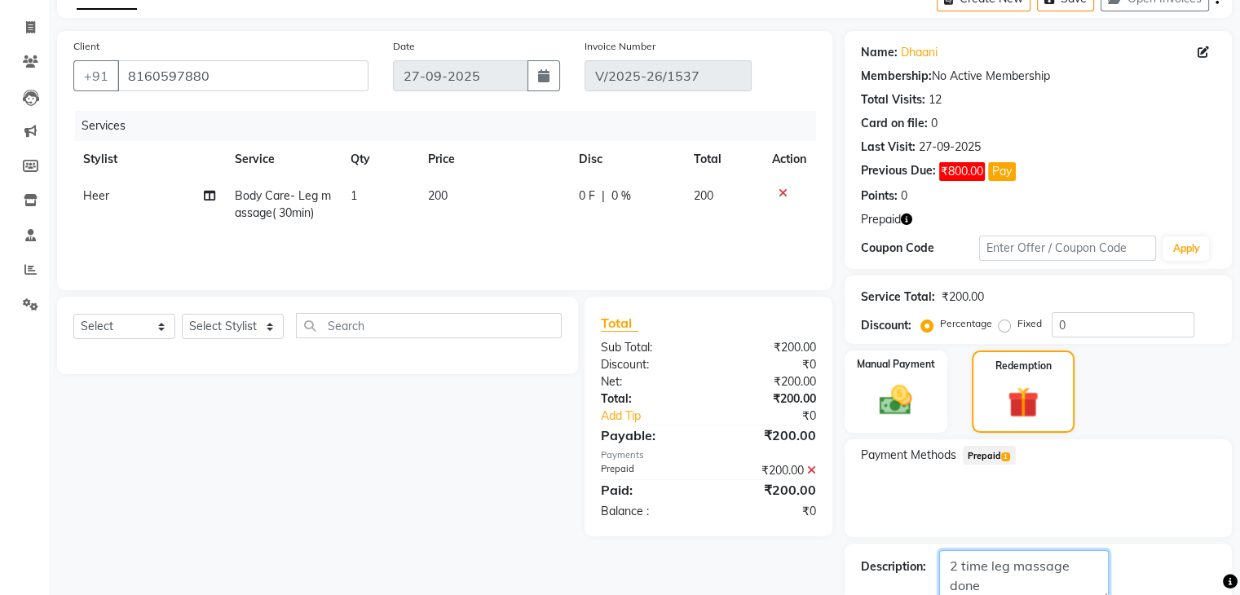
click at [1100, 570] on textarea at bounding box center [1025, 576] width 170 height 51
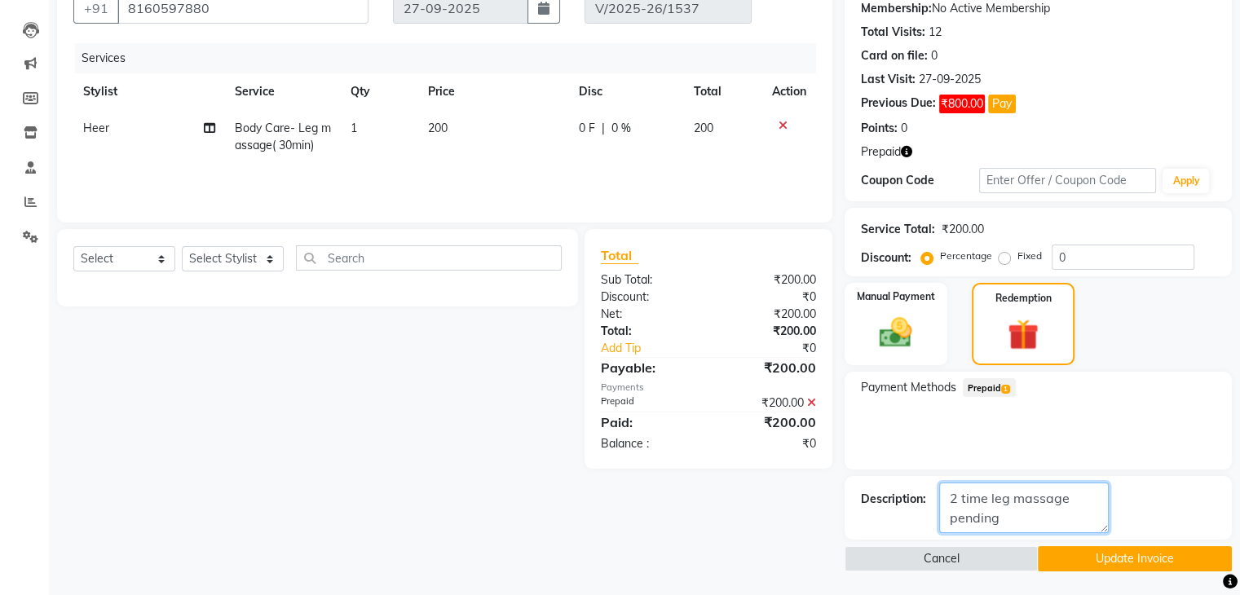
type textarea "2 time leg massage pending"
click at [1106, 555] on button "Update Invoice" at bounding box center [1135, 558] width 194 height 25
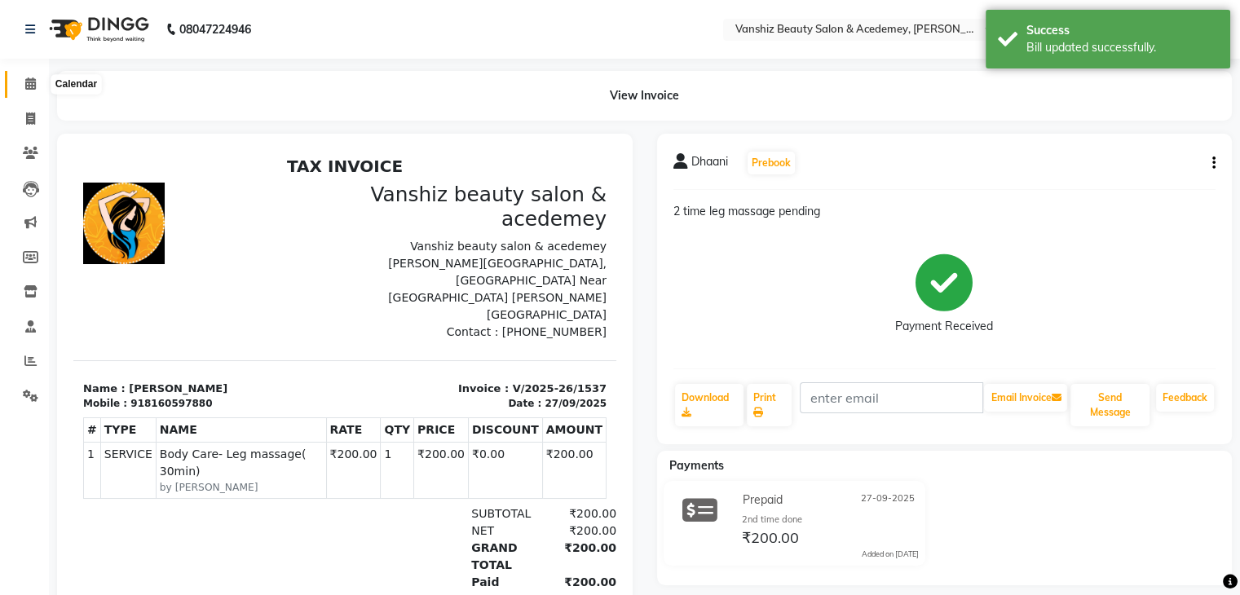
click at [31, 86] on icon at bounding box center [30, 83] width 11 height 12
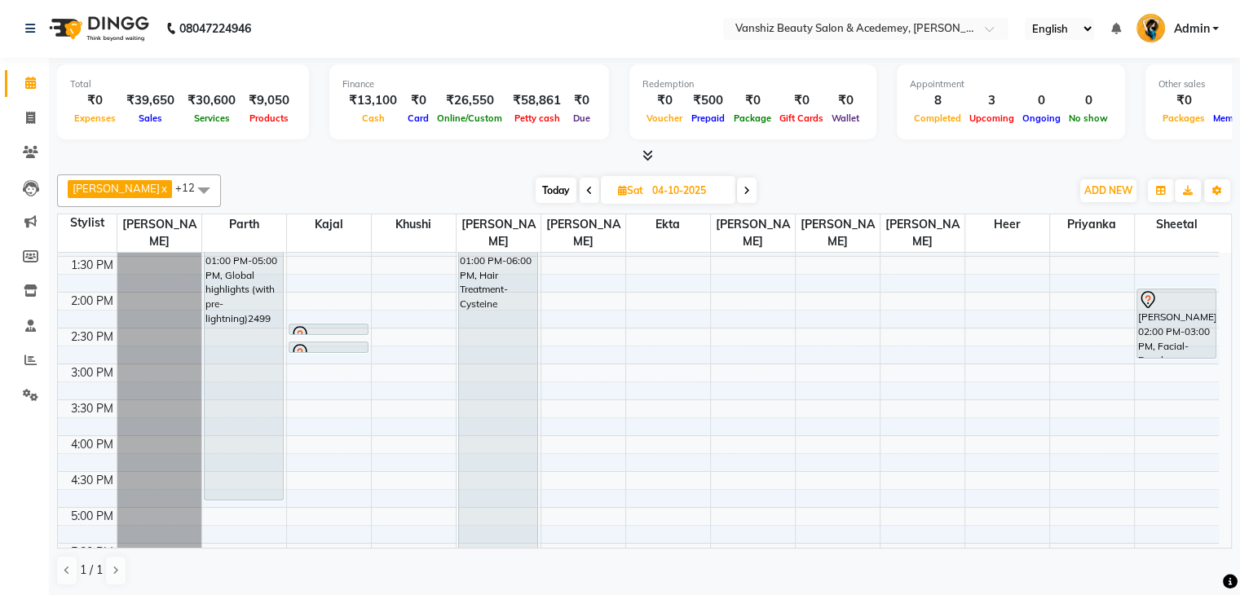
scroll to position [427, 0]
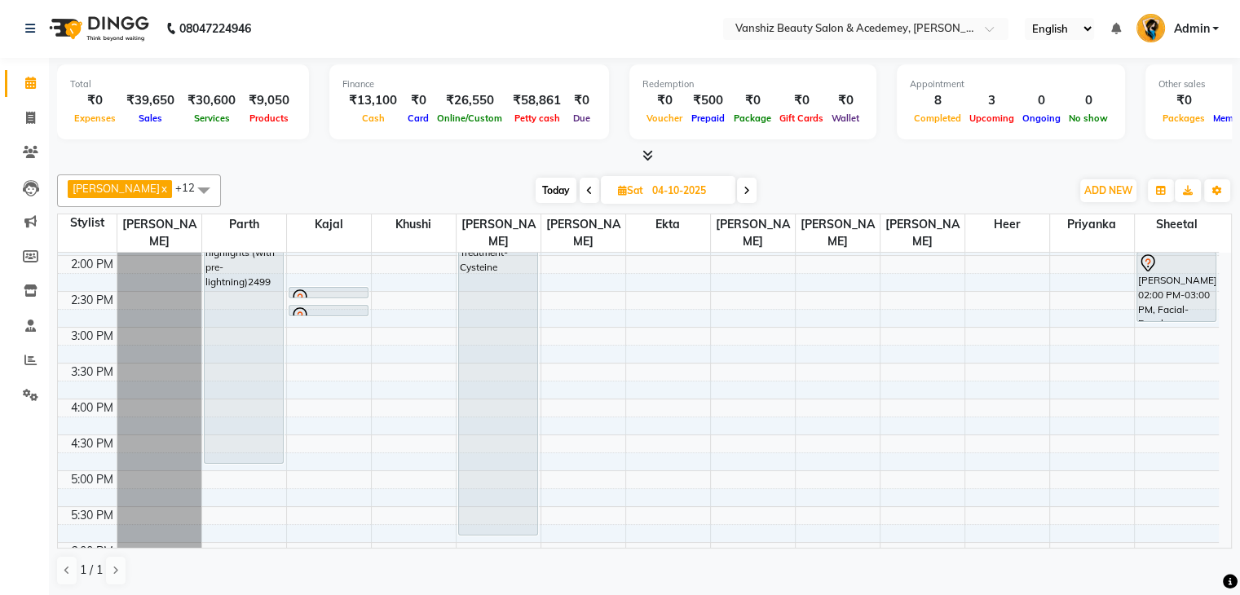
click at [536, 188] on span "Today" at bounding box center [556, 190] width 41 height 25
type input "03-10-2025"
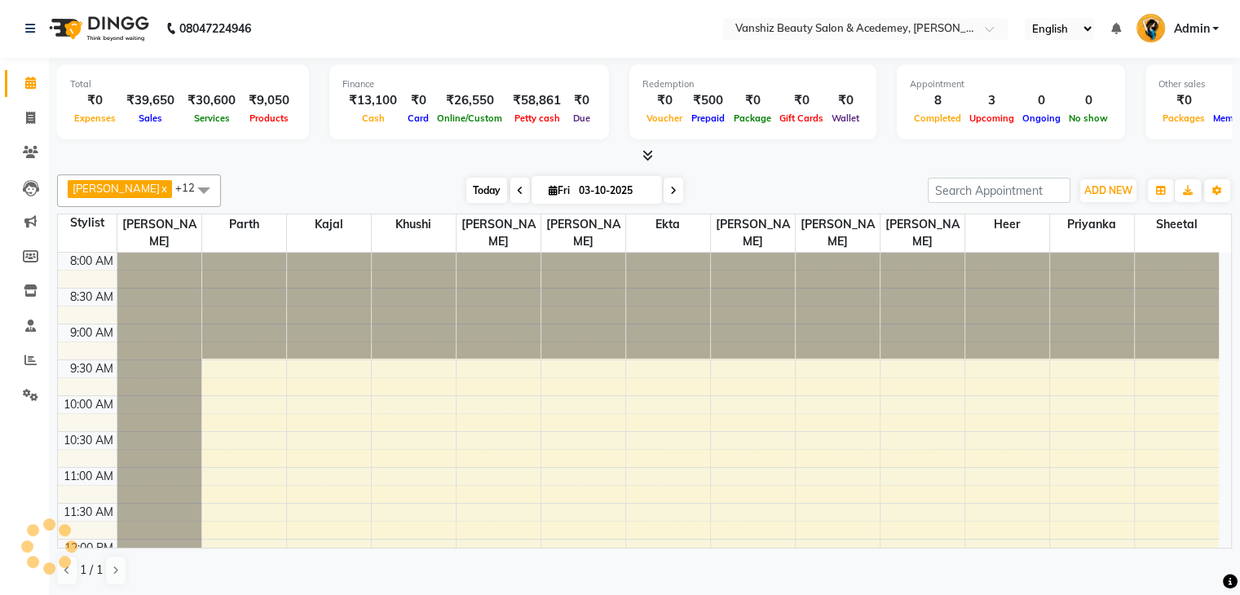
scroll to position [628, 0]
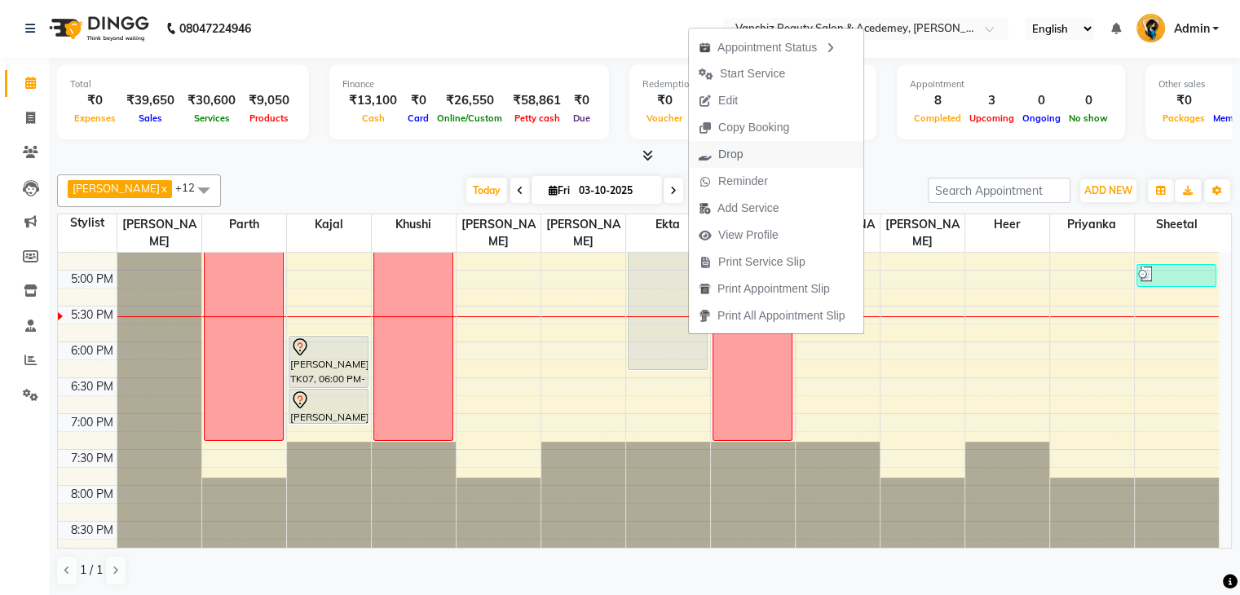
click at [736, 157] on span "Drop" at bounding box center [731, 154] width 24 height 17
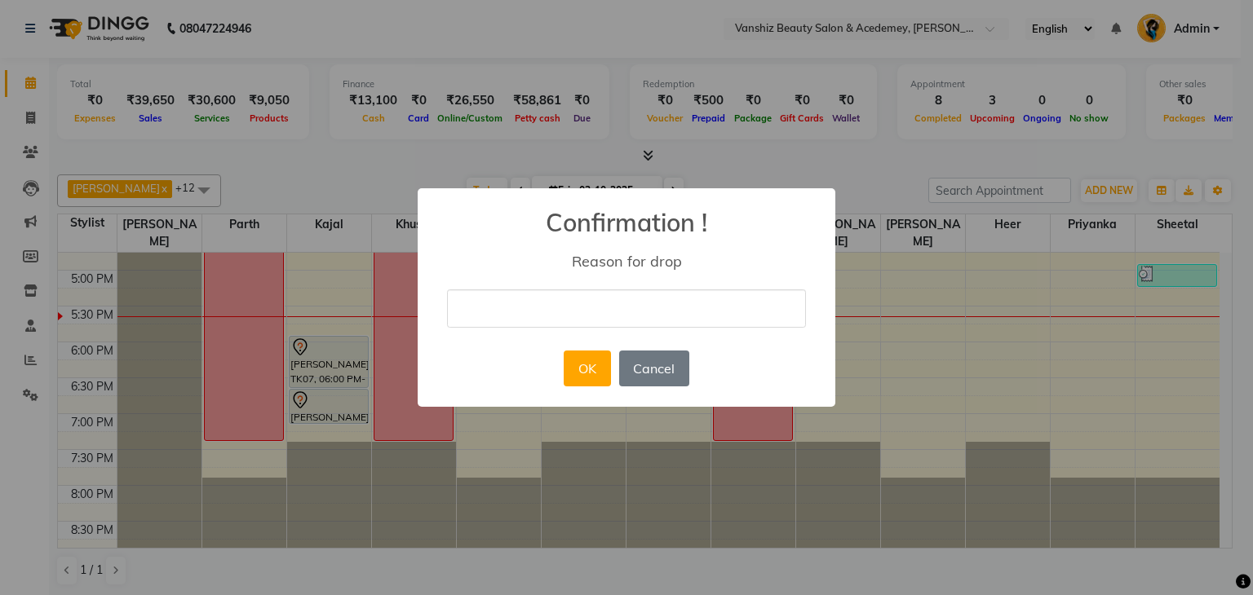
click at [747, 301] on input "text" at bounding box center [626, 309] width 359 height 38
type input "[DATE] not possible"
click at [590, 359] on button "OK" at bounding box center [587, 369] width 46 height 36
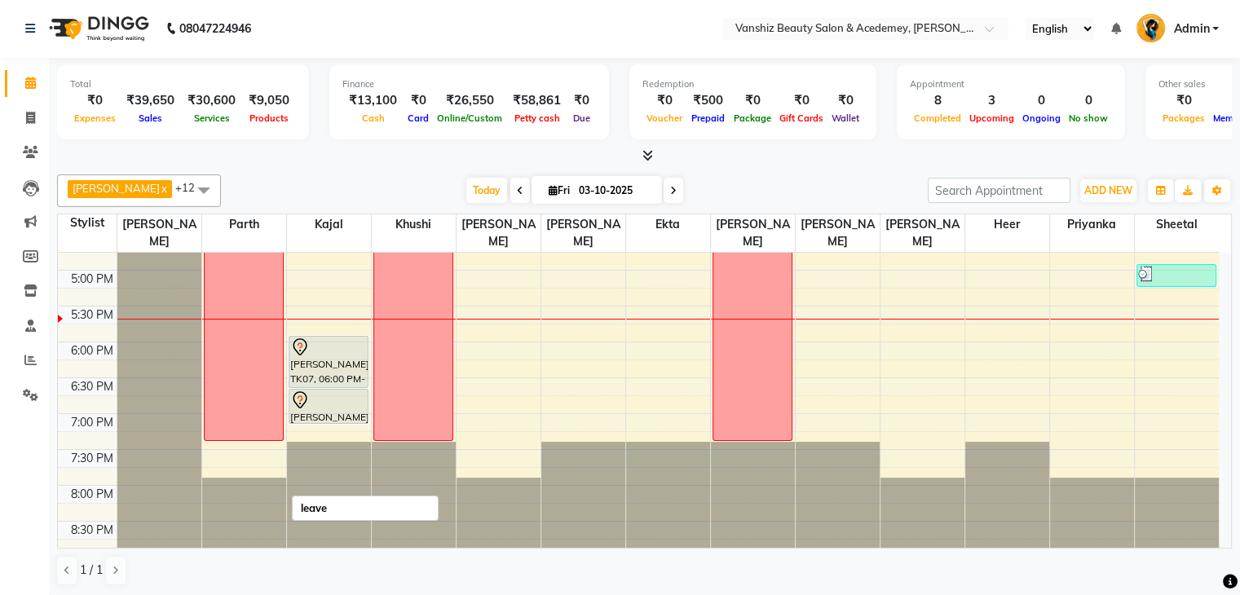
click at [279, 341] on div "leave" at bounding box center [244, 86] width 78 height 709
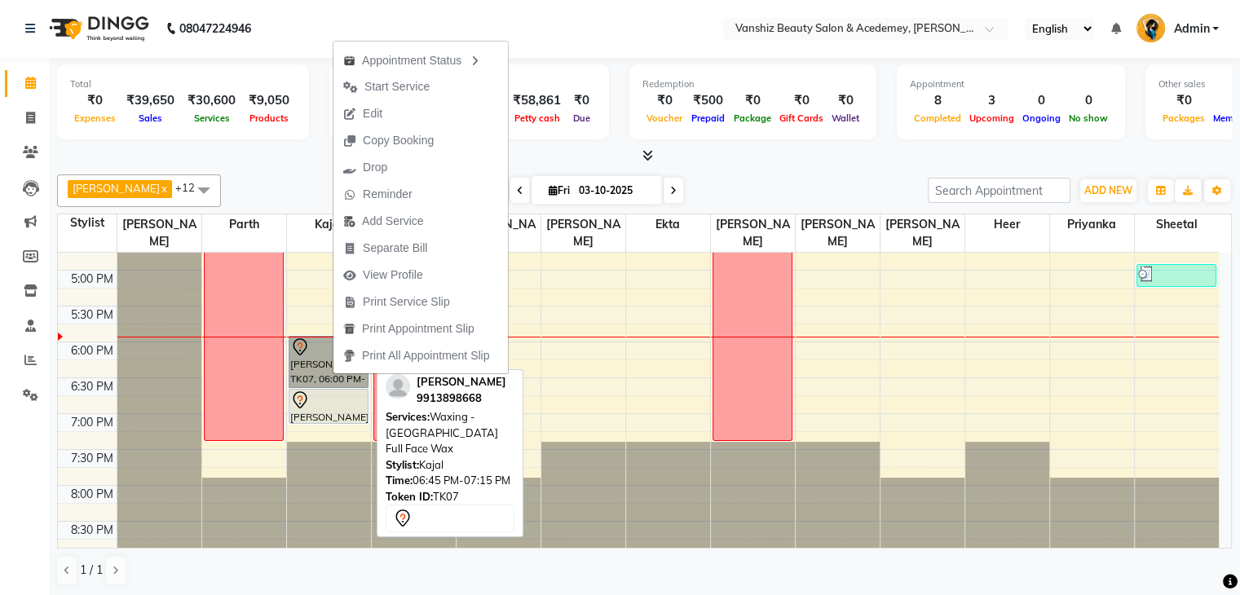
click at [316, 395] on div at bounding box center [328, 401] width 77 height 20
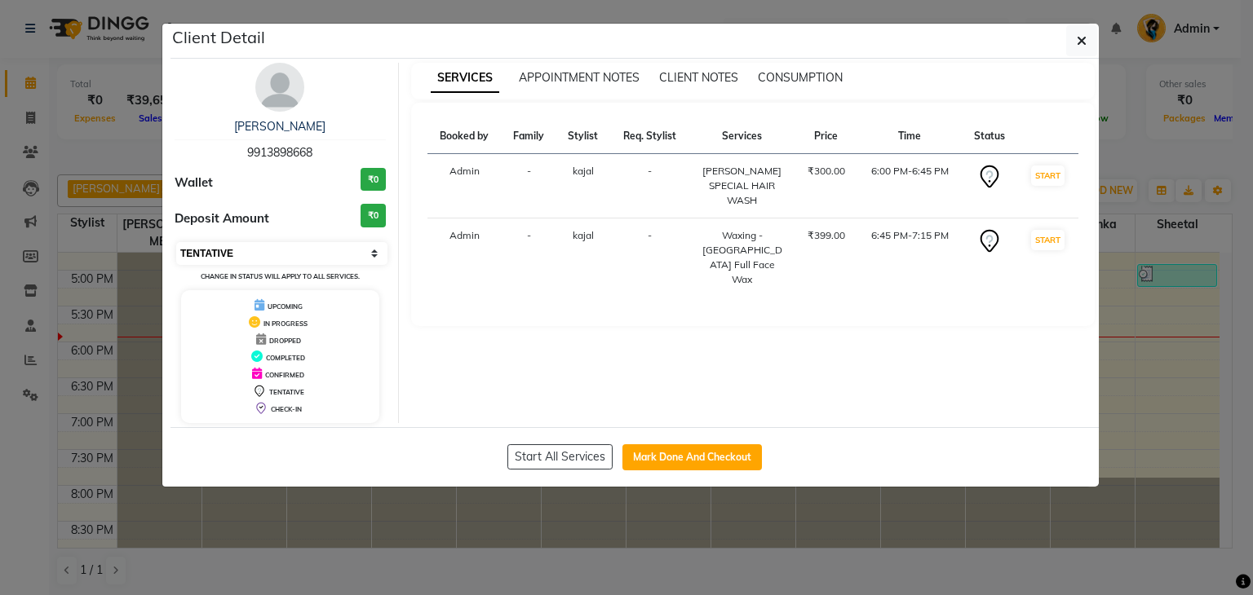
click at [261, 254] on select "Select IN SERVICE CONFIRMED TENTATIVE CHECK IN MARK DONE DROPPED UPCOMING" at bounding box center [281, 253] width 211 height 23
select select "2"
click at [176, 242] on select "Select IN SERVICE CONFIRMED TENTATIVE CHECK IN MARK DONE DROPPED UPCOMING" at bounding box center [281, 253] width 211 height 23
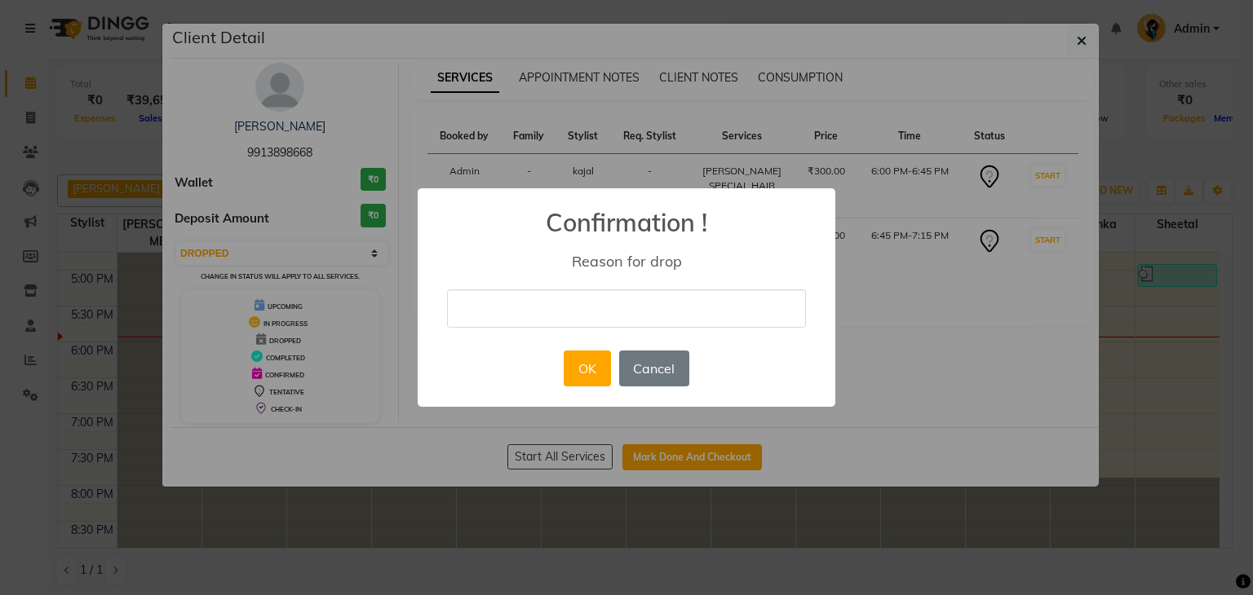
click at [457, 295] on input "text" at bounding box center [626, 309] width 359 height 38
type input "[DATE] not possible"
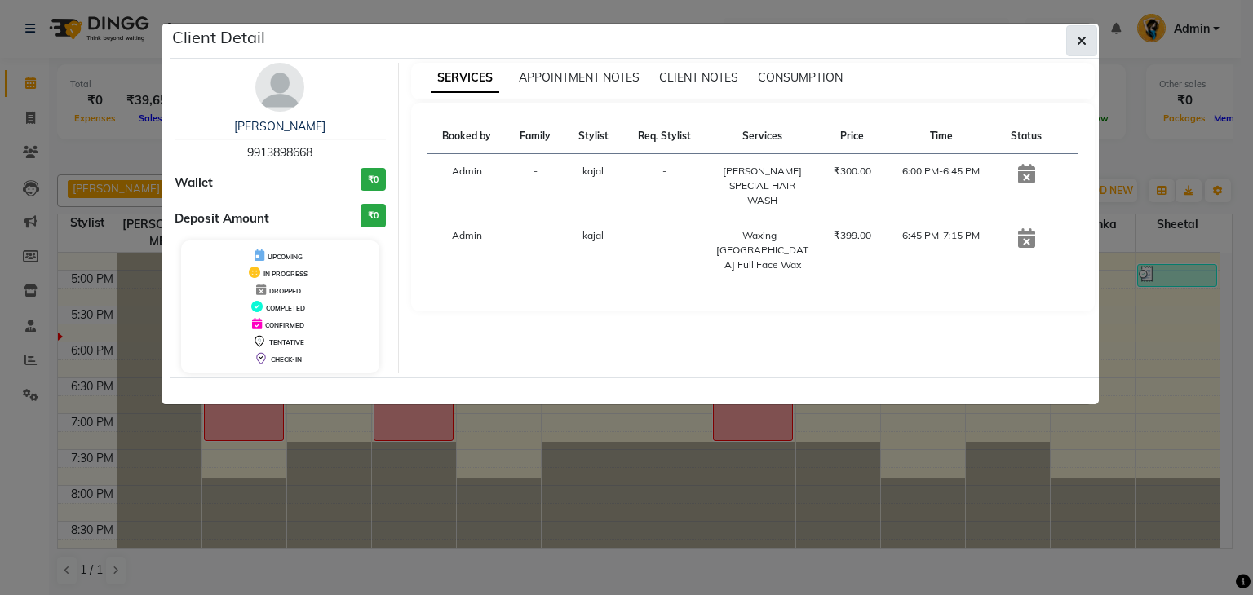
click at [1089, 37] on button "button" at bounding box center [1081, 40] width 31 height 31
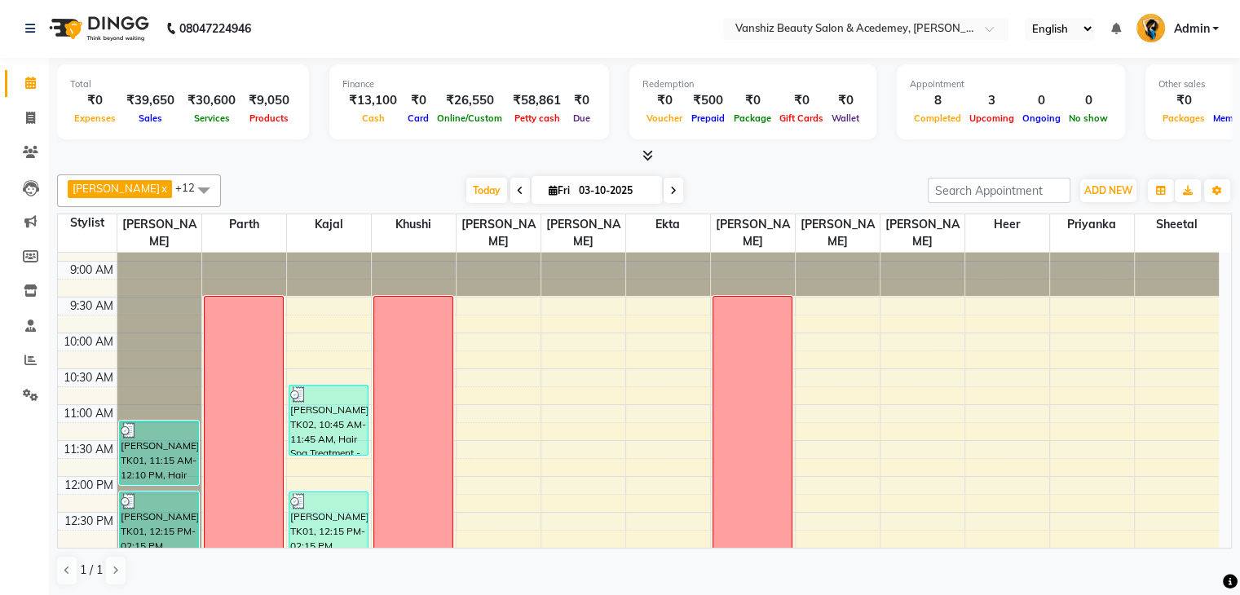
scroll to position [0, 0]
